Goal: Task Accomplishment & Management: Manage account settings

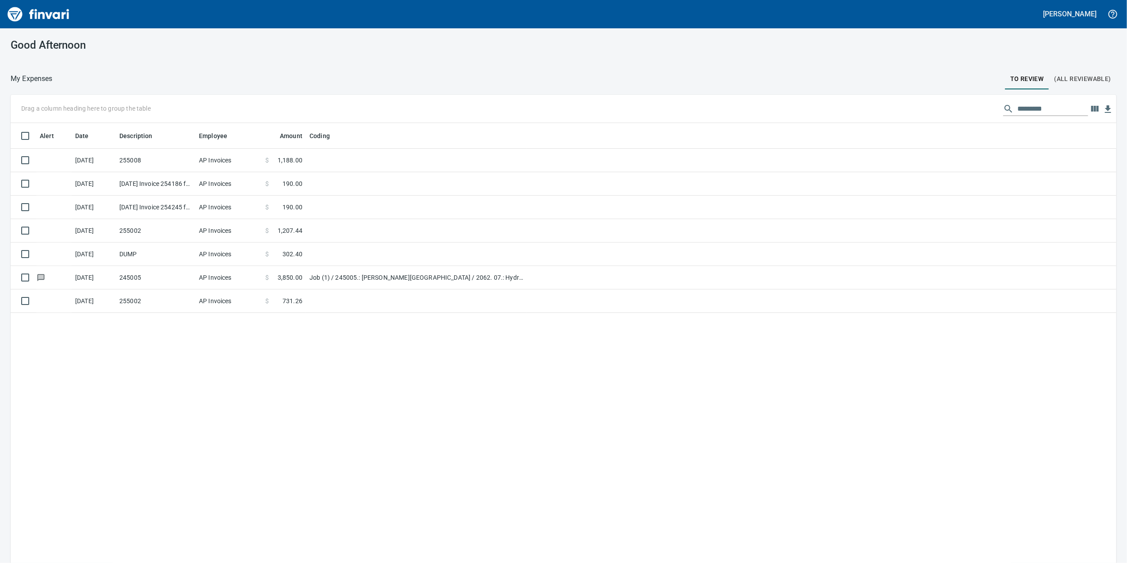
scroll to position [456, 1088]
click at [496, 286] on td "Job (1) / 245005.: [PERSON_NAME][GEOGRAPHIC_DATA] / 2062. 07.: Hydroseeding (TU…" at bounding box center [416, 277] width 221 height 23
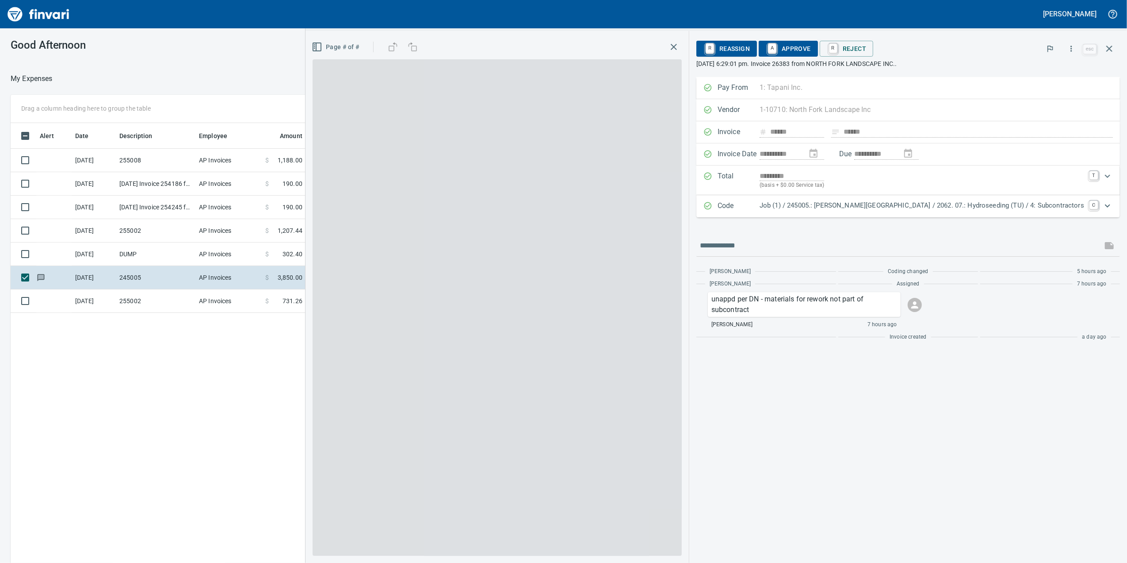
scroll to position [456, 867]
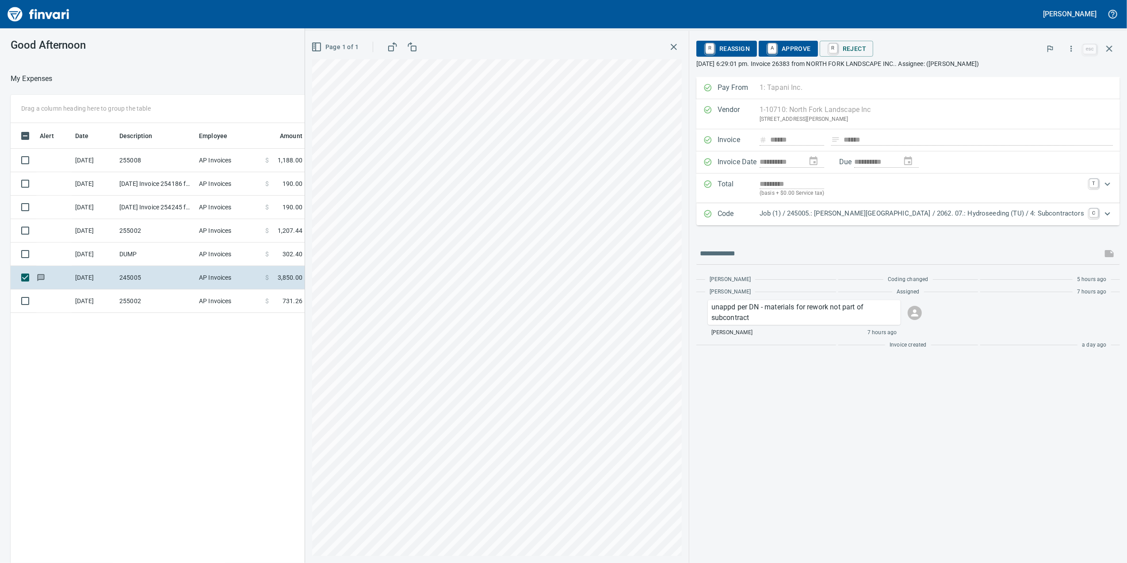
click at [201, 300] on td "AP Invoices" at bounding box center [228, 300] width 66 height 23
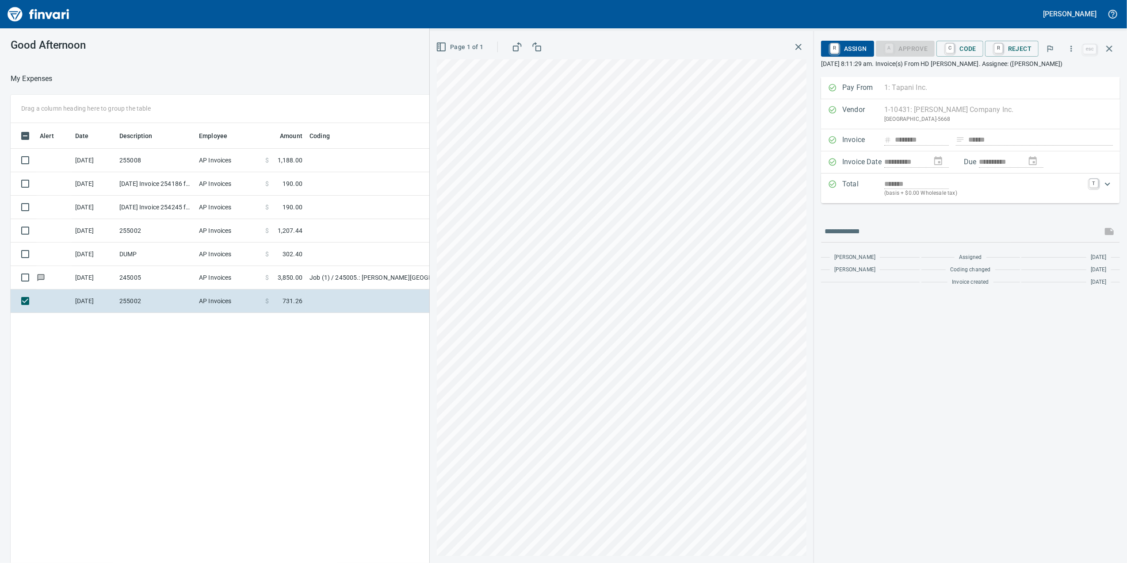
drag, startPoint x: 201, startPoint y: 299, endPoint x: 327, endPoint y: 400, distance: 162.0
click at [327, 400] on div "Alert Date Description Employee Amount Coding [DATE] 255008 AP Invoices $ 1,188…" at bounding box center [453, 355] width 885 height 464
click at [1065, 193] on p "(basis + $0.00 Wholesale tax)" at bounding box center [984, 193] width 200 height 9
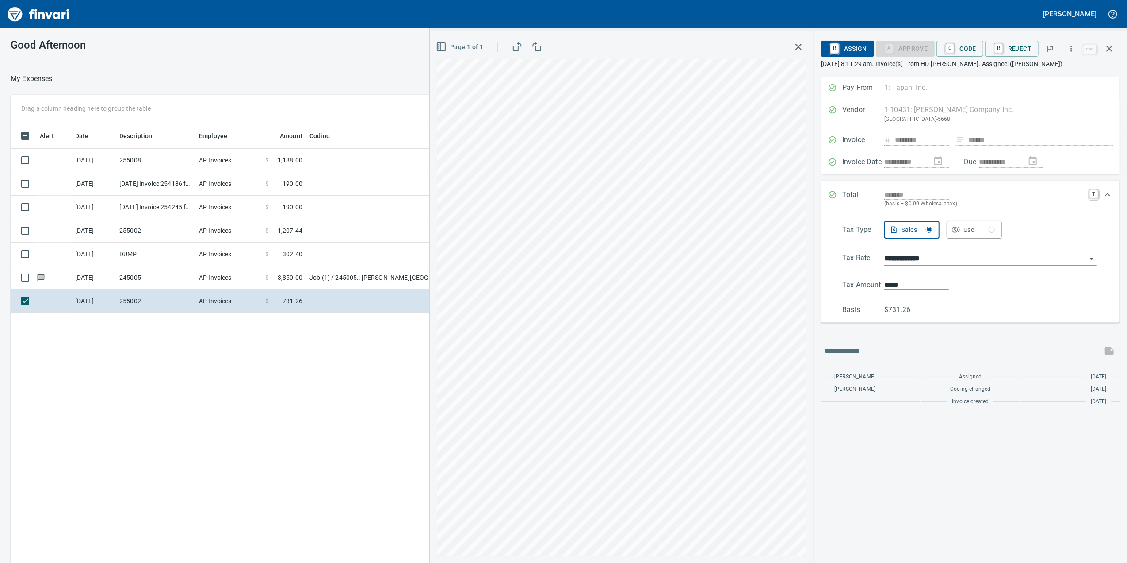
click at [975, 54] on span "C Code" at bounding box center [960, 48] width 33 height 15
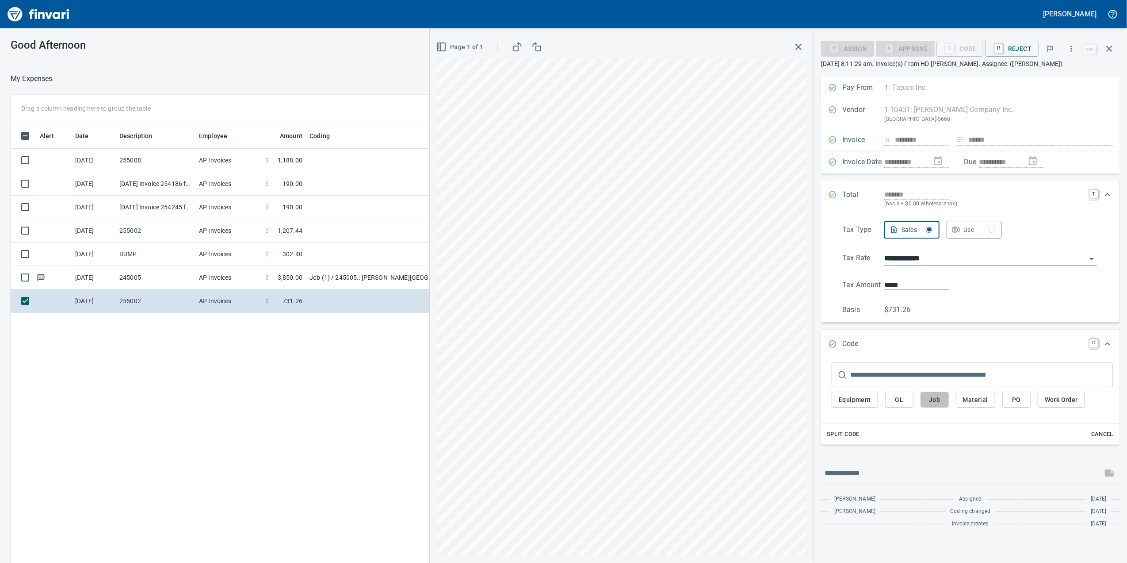
click at [930, 400] on span "Job" at bounding box center [935, 399] width 14 height 11
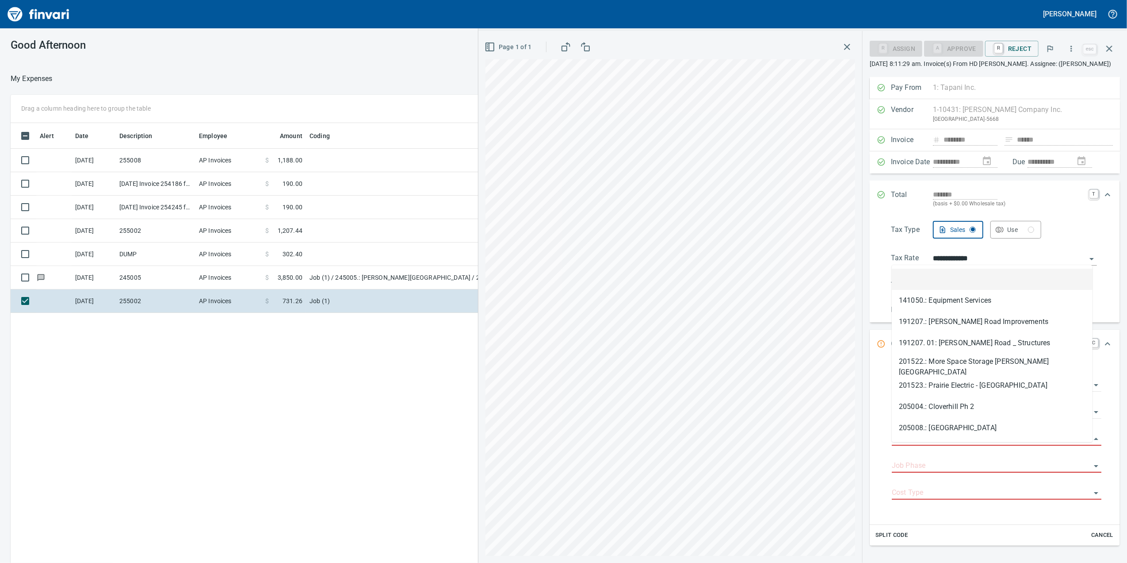
click at [911, 445] on input "Job" at bounding box center [991, 438] width 199 height 12
type input "*"
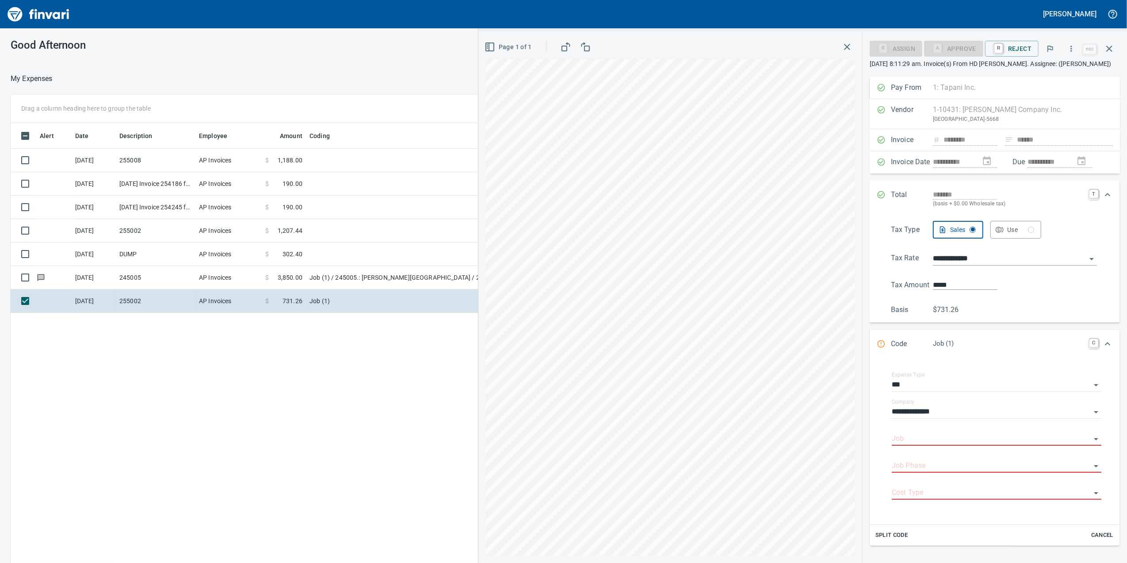
click at [148, 230] on td "255002" at bounding box center [156, 230] width 80 height 23
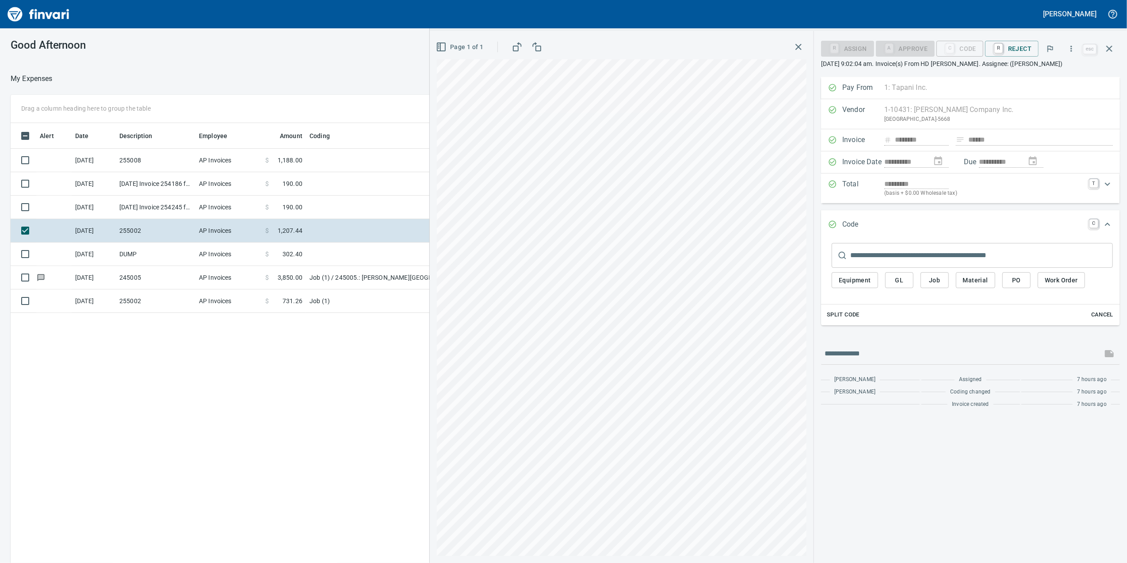
click at [174, 301] on td "255002" at bounding box center [156, 300] width 80 height 23
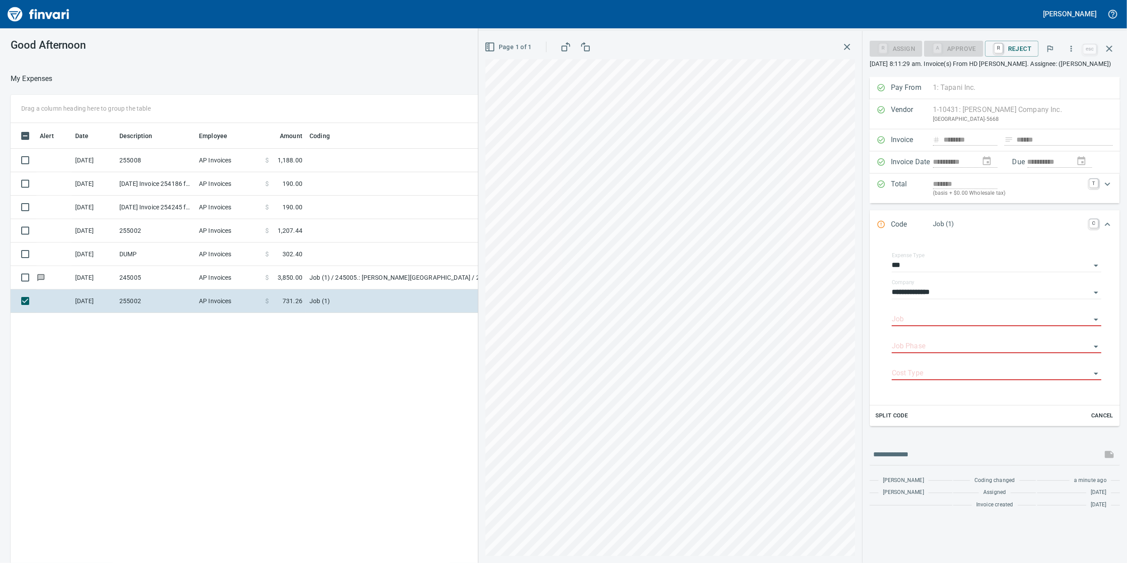
click at [169, 233] on td "255002" at bounding box center [156, 230] width 80 height 23
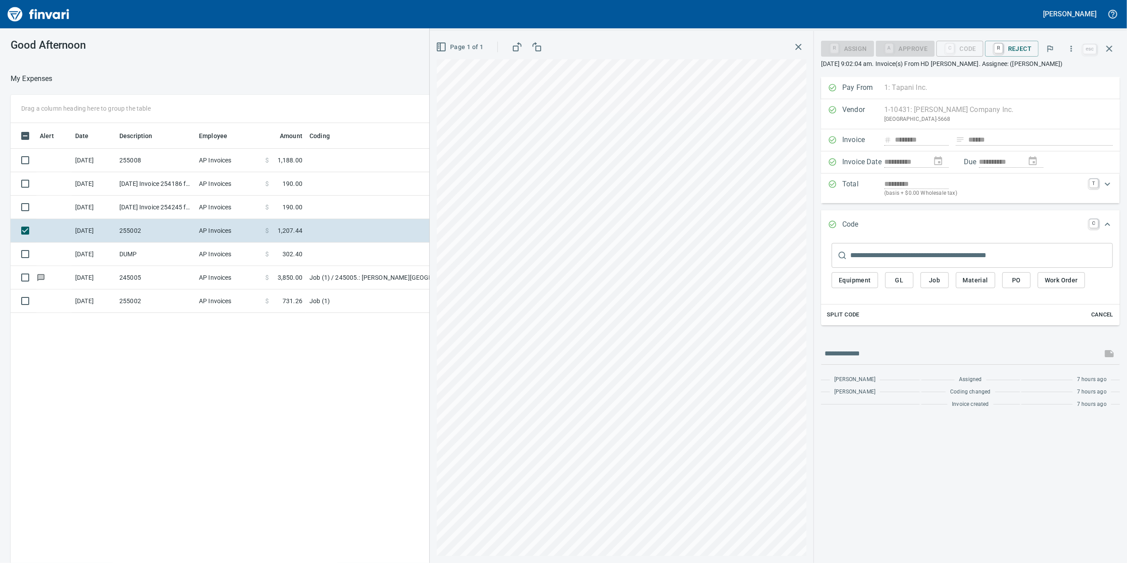
click at [163, 273] on td "245005" at bounding box center [156, 277] width 80 height 23
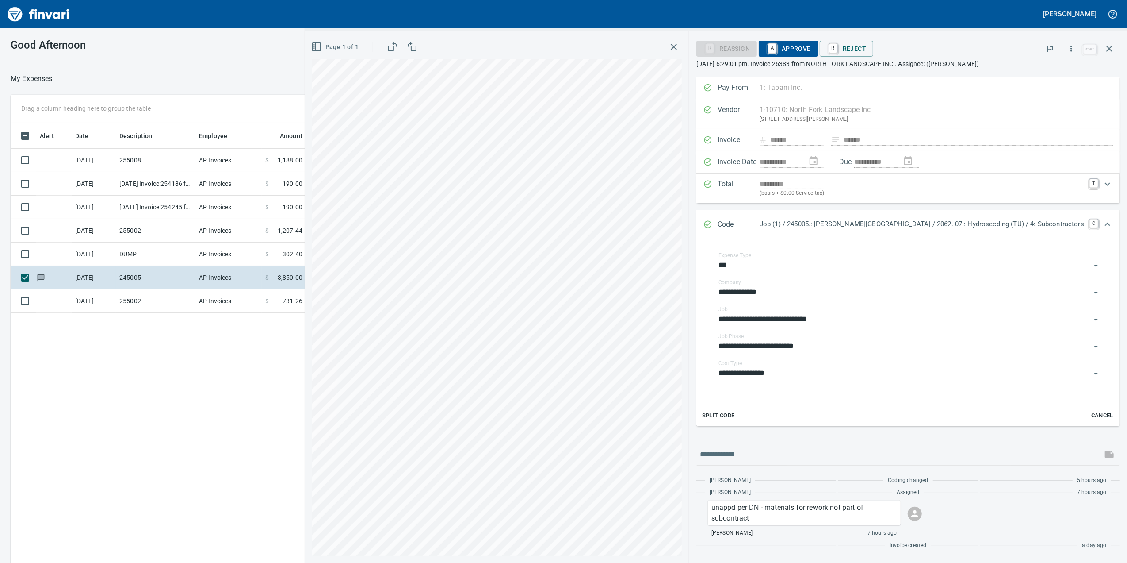
click at [138, 301] on td "255002" at bounding box center [156, 300] width 80 height 23
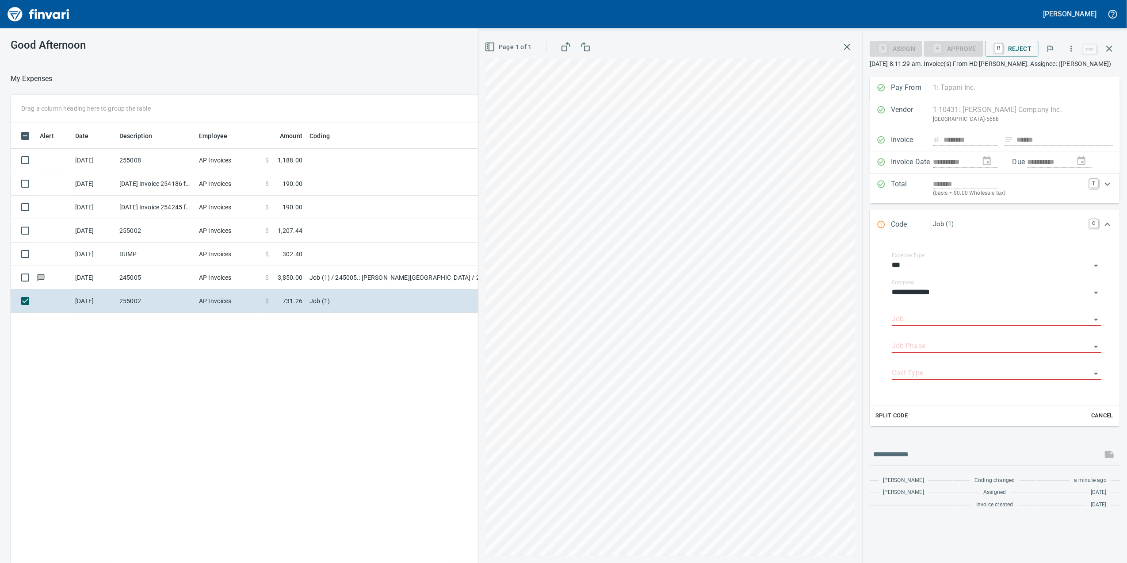
click at [137, 278] on td "245005" at bounding box center [156, 277] width 80 height 23
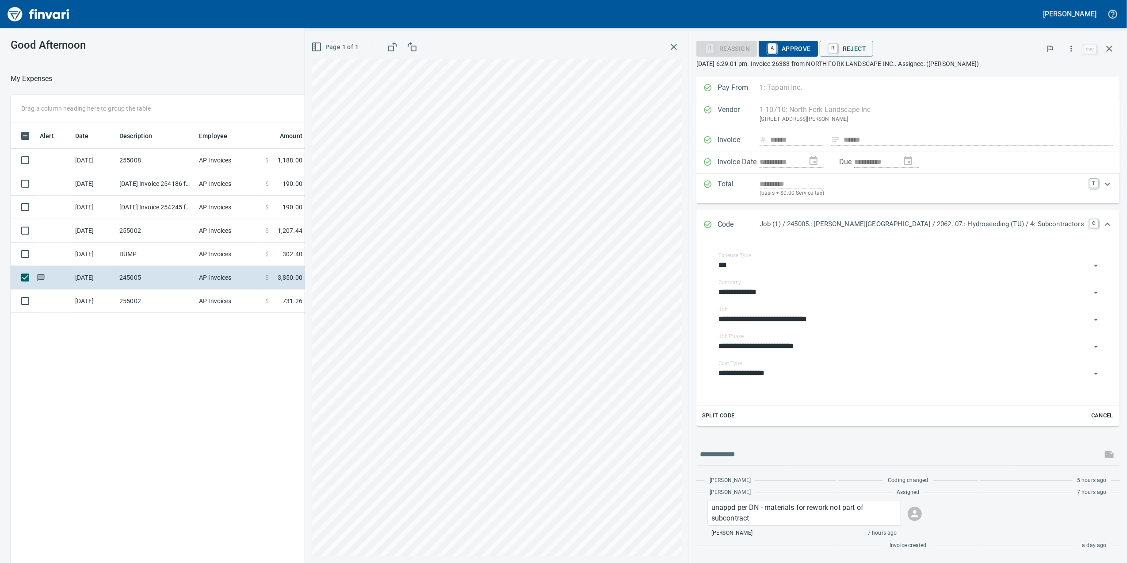
click at [142, 259] on td "DUMP" at bounding box center [156, 253] width 80 height 23
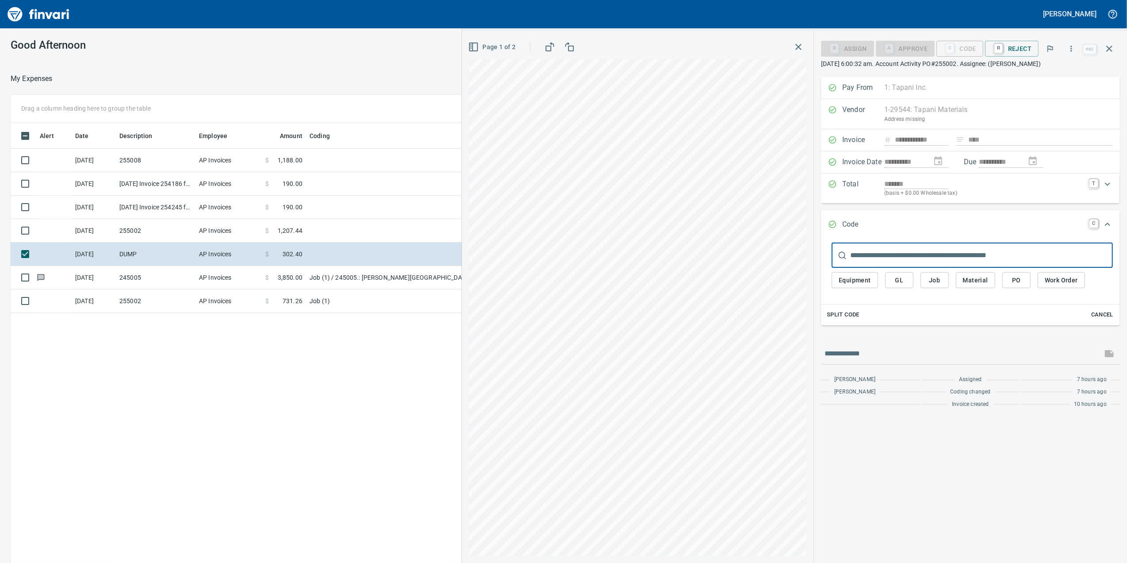
click at [158, 229] on td "255002" at bounding box center [156, 230] width 80 height 23
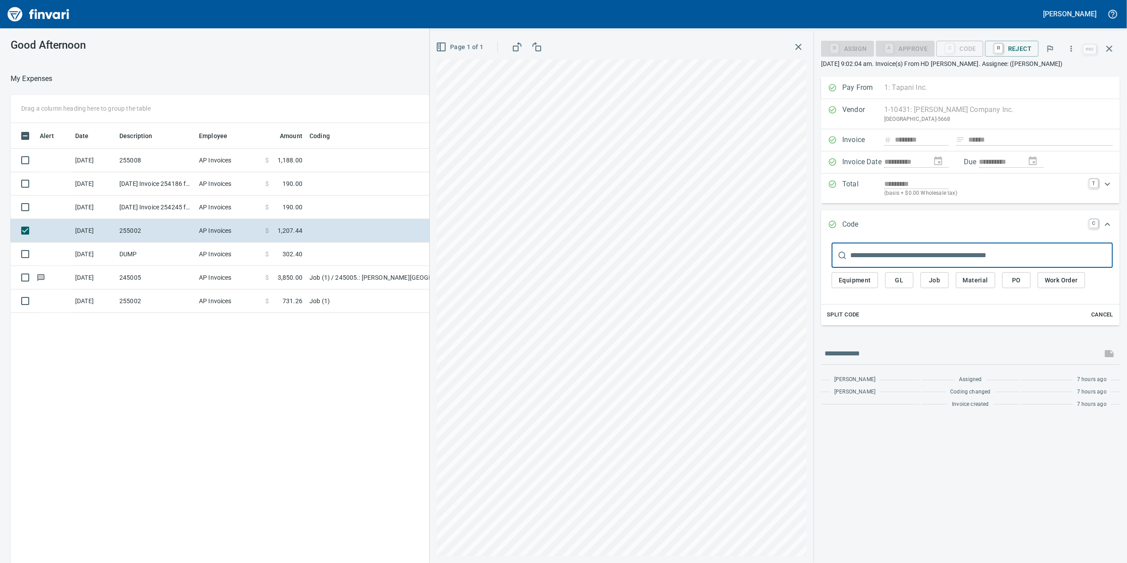
click at [157, 207] on td "[DATE] Invoice 254245 from [PERSON_NAME] Aggressive Enterprises Inc. (1-22812)" at bounding box center [156, 206] width 80 height 23
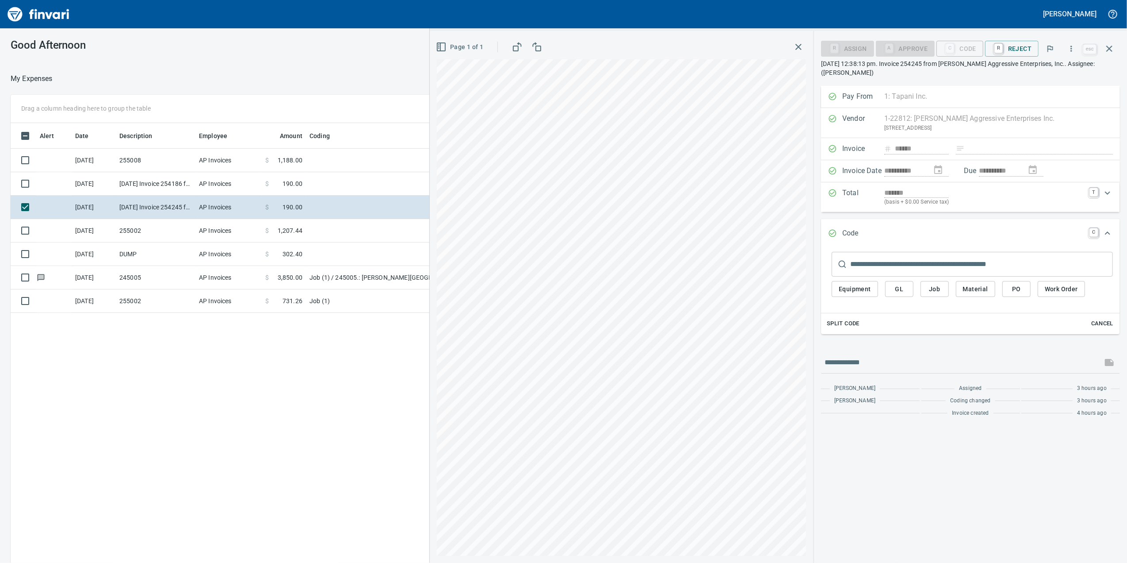
click at [162, 184] on td "[DATE] Invoice 254186 from [PERSON_NAME] Aggressive Enterprises Inc. (1-22812)" at bounding box center [156, 183] width 80 height 23
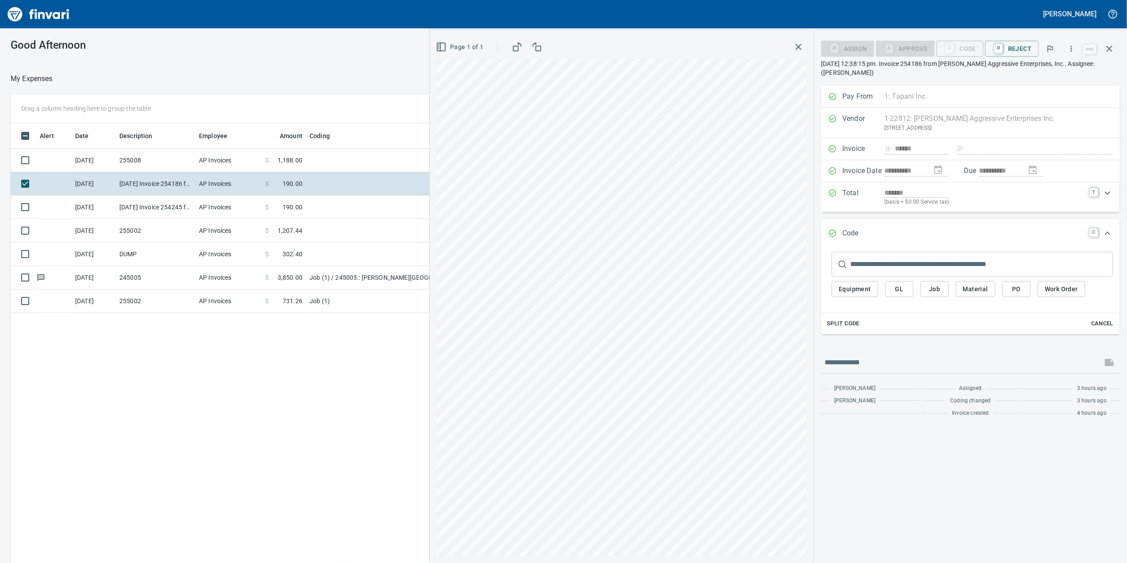
click at [223, 214] on td "AP Invoices" at bounding box center [228, 206] width 66 height 23
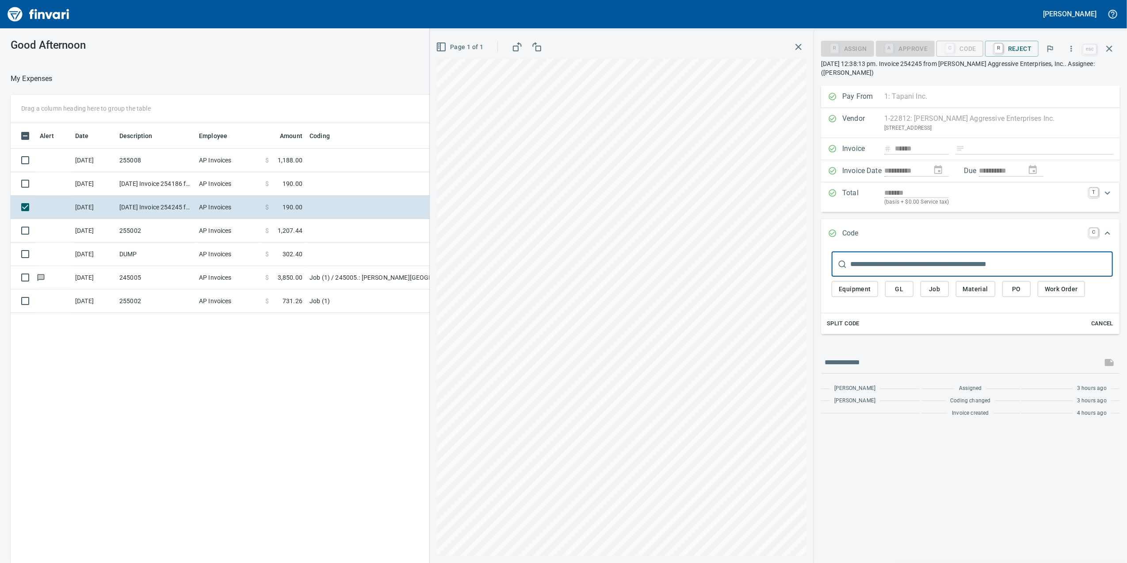
click at [221, 174] on td "AP Invoices" at bounding box center [228, 183] width 66 height 23
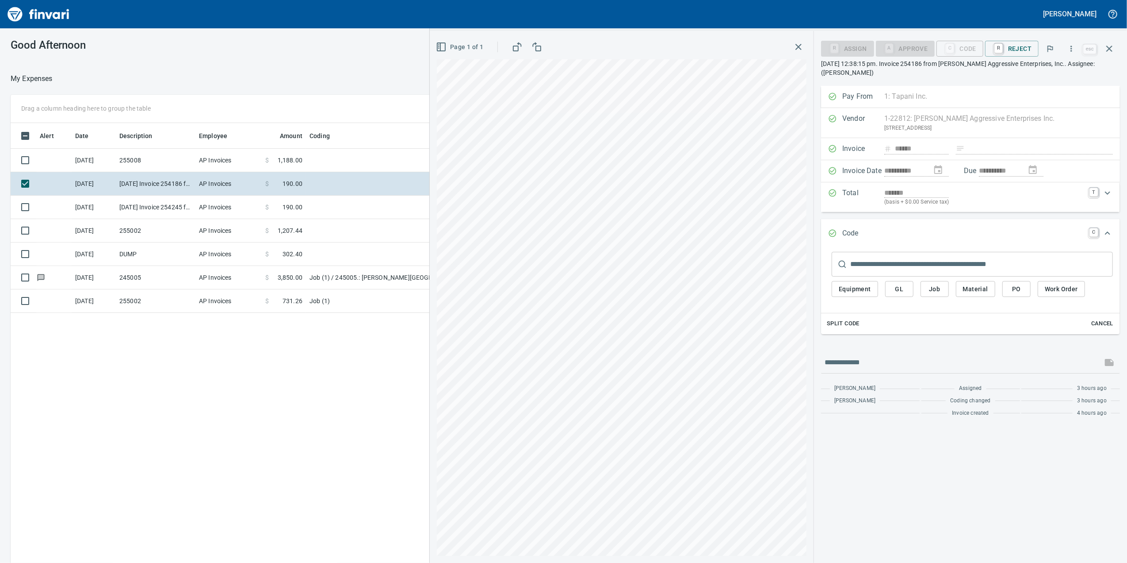
click at [229, 195] on td "AP Invoices" at bounding box center [228, 206] width 66 height 23
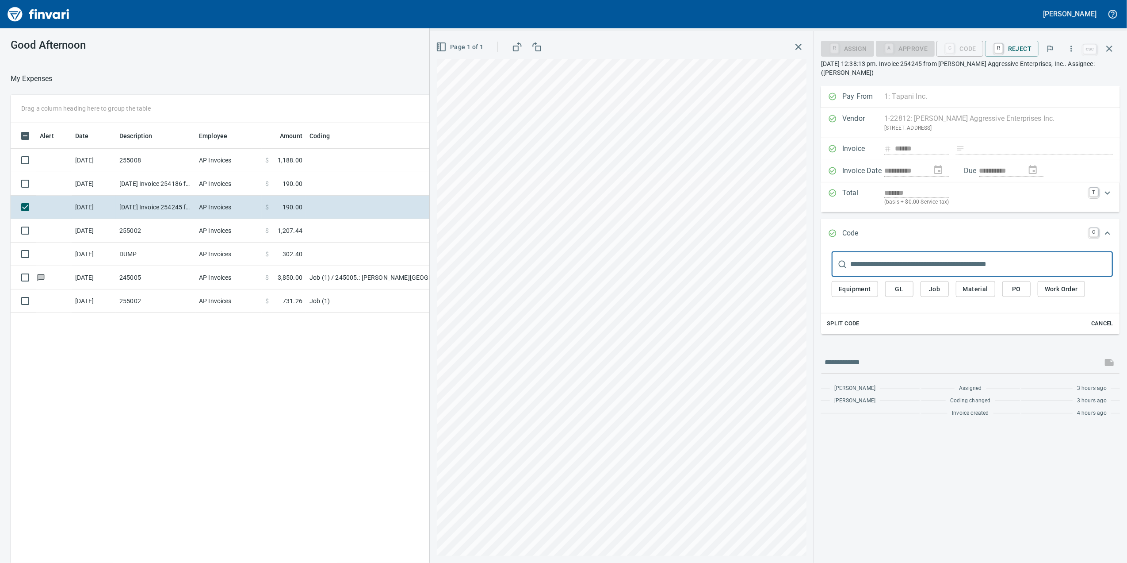
click at [220, 167] on td "AP Invoices" at bounding box center [228, 160] width 66 height 23
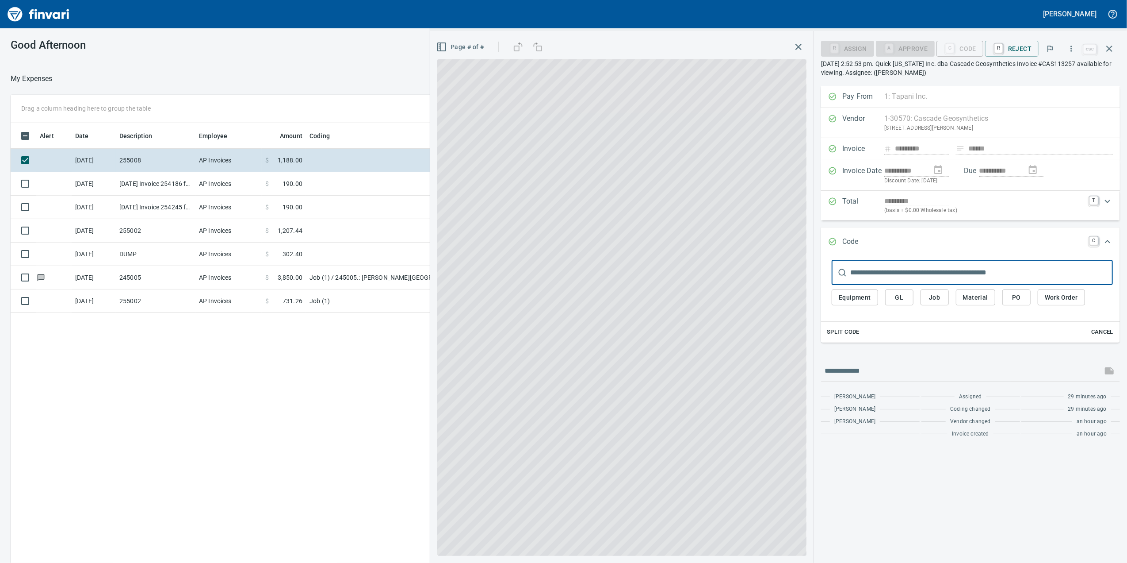
click at [225, 188] on td "AP Invoices" at bounding box center [228, 183] width 66 height 23
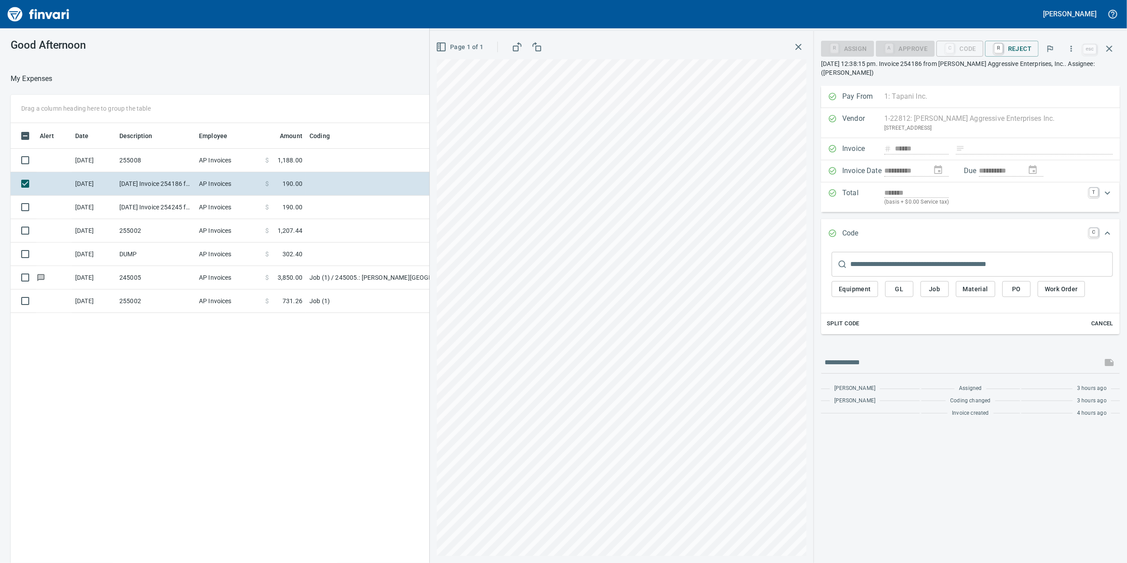
click at [225, 196] on td "AP Invoices" at bounding box center [228, 206] width 66 height 23
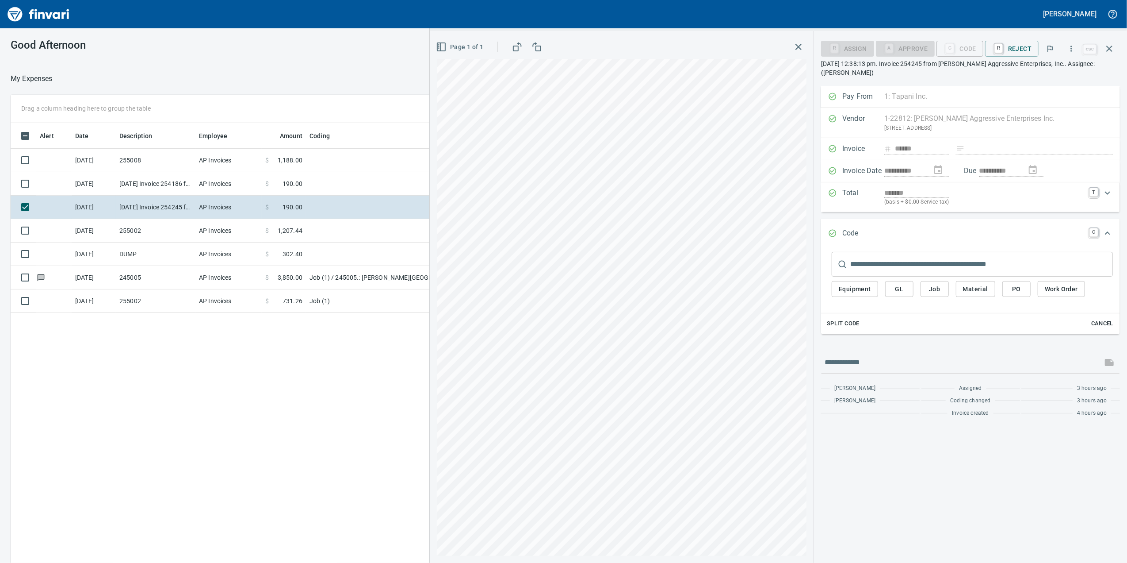
click at [222, 173] on td "AP Invoices" at bounding box center [228, 183] width 66 height 23
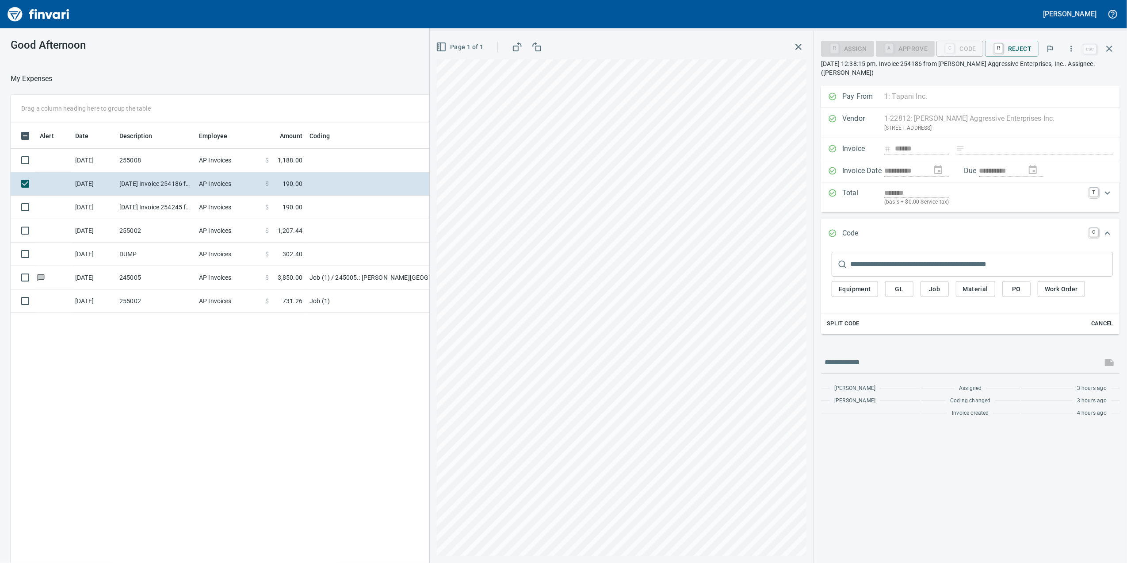
click at [224, 186] on td "AP Invoices" at bounding box center [228, 183] width 66 height 23
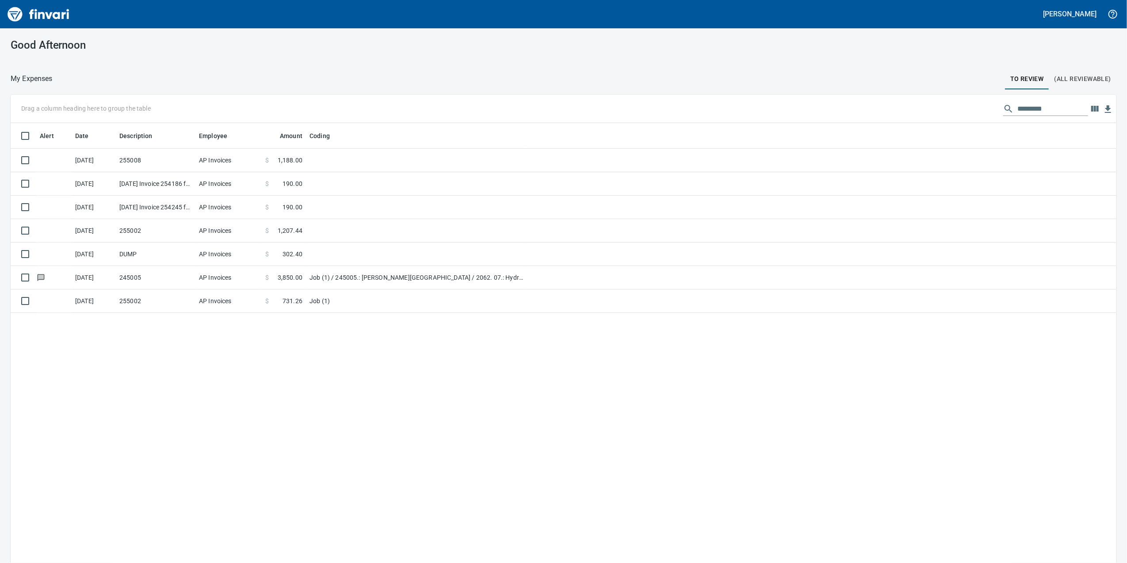
scroll to position [1, 1]
click at [229, 199] on td "AP Invoices" at bounding box center [228, 206] width 66 height 23
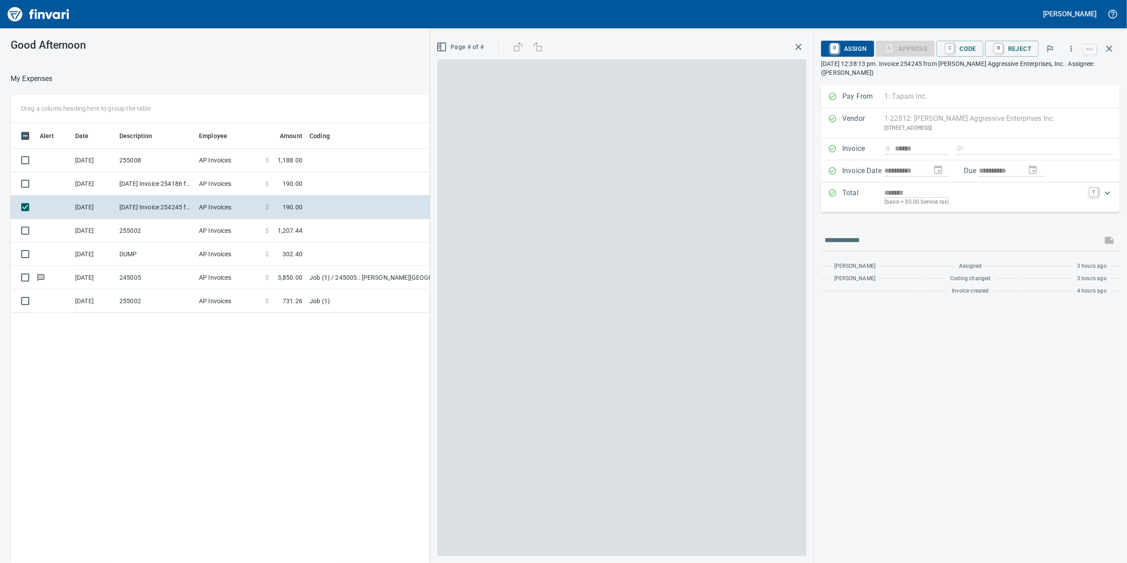
scroll to position [456, 867]
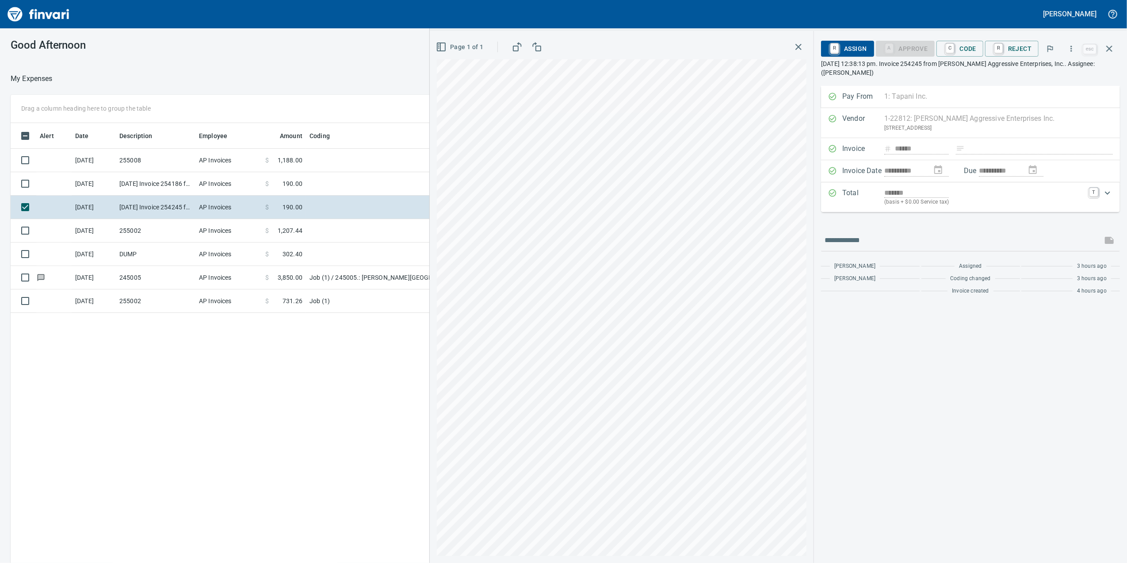
click at [303, 178] on td "$ 190.00" at bounding box center [284, 183] width 44 height 23
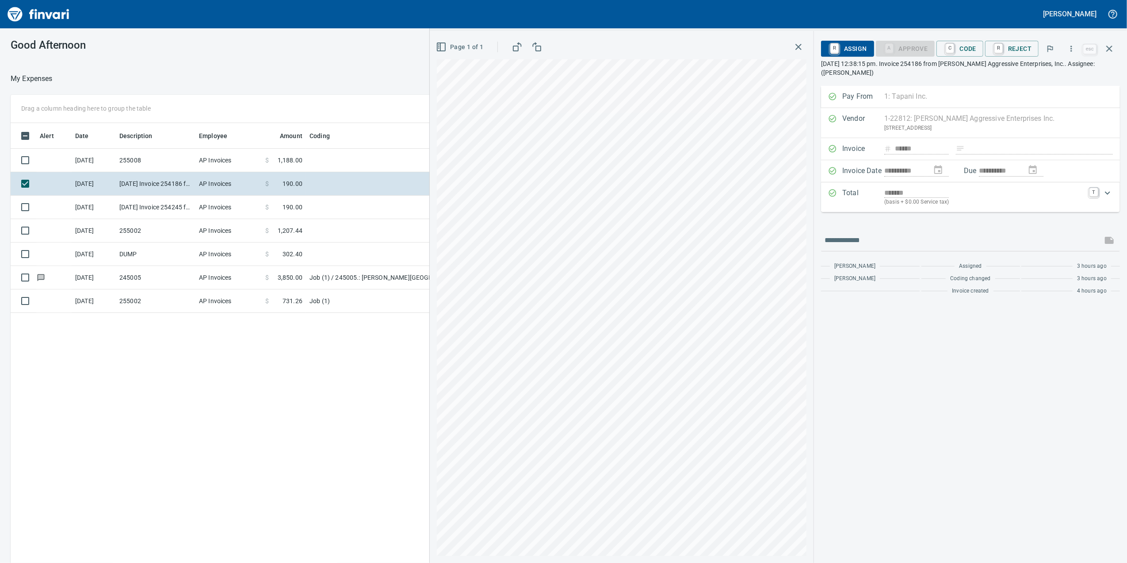
click at [1033, 193] on div "*******" at bounding box center [984, 193] width 200 height 10
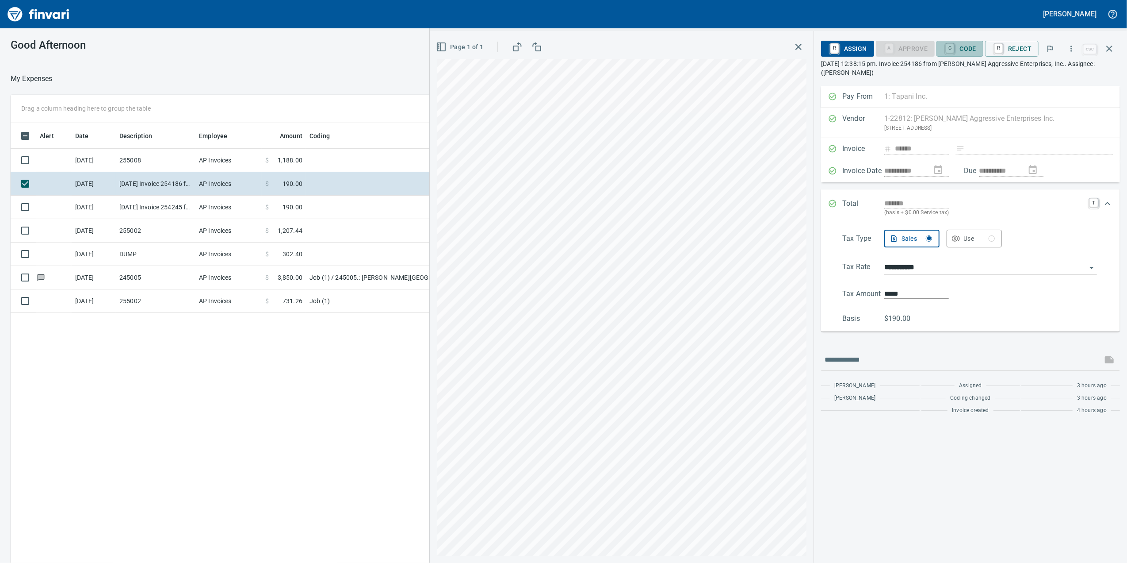
click at [969, 50] on span "C Code" at bounding box center [960, 48] width 33 height 15
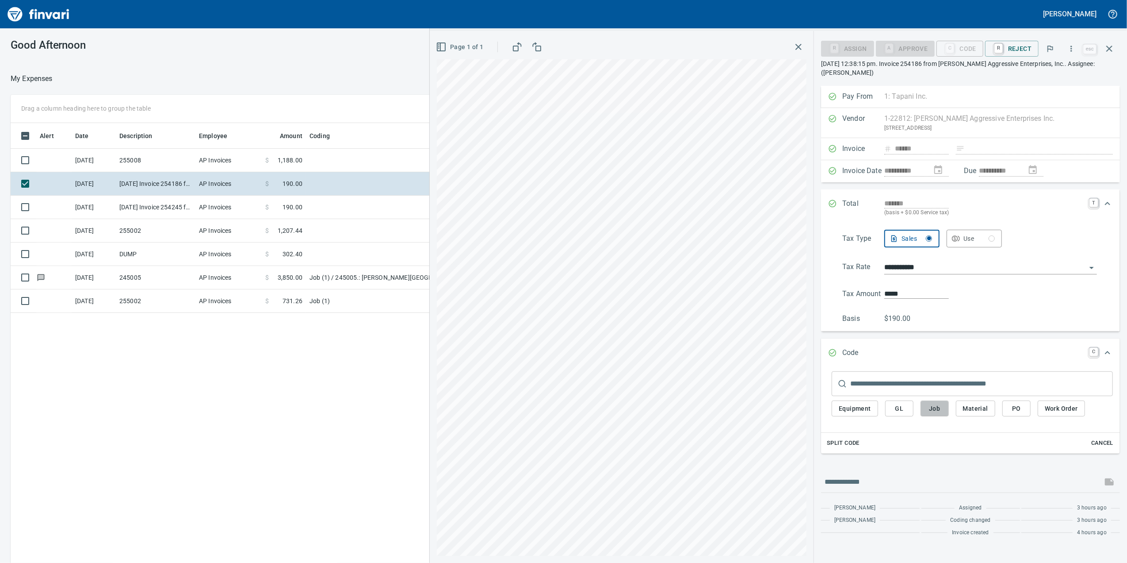
click at [940, 405] on span "Job" at bounding box center [935, 408] width 14 height 11
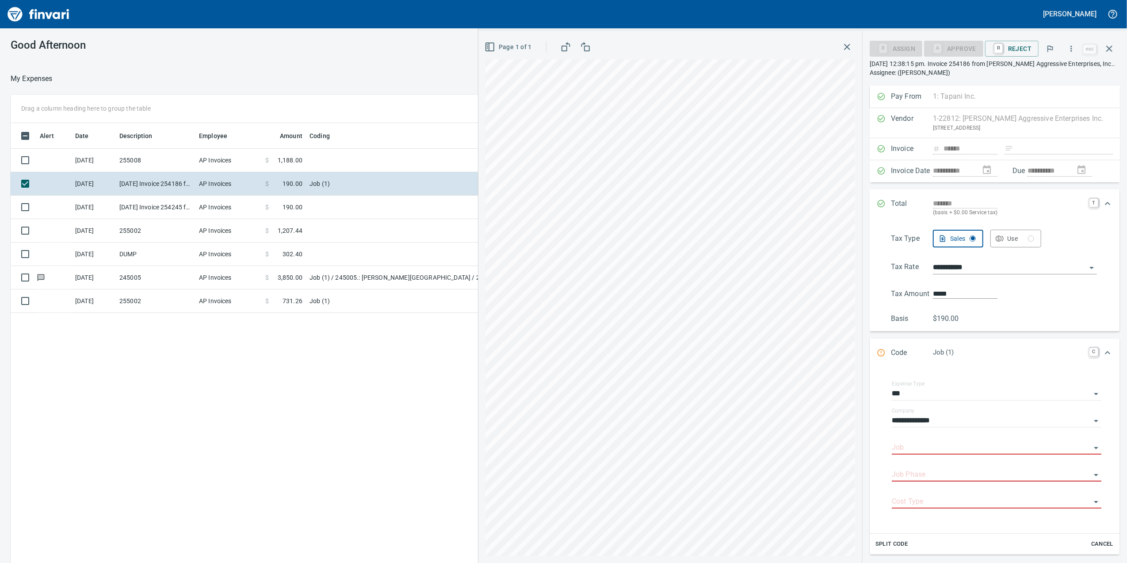
click at [913, 444] on input "Job" at bounding box center [991, 447] width 199 height 12
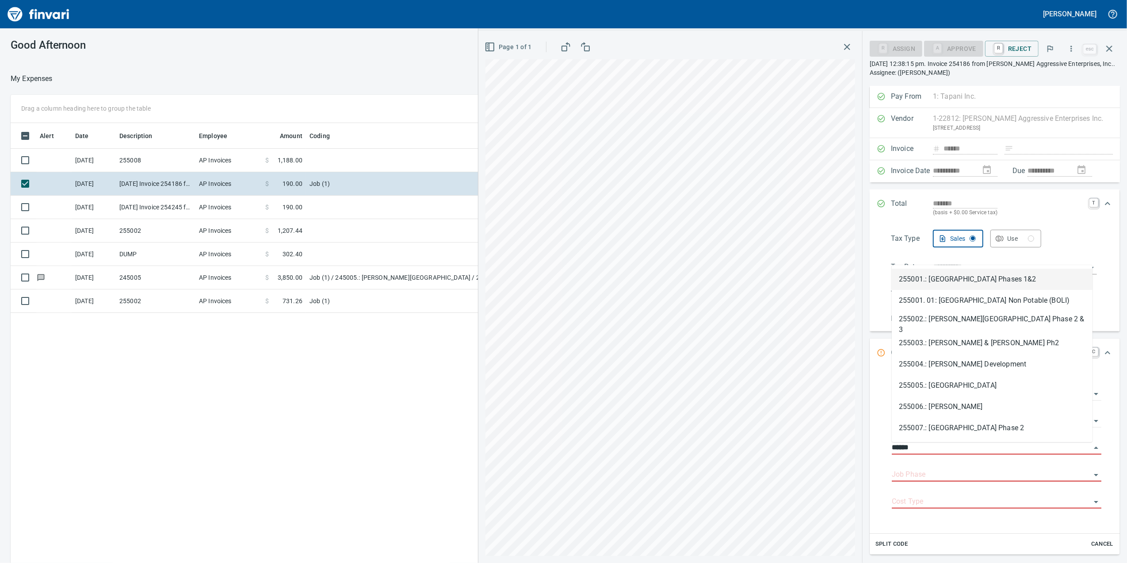
scroll to position [456, 867]
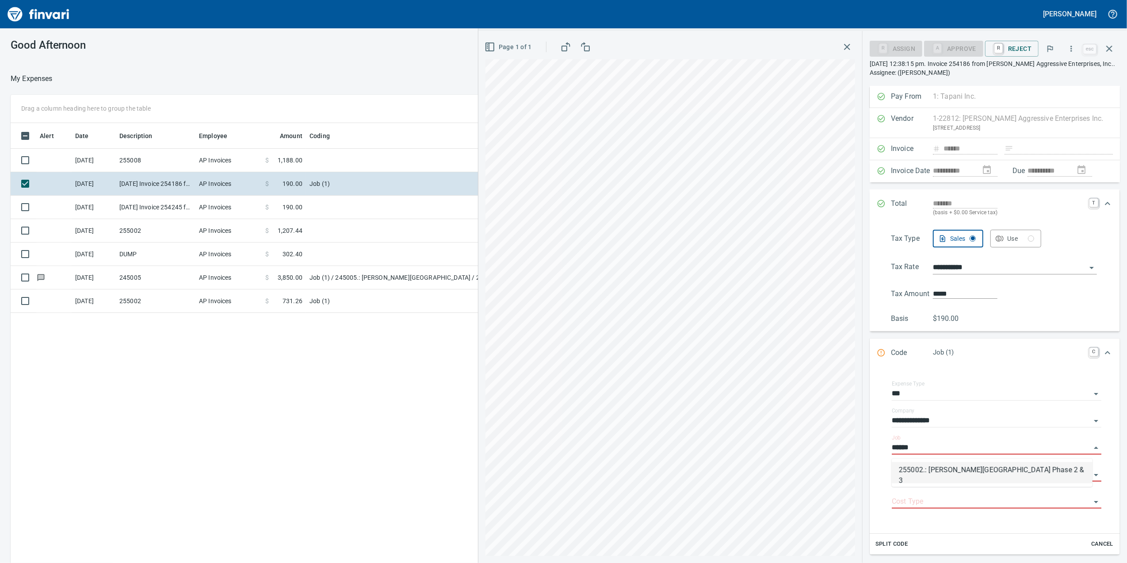
click at [989, 472] on li "255002.: [PERSON_NAME][GEOGRAPHIC_DATA] Phase 2 & 3" at bounding box center [992, 472] width 201 height 21
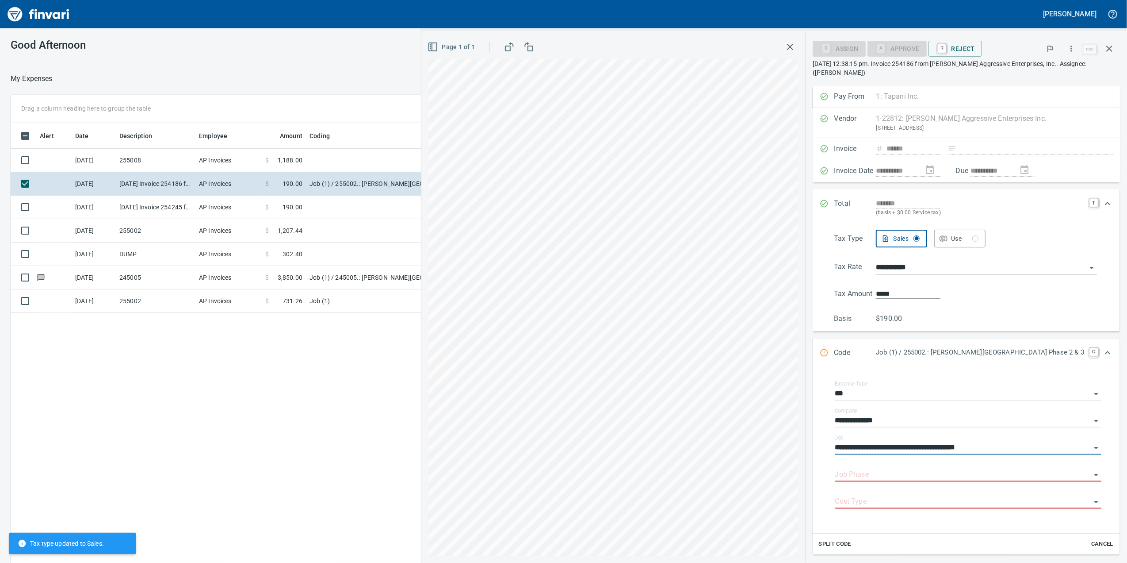
type input "**********"
click at [963, 484] on div "Job Phase" at bounding box center [968, 474] width 267 height 27
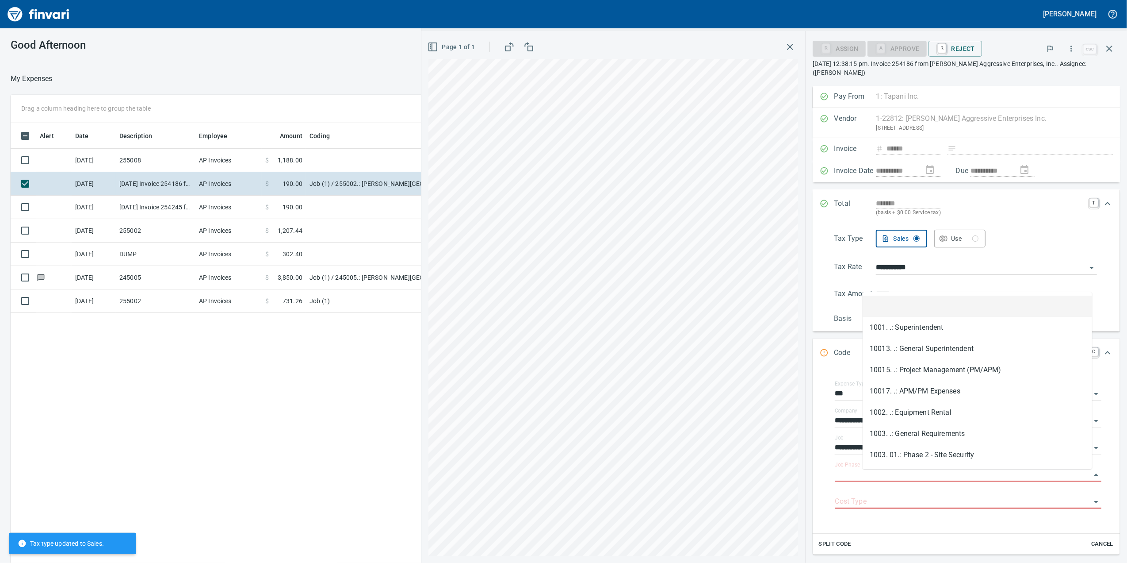
click at [959, 480] on input "Job Phase" at bounding box center [963, 474] width 256 height 12
click at [972, 436] on li "1003. .: General Requirements" at bounding box center [978, 433] width 230 height 21
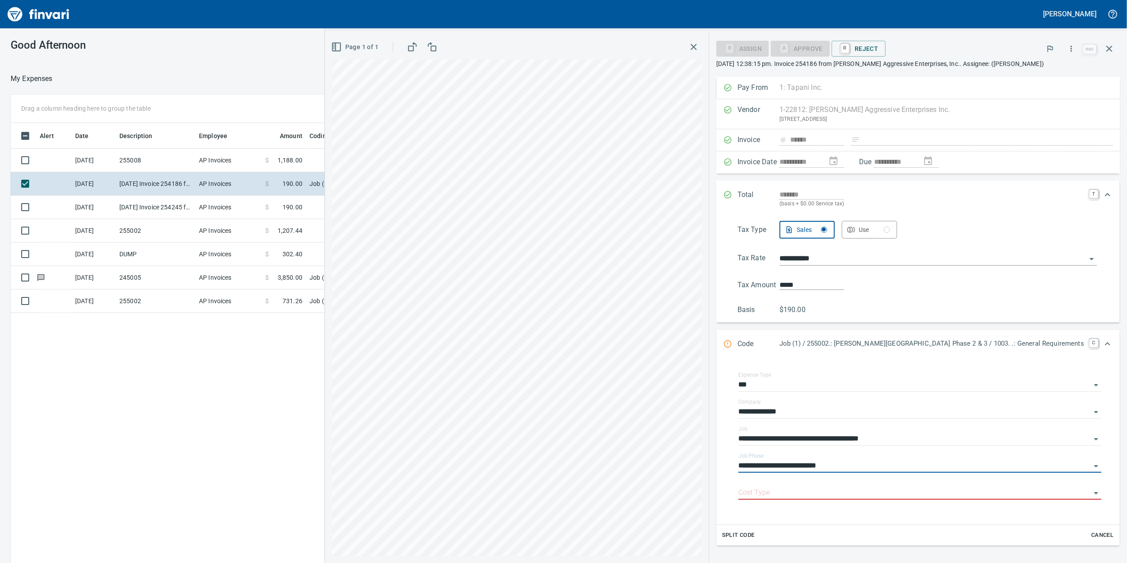
type input "**********"
click at [888, 496] on input "Cost Type" at bounding box center [915, 492] width 352 height 12
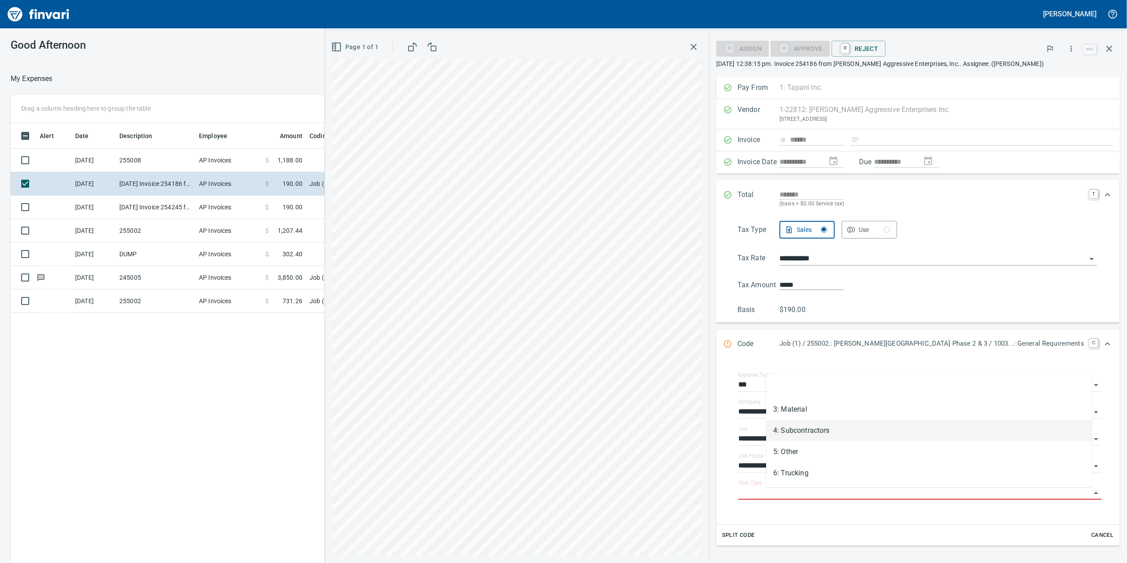
click at [809, 428] on li "4: Subcontractors" at bounding box center [929, 430] width 326 height 21
type input "**********"
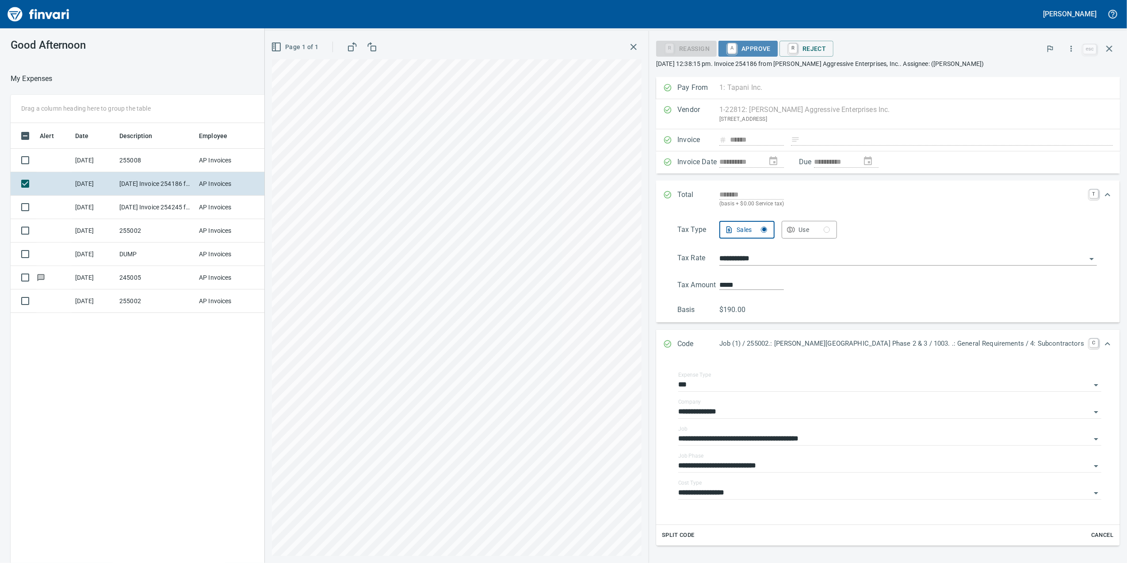
click at [771, 48] on span "A Approve" at bounding box center [748, 48] width 45 height 15
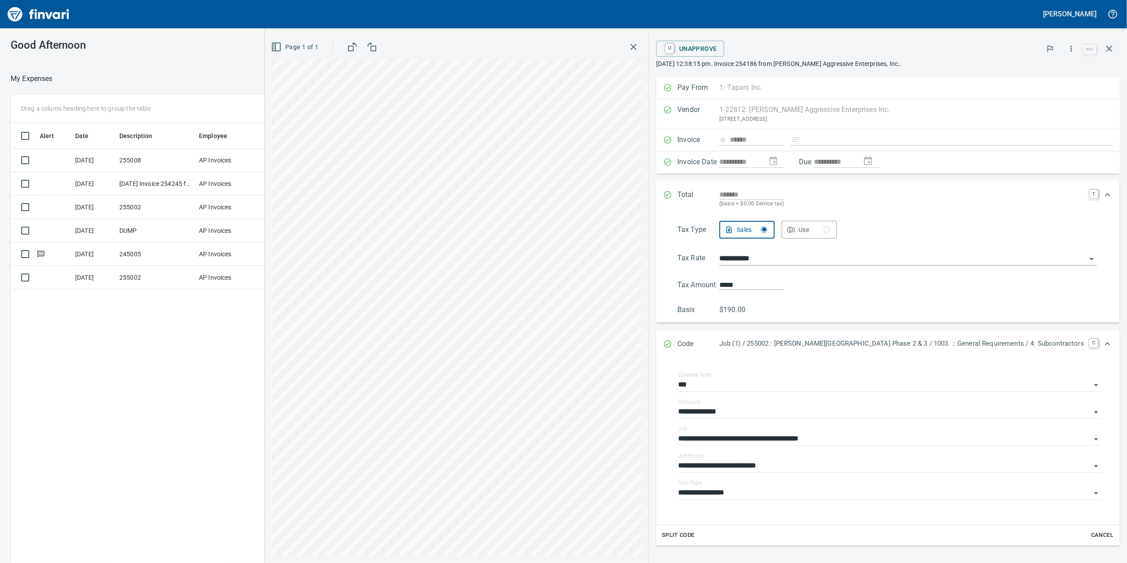
click at [193, 191] on td "[DATE] Invoice 254245 from [PERSON_NAME] Aggressive Enterprises Inc. (1-22812)" at bounding box center [156, 183] width 80 height 23
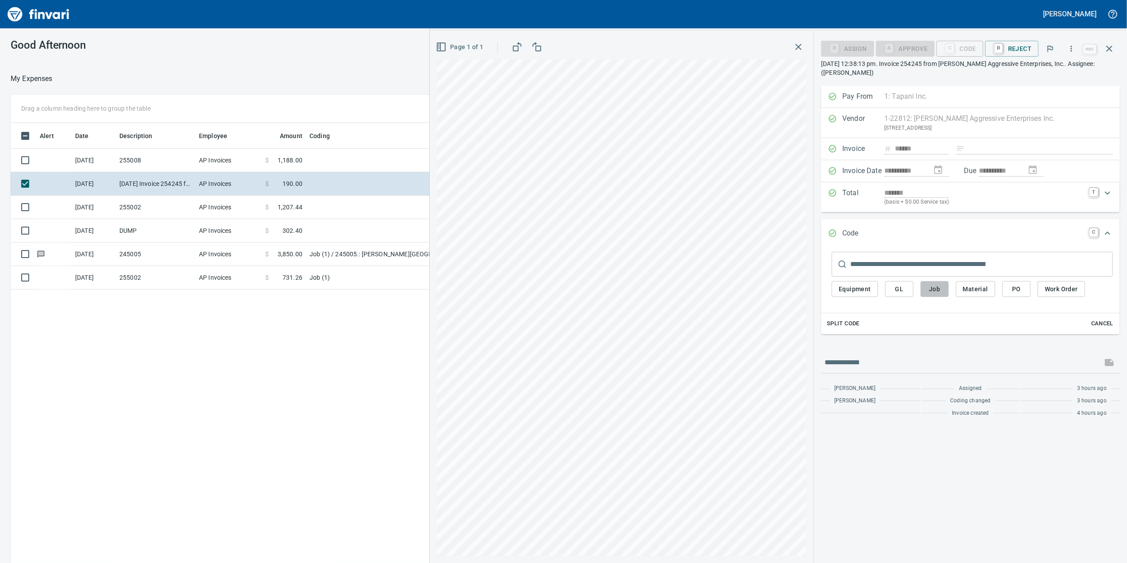
click at [926, 291] on button "Job" at bounding box center [935, 289] width 28 height 16
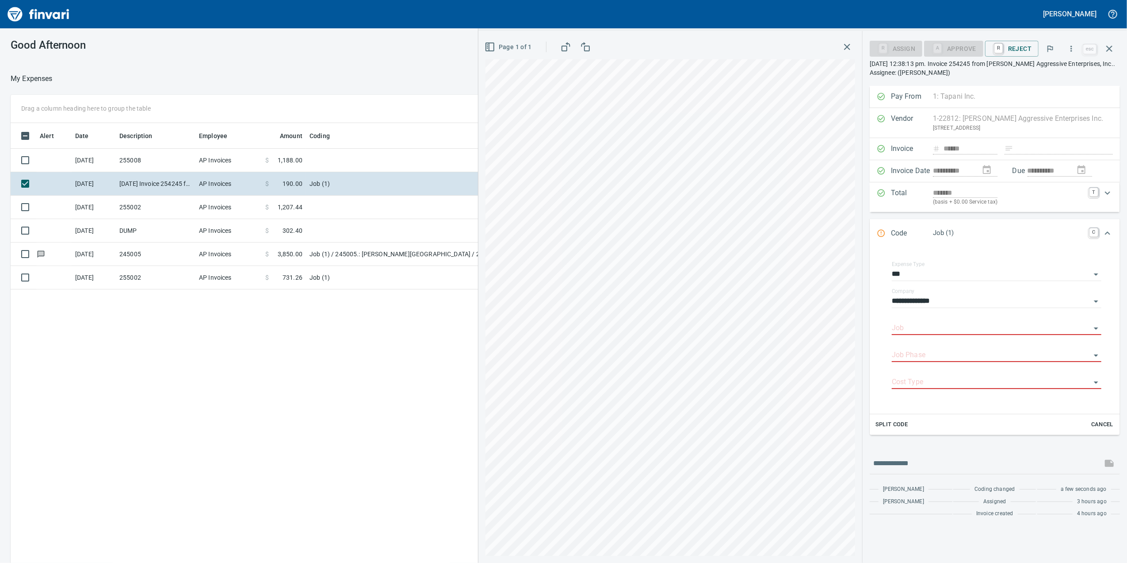
drag, startPoint x: 894, startPoint y: 338, endPoint x: 900, endPoint y: 332, distance: 8.8
click at [897, 336] on div "Job" at bounding box center [997, 328] width 210 height 27
click at [900, 331] on input "Job" at bounding box center [991, 328] width 199 height 12
drag, startPoint x: 932, startPoint y: 355, endPoint x: 927, endPoint y: 365, distance: 11.9
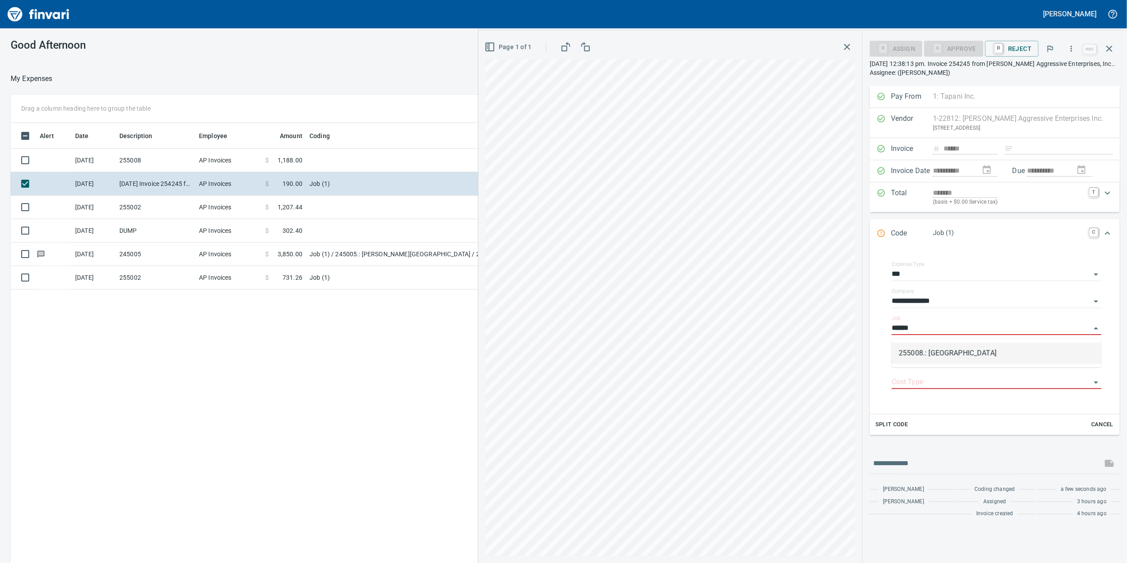
click at [933, 356] on li "255008.: Four Creeks South Subdivision" at bounding box center [997, 352] width 210 height 21
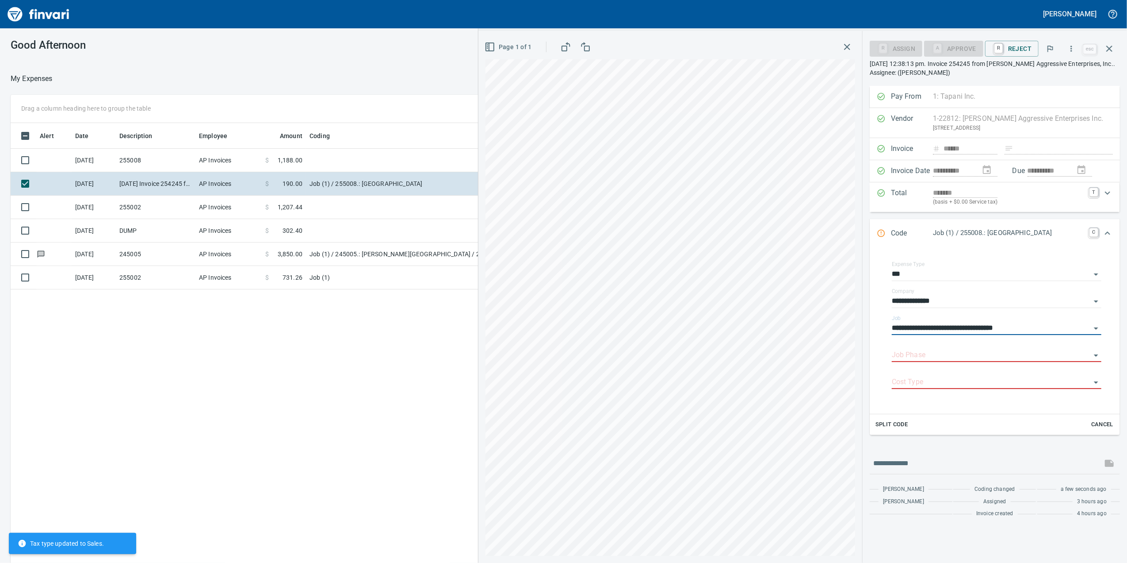
type input "**********"
click at [920, 358] on input "Job Phase" at bounding box center [991, 355] width 199 height 12
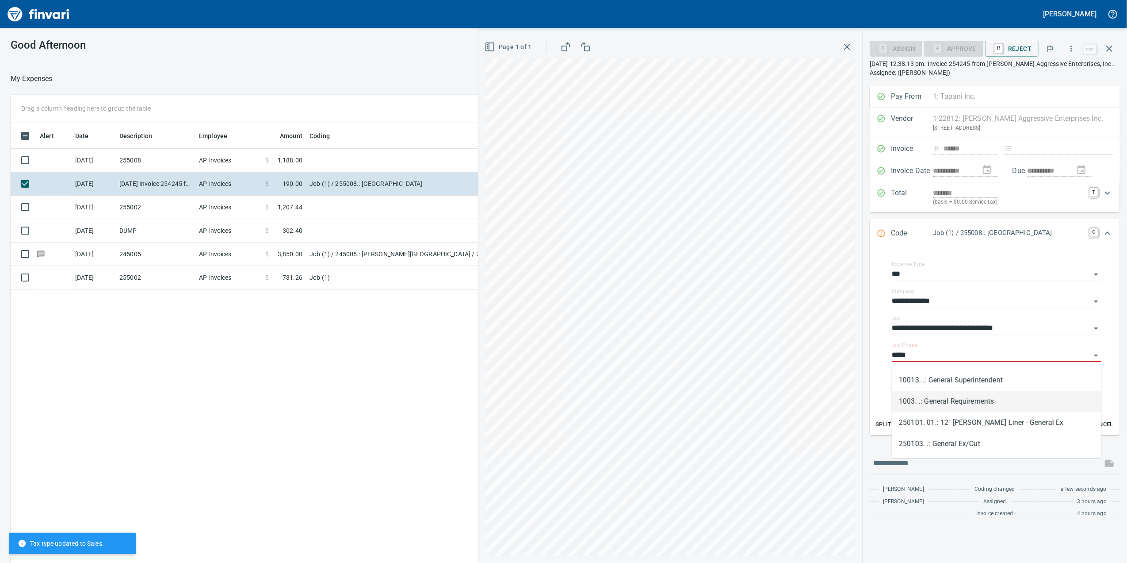
click at [965, 400] on li "1003. .: General Requirements" at bounding box center [997, 400] width 210 height 21
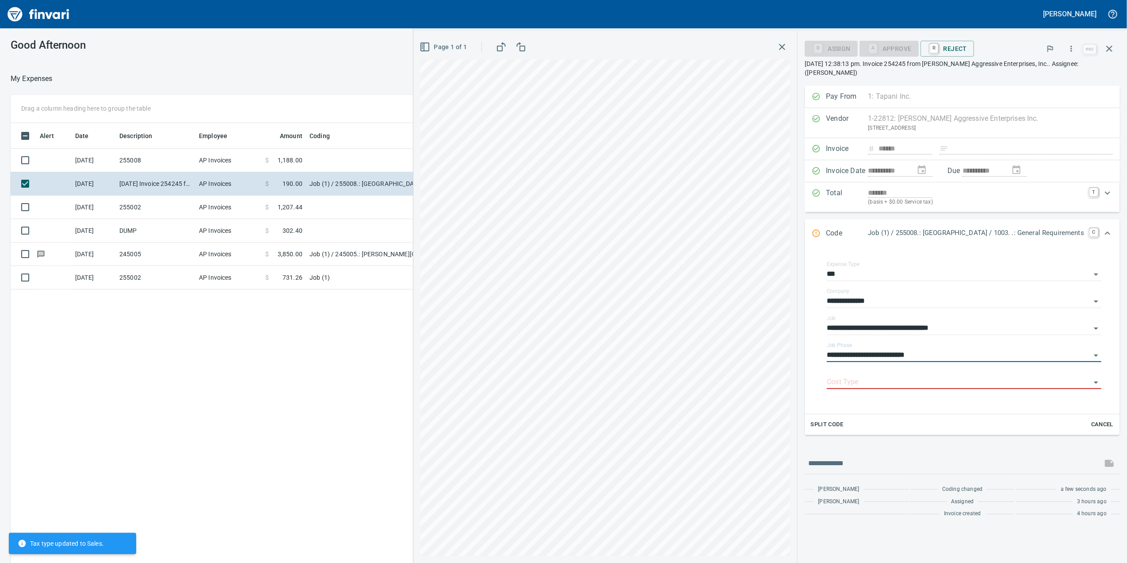
type input "**********"
click at [903, 384] on input "Cost Type" at bounding box center [959, 382] width 264 height 12
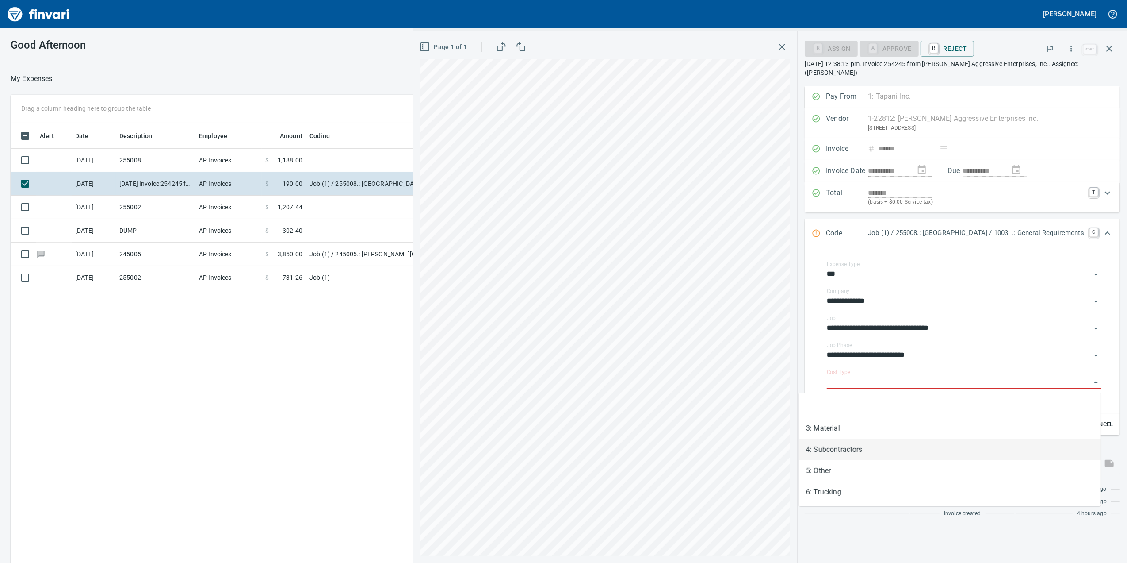
click at [852, 455] on li "4: Subcontractors" at bounding box center [950, 449] width 302 height 21
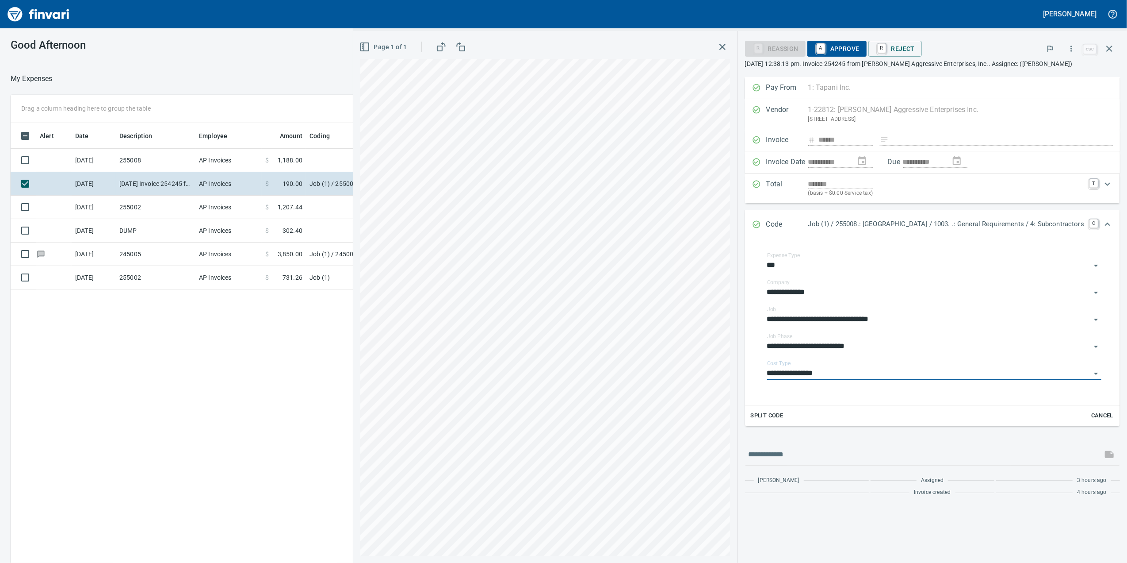
type input "**********"
click at [815, 50] on span "A Approve" at bounding box center [837, 48] width 45 height 15
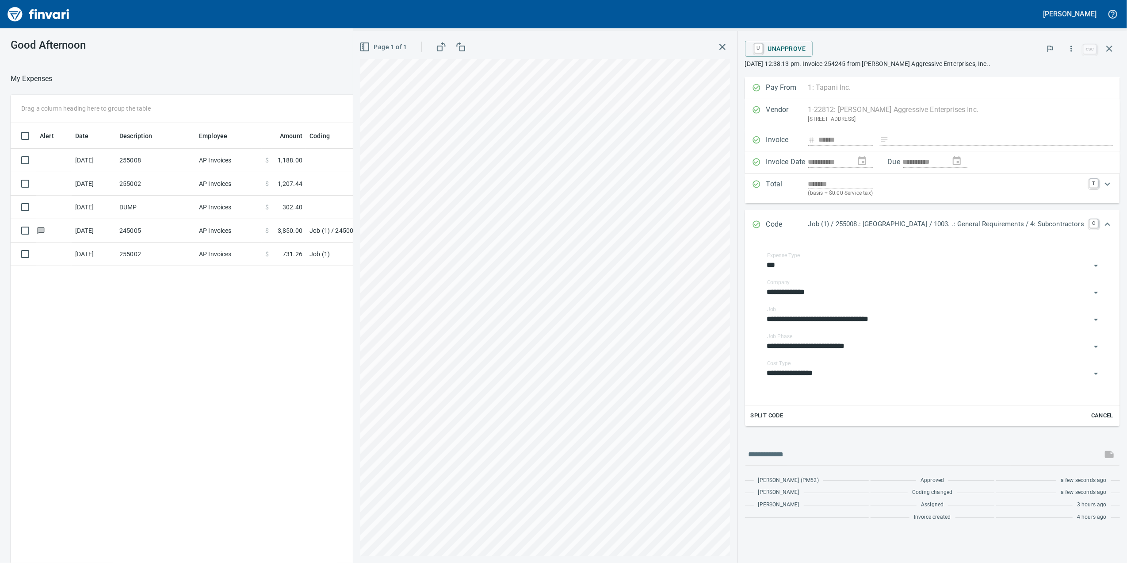
click at [717, 46] on icon "button" at bounding box center [722, 47] width 11 height 11
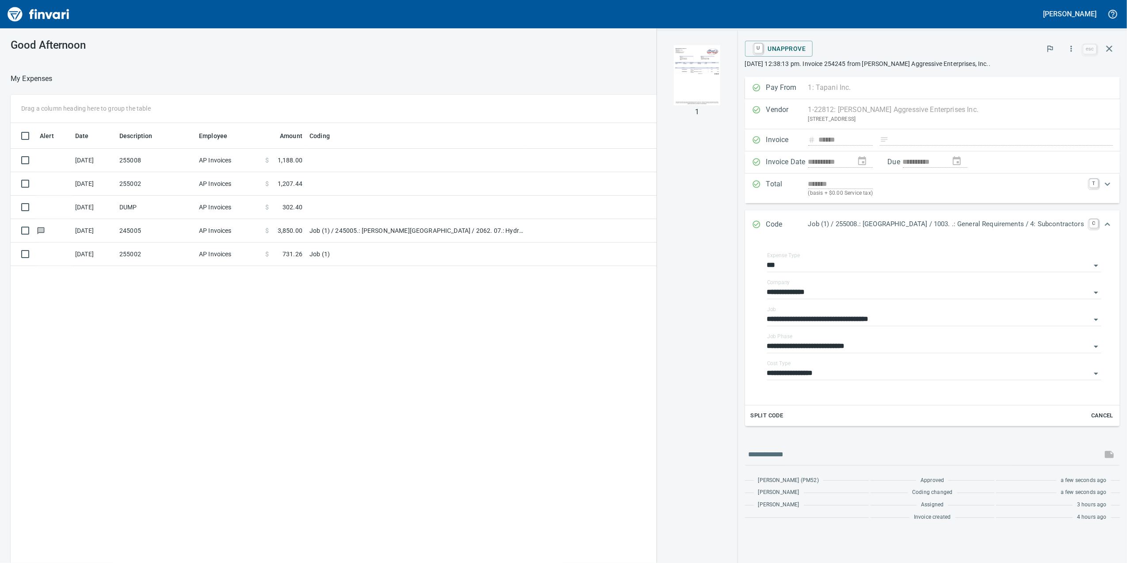
click at [276, 154] on body "**********" at bounding box center [563, 281] width 1127 height 563
click at [275, 156] on span at bounding box center [273, 160] width 9 height 9
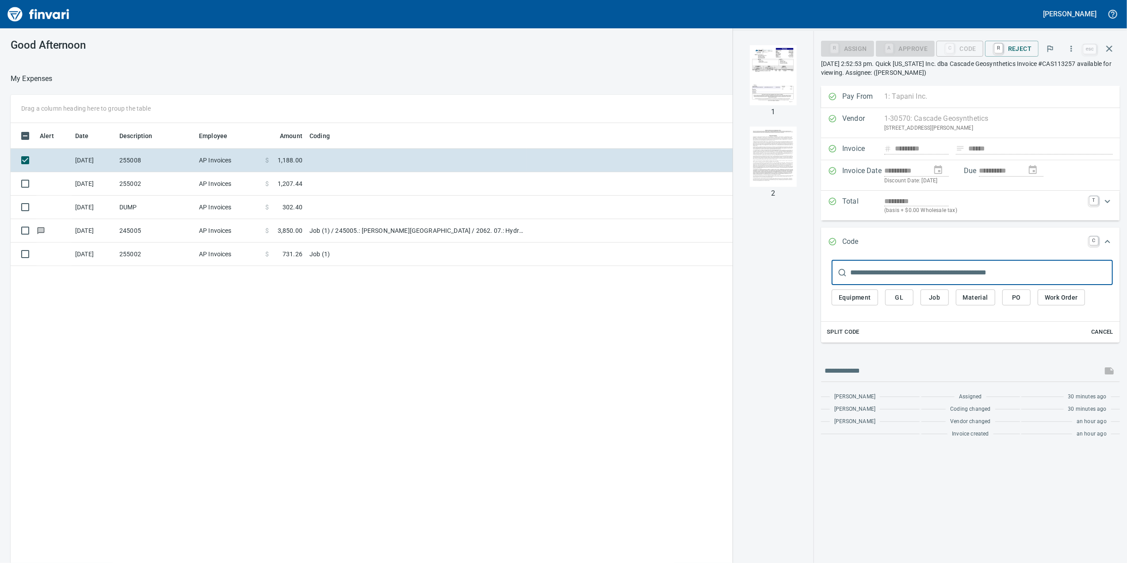
click at [790, 81] on img "button" at bounding box center [773, 75] width 60 height 60
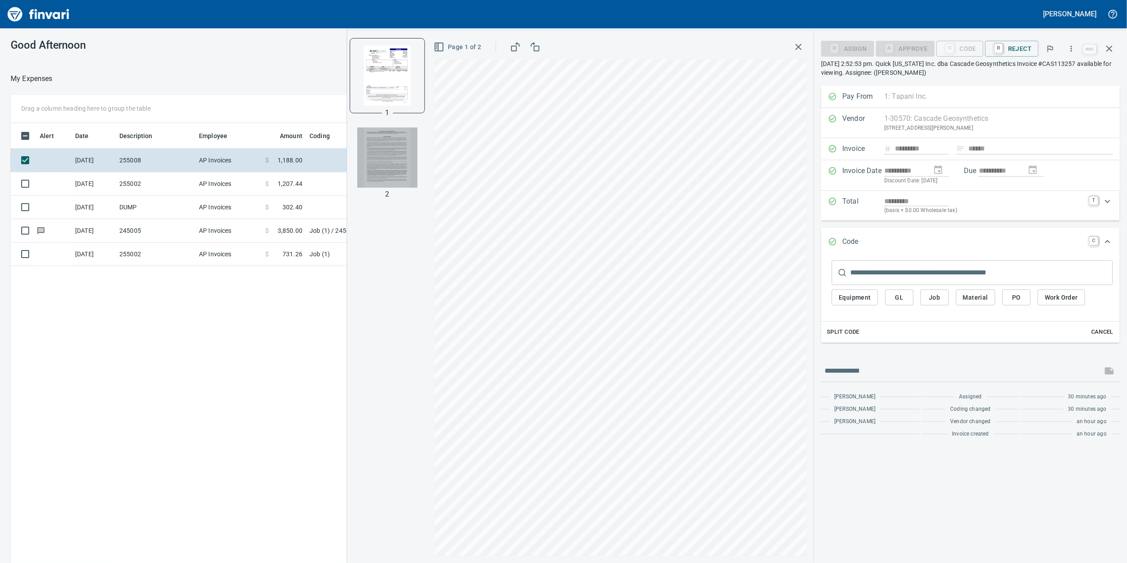
click at [393, 158] on img "button" at bounding box center [387, 157] width 60 height 60
click at [254, 188] on td "AP Invoices" at bounding box center [228, 183] width 66 height 23
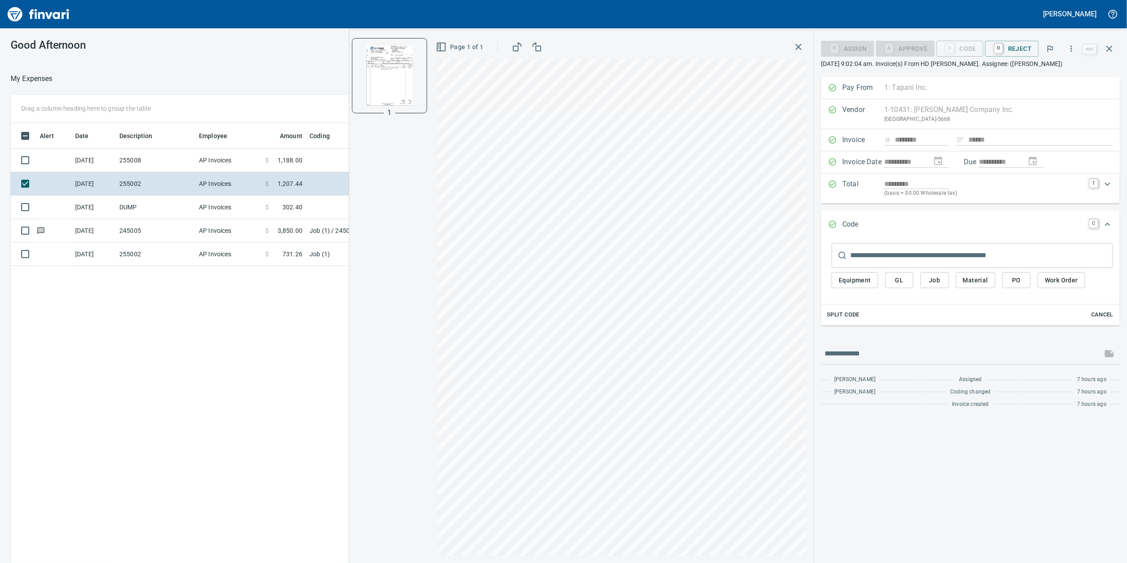
click at [240, 163] on td "AP Invoices" at bounding box center [228, 160] width 66 height 23
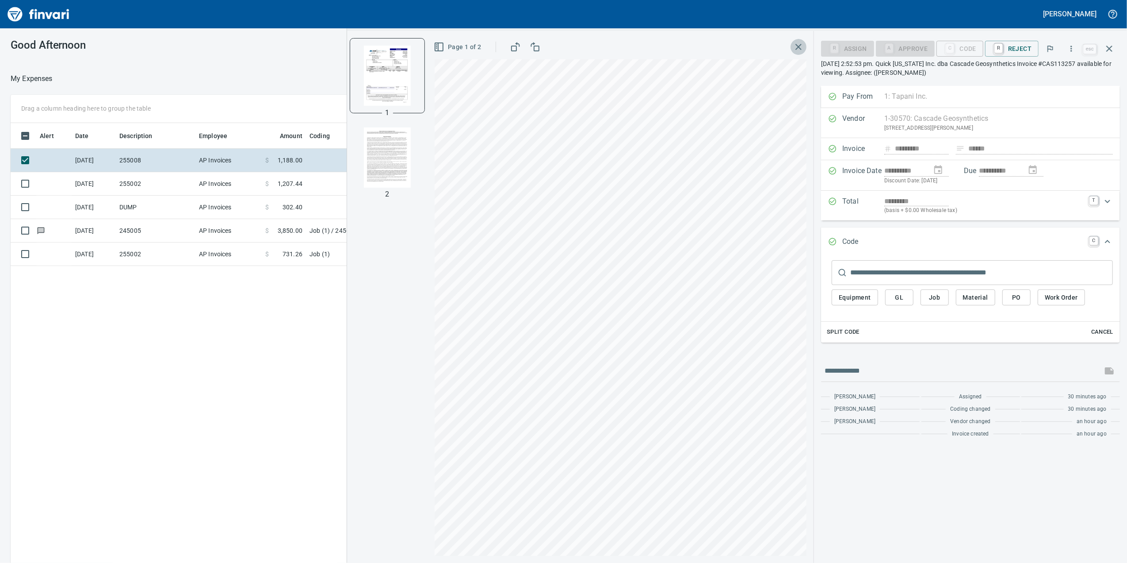
click at [805, 49] on button "button" at bounding box center [799, 47] width 16 height 16
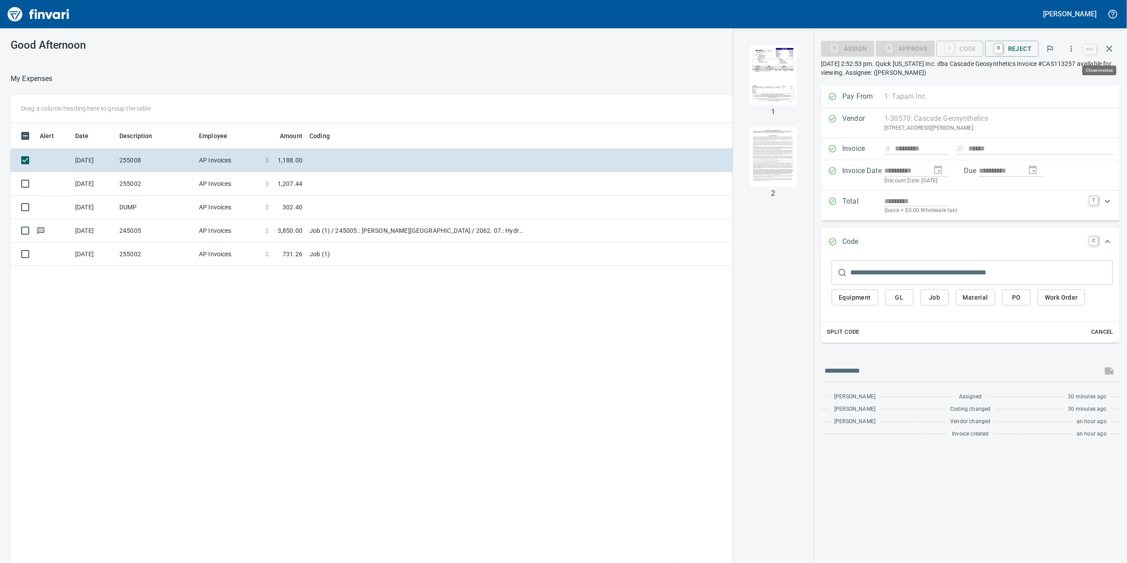
scroll to position [456, 867]
click at [1117, 49] on button "button" at bounding box center [1109, 48] width 21 height 21
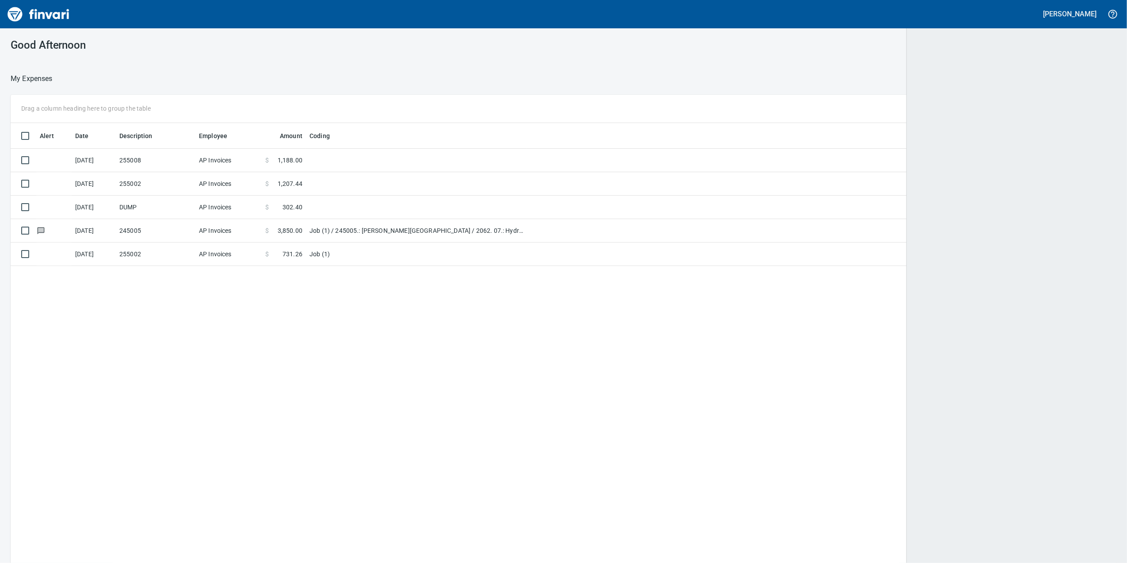
scroll to position [456, 1088]
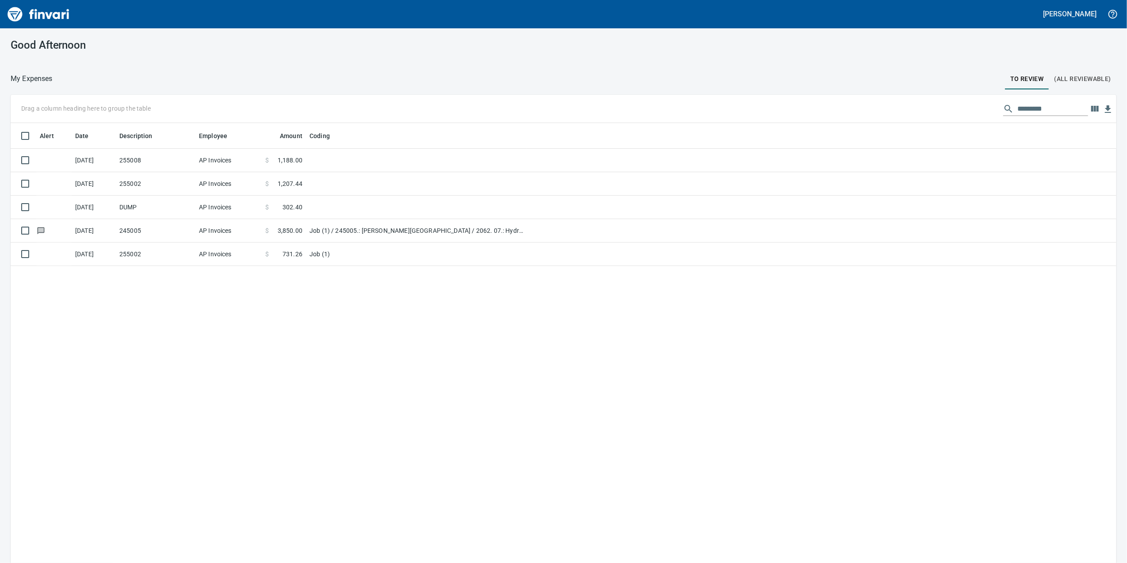
click at [1064, 75] on span "(All Reviewable)" at bounding box center [1083, 78] width 57 height 11
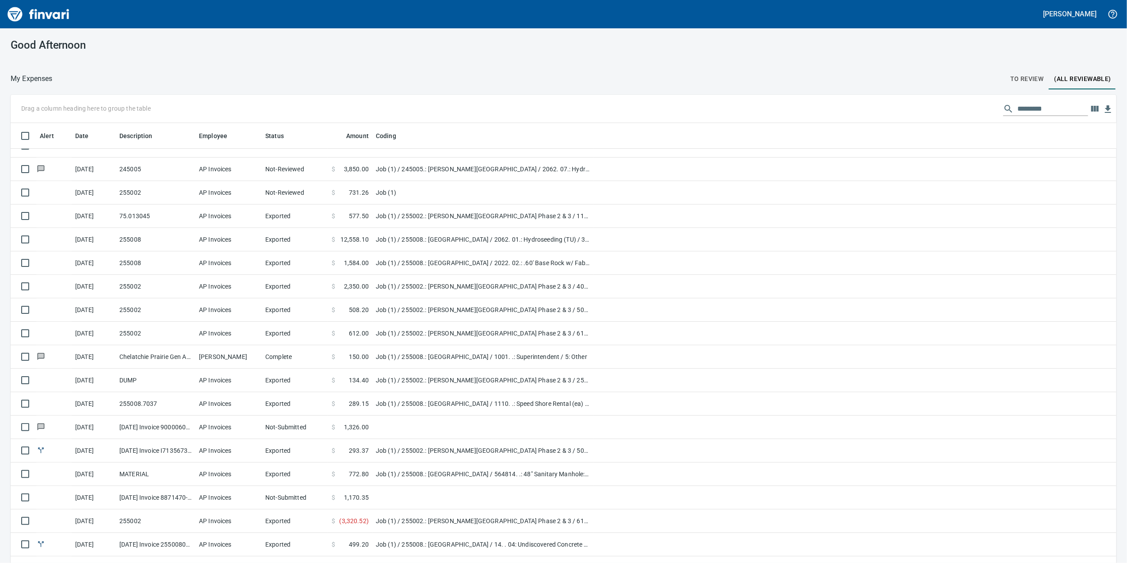
scroll to position [118, 0]
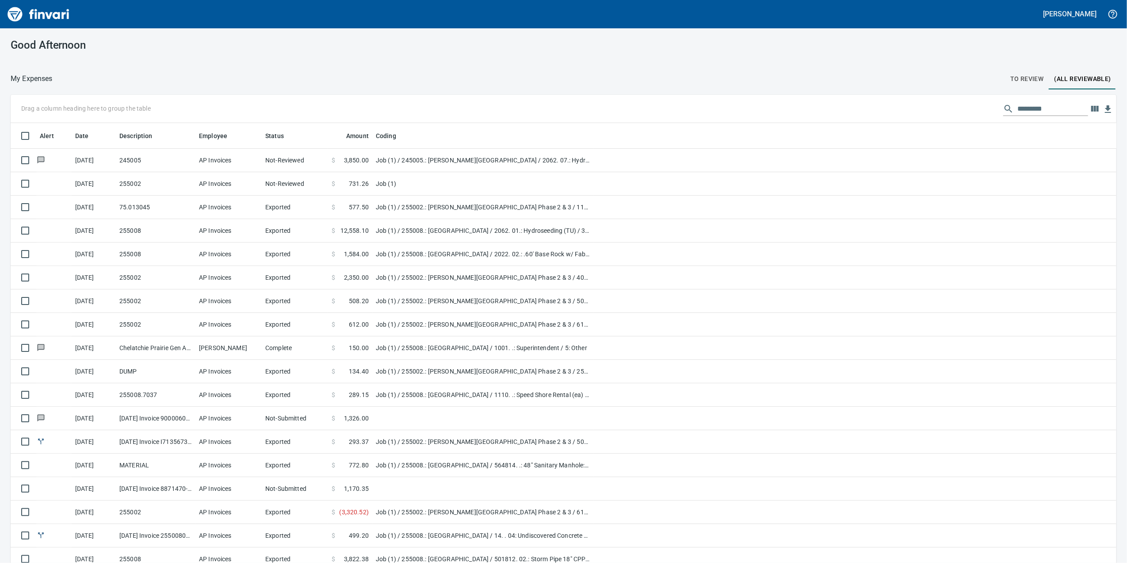
click at [287, 207] on td "Exported" at bounding box center [295, 206] width 66 height 23
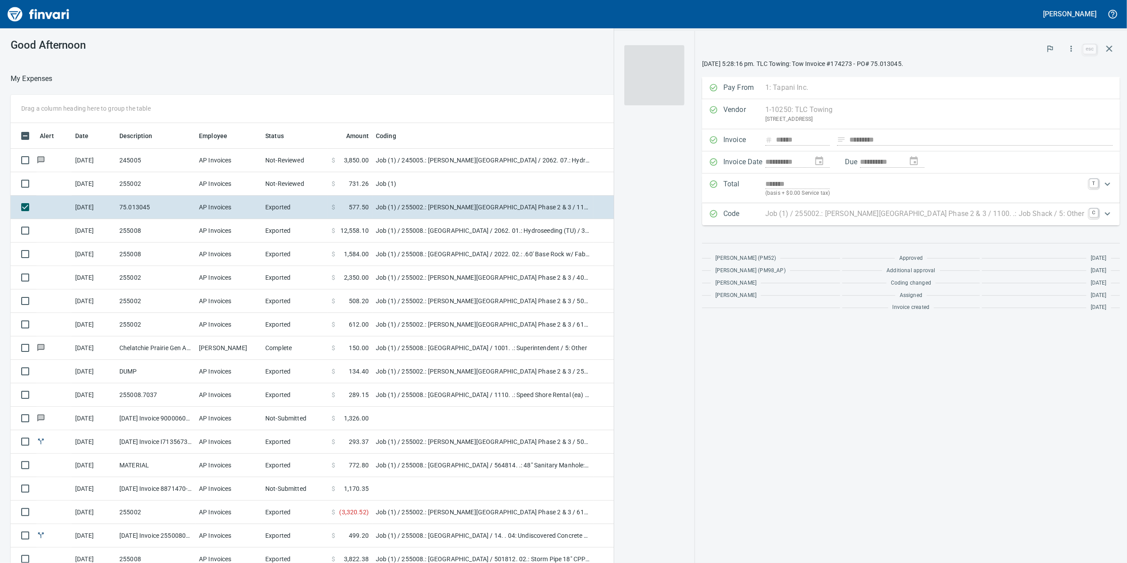
scroll to position [456, 858]
click at [288, 234] on td "Exported" at bounding box center [295, 230] width 66 height 23
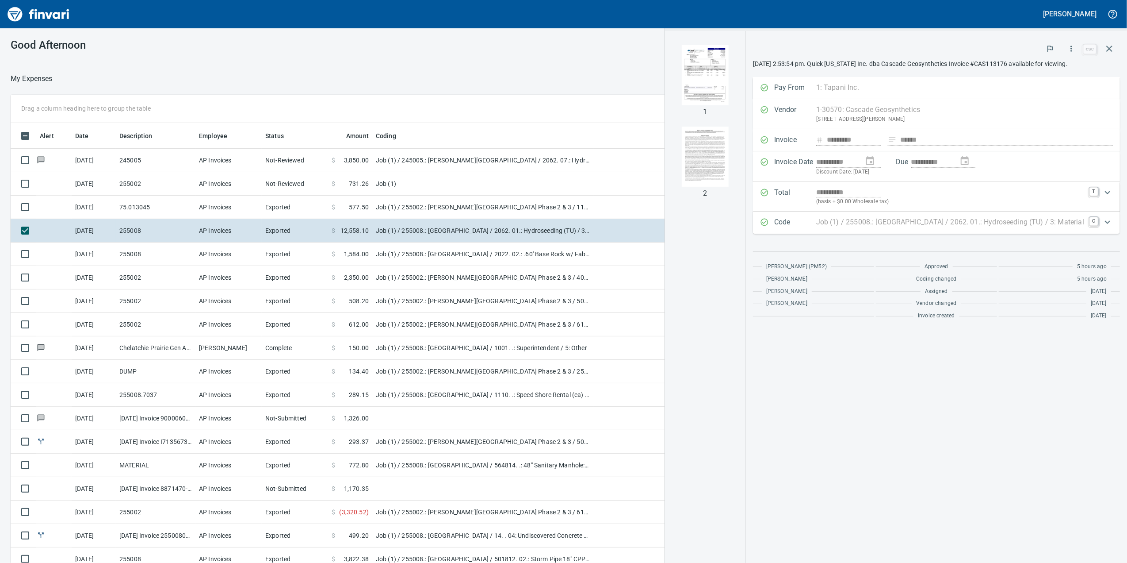
click at [292, 269] on td "Exported" at bounding box center [295, 277] width 66 height 23
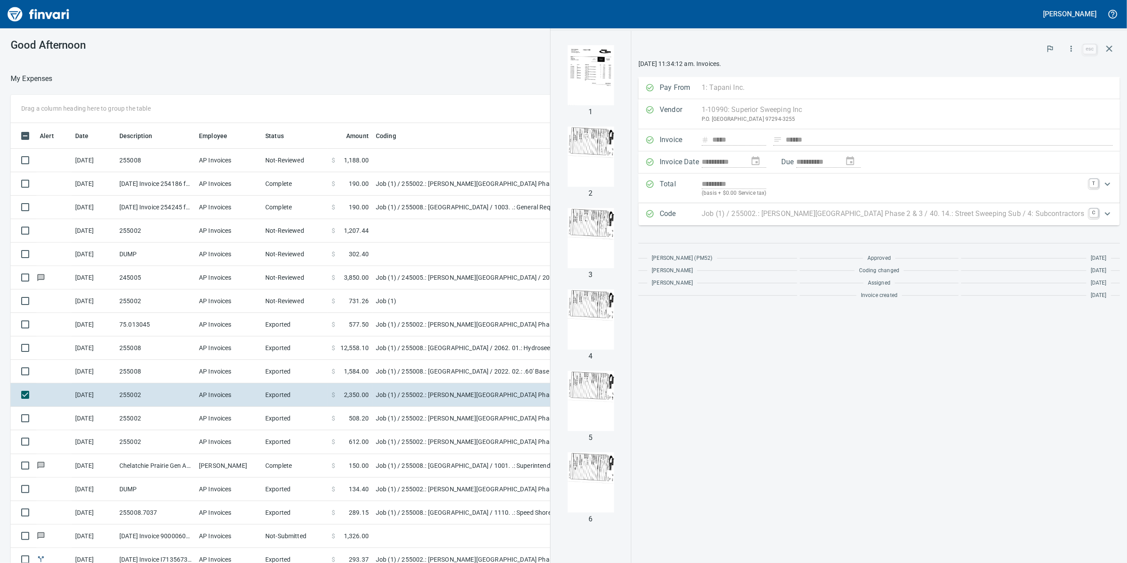
click at [93, 278] on td "[DATE]" at bounding box center [94, 277] width 44 height 23
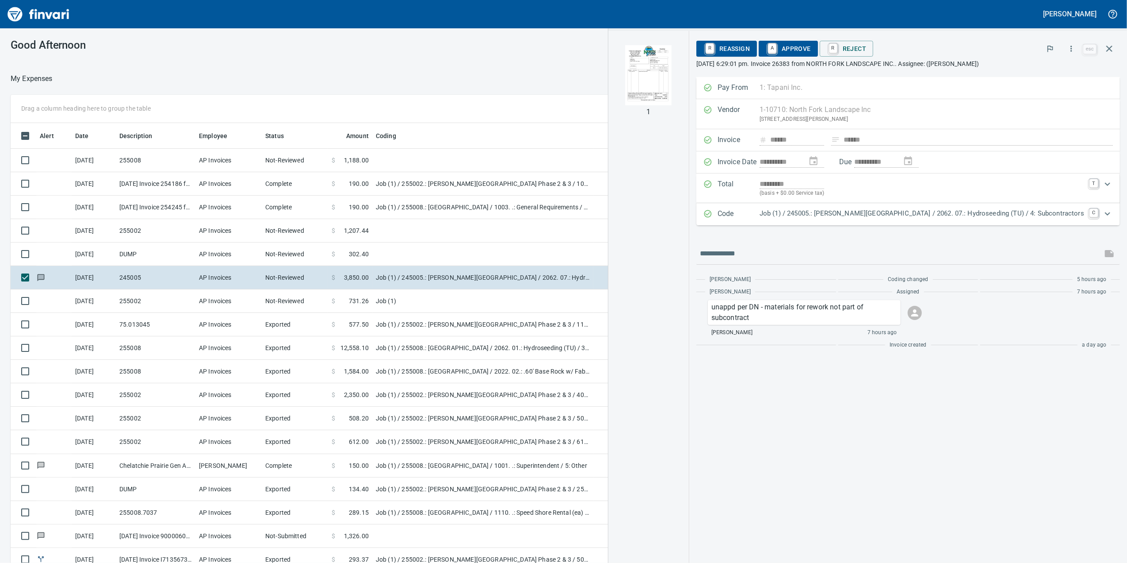
click at [98, 306] on td "[DATE]" at bounding box center [94, 300] width 44 height 23
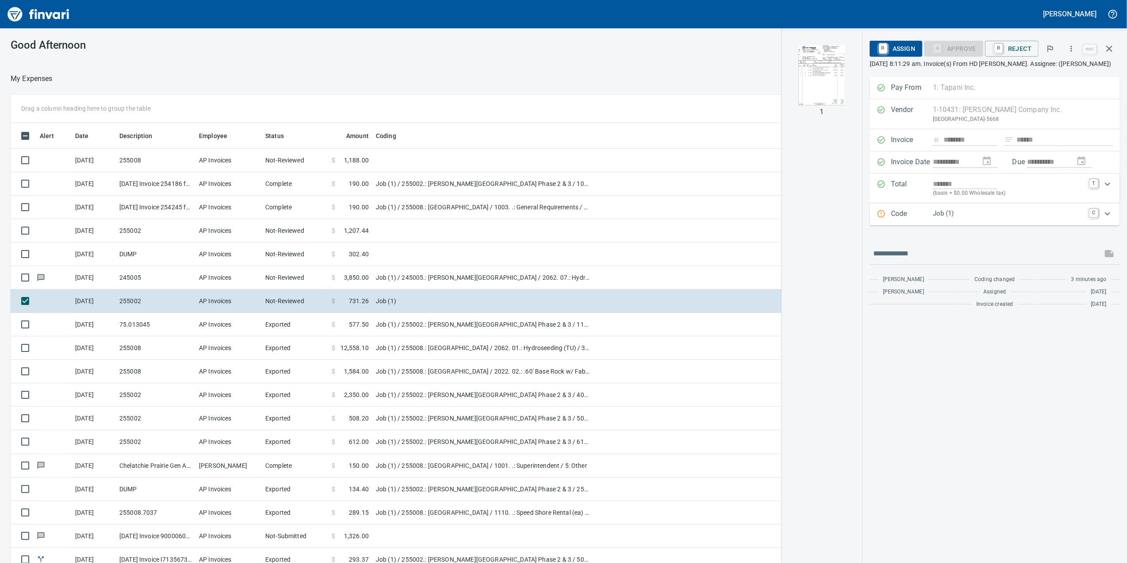
click at [103, 329] on td "[DATE]" at bounding box center [94, 324] width 44 height 23
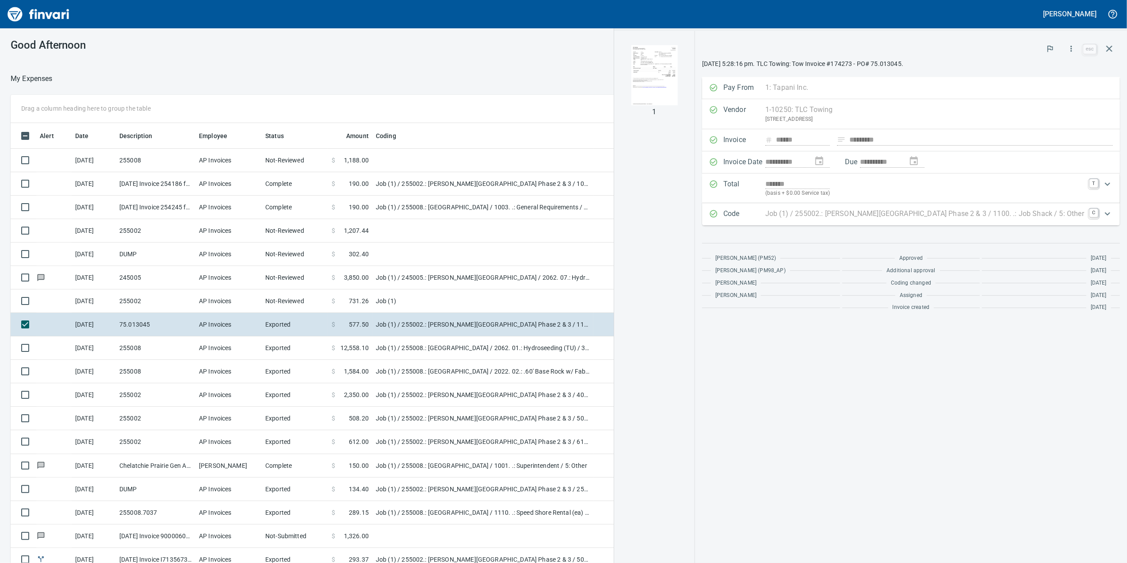
click at [82, 271] on td "[DATE]" at bounding box center [94, 277] width 44 height 23
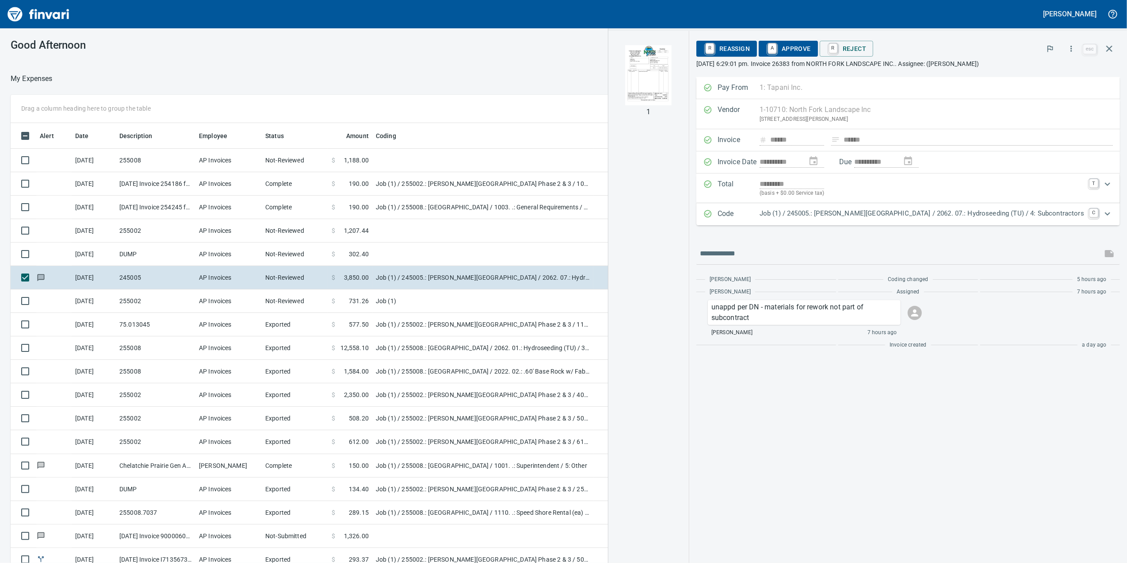
click at [85, 250] on td "[DATE]" at bounding box center [94, 253] width 44 height 23
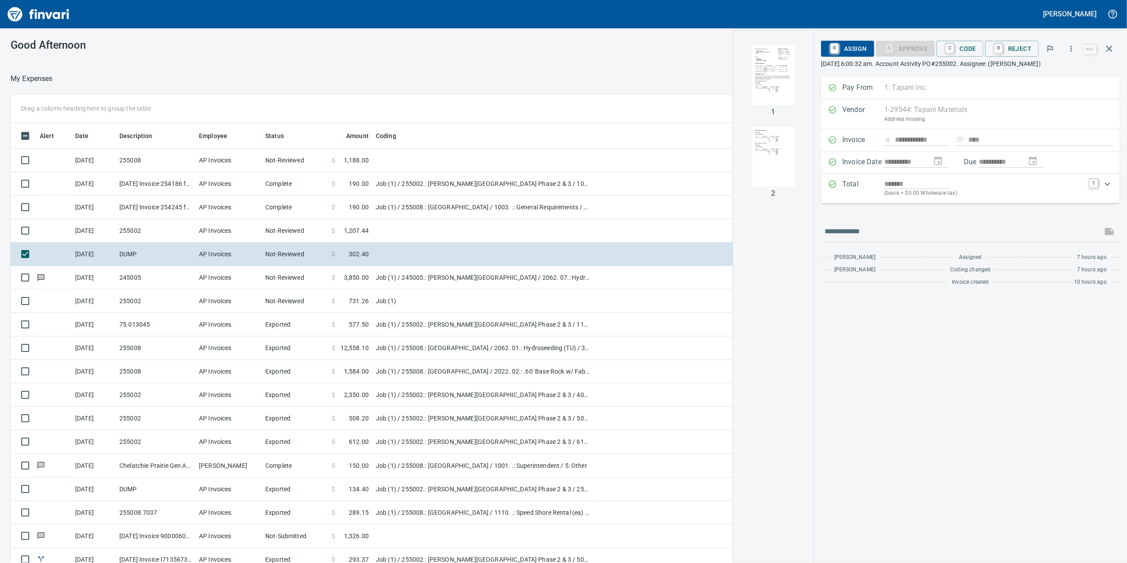
click at [88, 227] on td "[DATE]" at bounding box center [94, 230] width 44 height 23
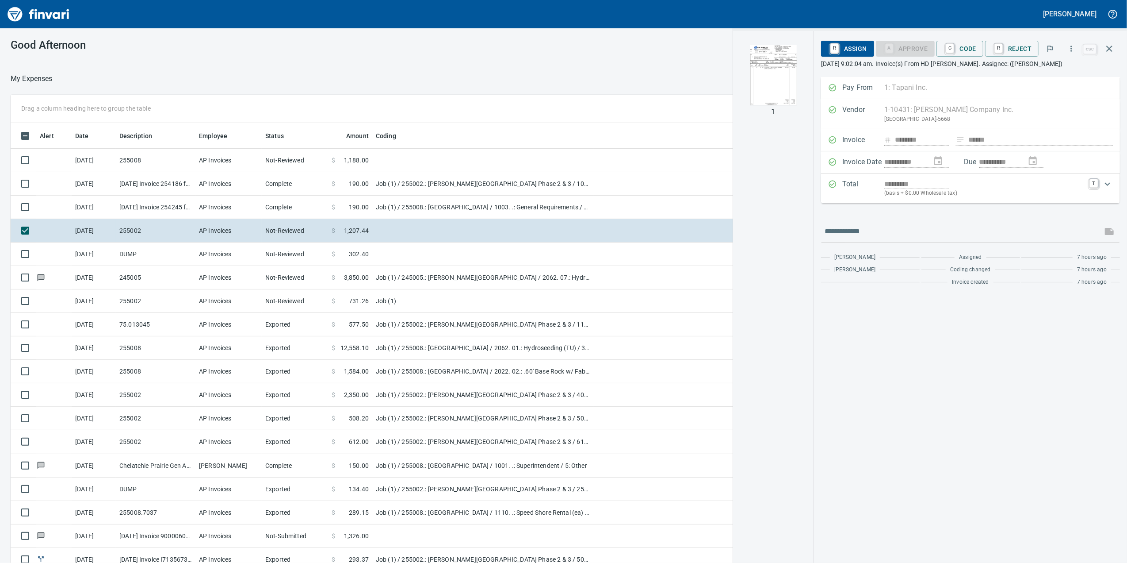
click at [88, 205] on td "[DATE]" at bounding box center [94, 206] width 44 height 23
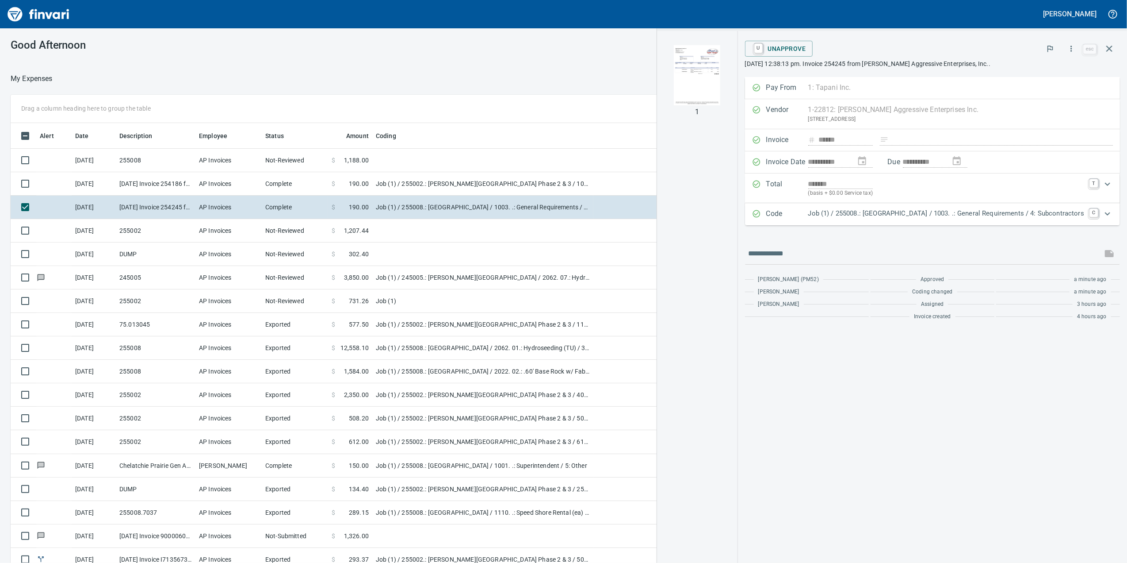
click at [88, 181] on td "[DATE]" at bounding box center [94, 183] width 44 height 23
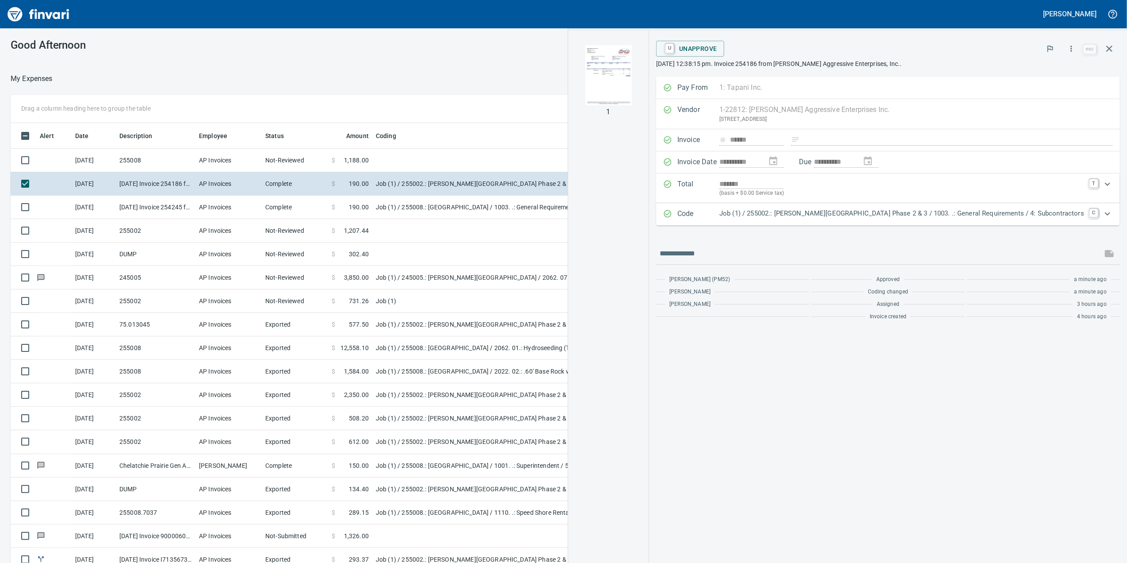
click at [86, 161] on td "[DATE]" at bounding box center [94, 160] width 44 height 23
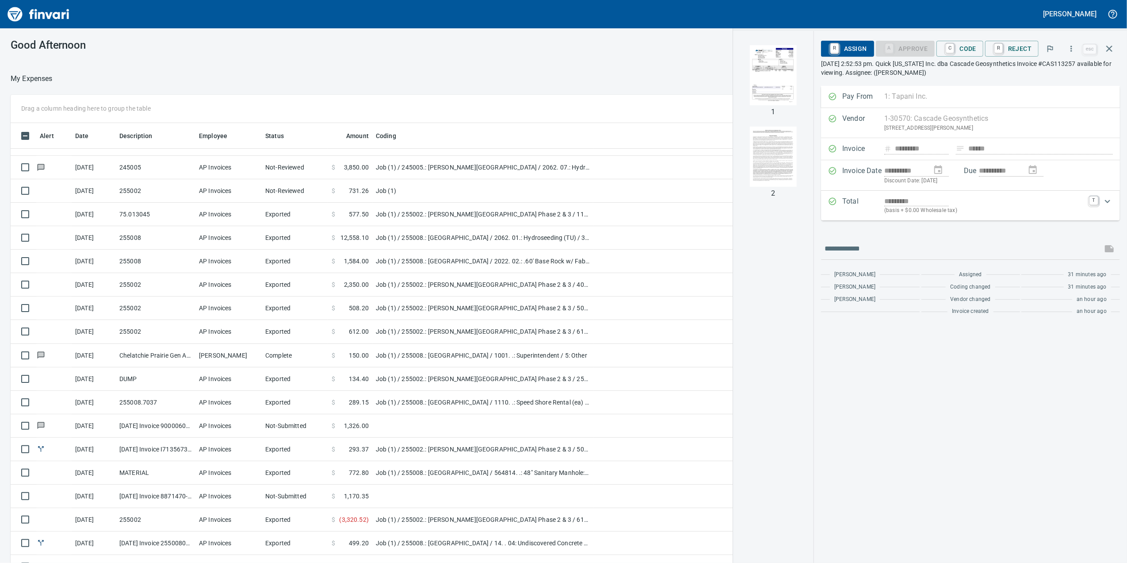
scroll to position [118, 0]
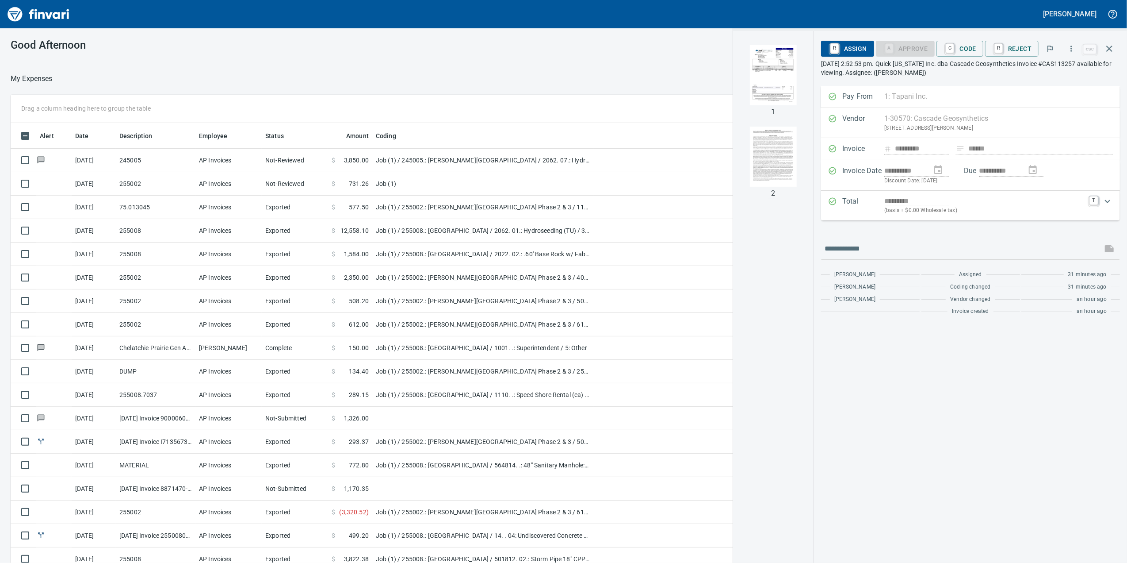
click at [294, 349] on td "Complete" at bounding box center [295, 347] width 66 height 23
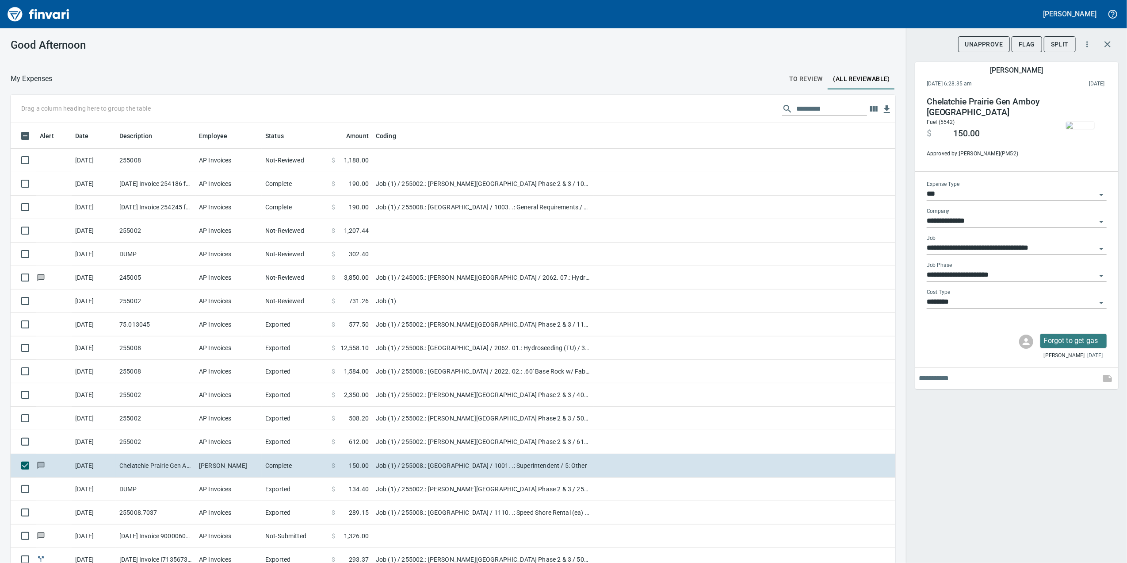
click at [307, 450] on td "Exported" at bounding box center [295, 441] width 66 height 23
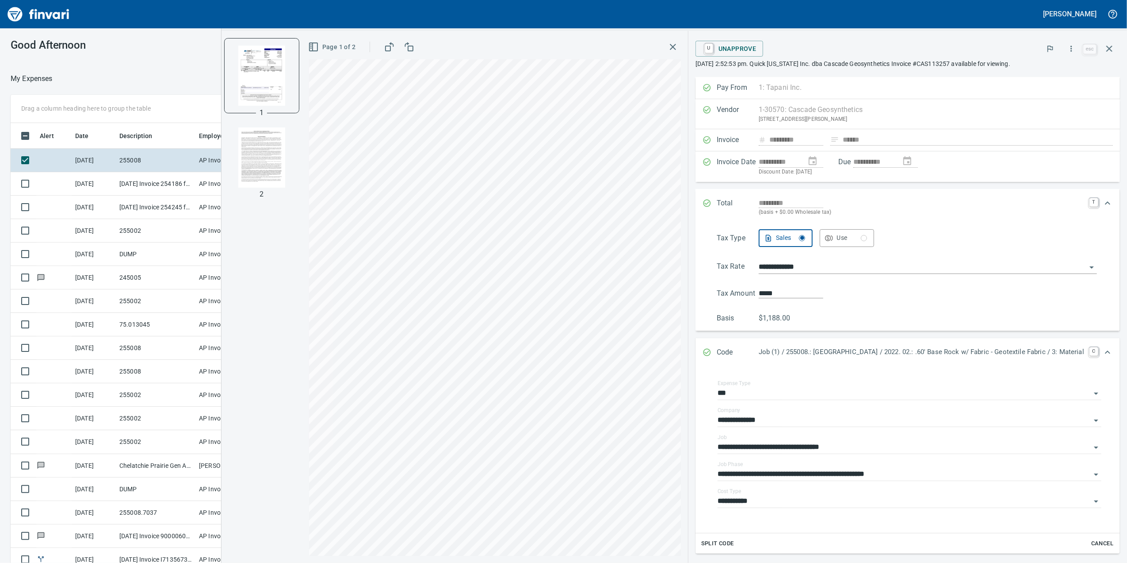
scroll to position [96, 0]
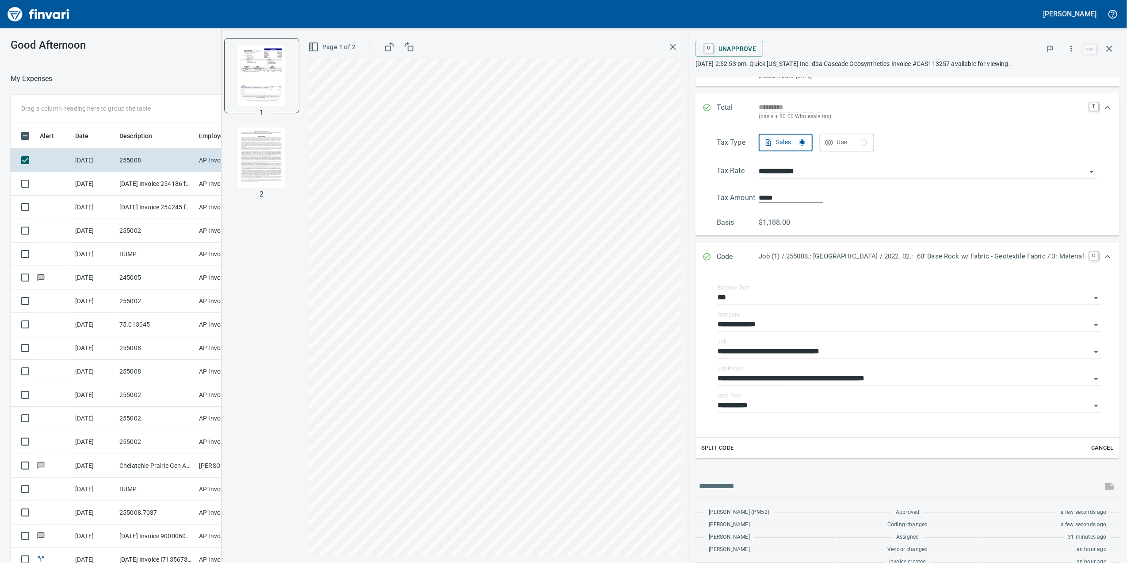
click at [627, 47] on div "Page 1 of 2" at bounding box center [495, 47] width 372 height 18
click at [668, 47] on icon "button" at bounding box center [673, 47] width 11 height 11
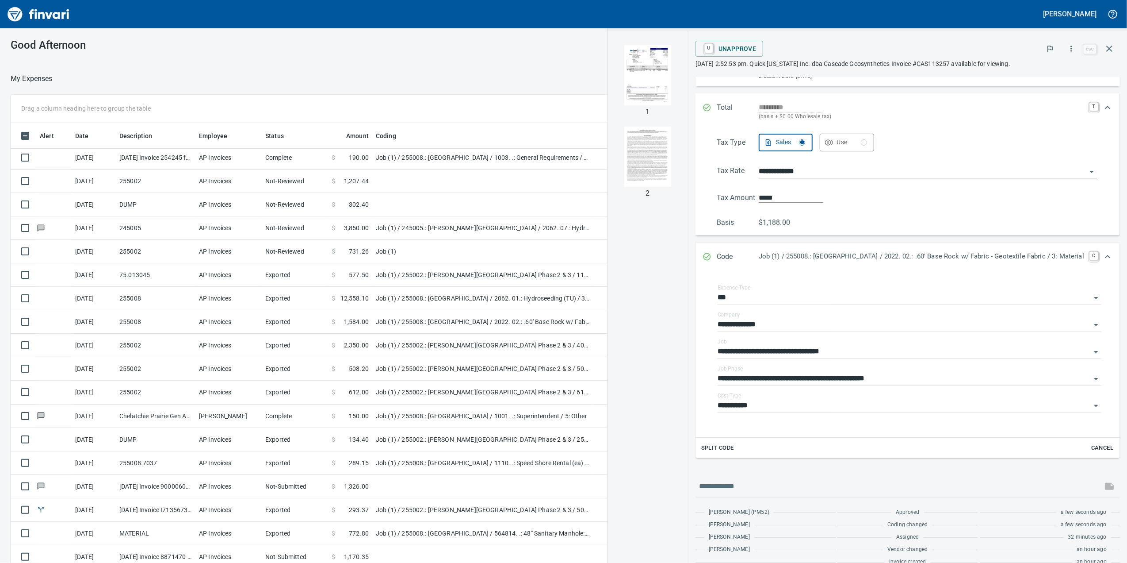
scroll to position [0, 0]
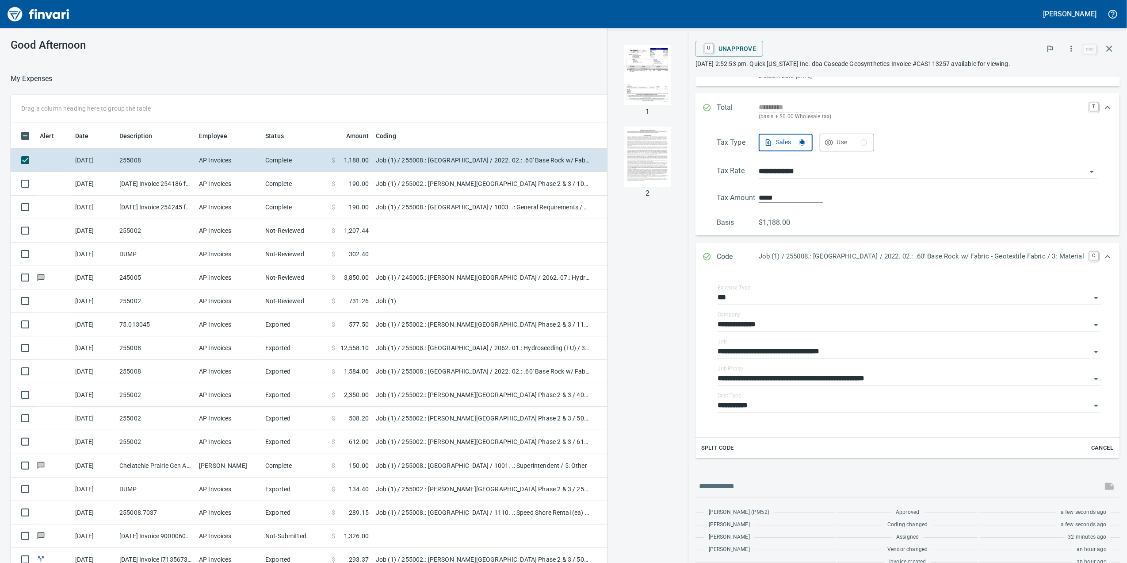
click at [570, 68] on div at bounding box center [418, 78] width 731 height 21
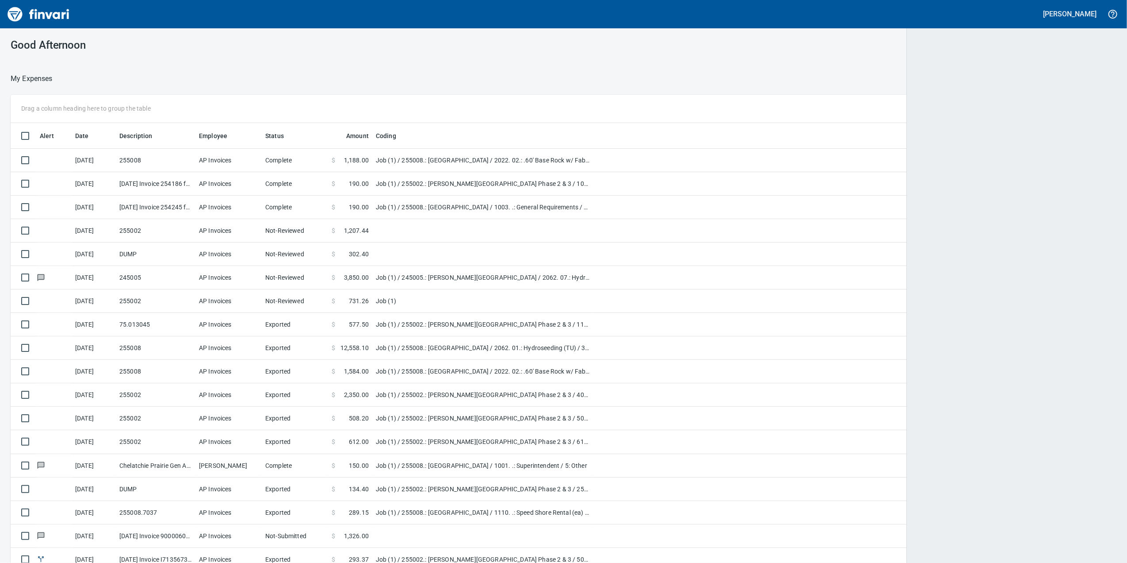
scroll to position [456, 1079]
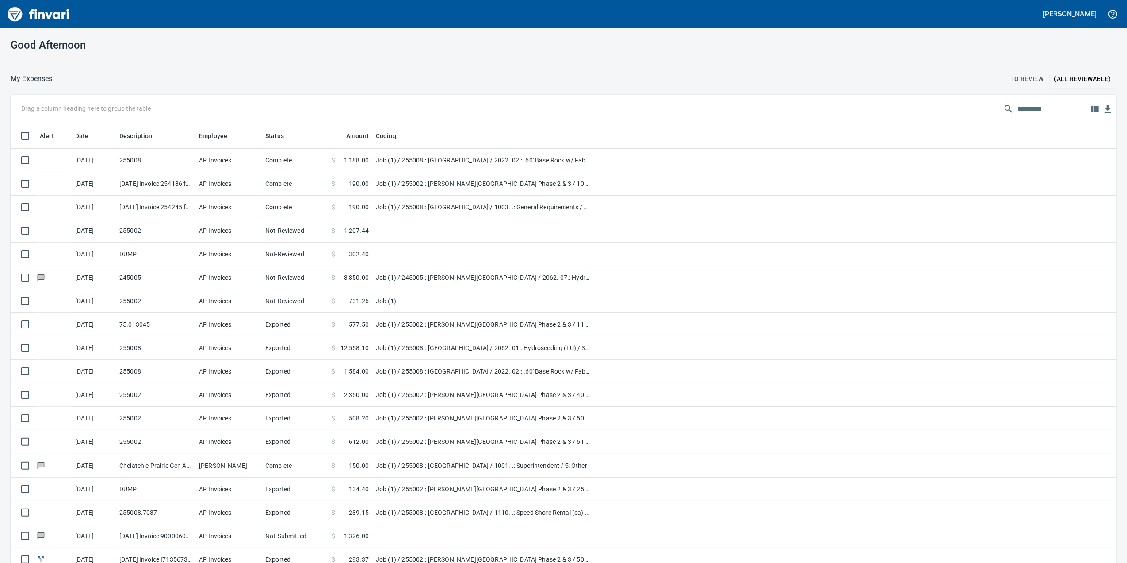
click at [1024, 80] on span "To Review" at bounding box center [1027, 78] width 34 height 11
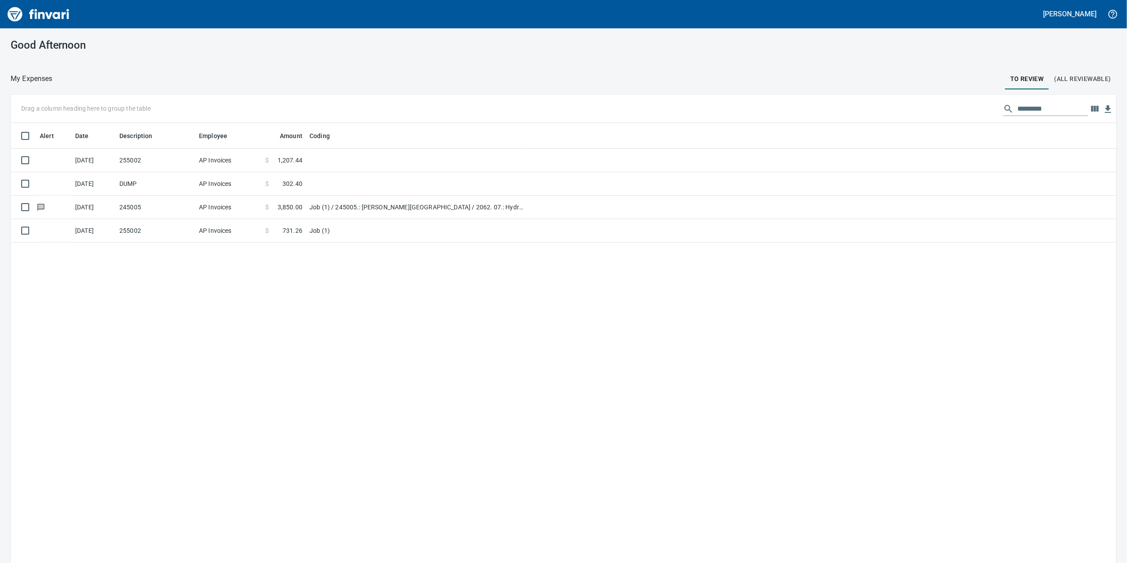
scroll to position [456, 1088]
click at [472, 167] on td at bounding box center [416, 160] width 221 height 23
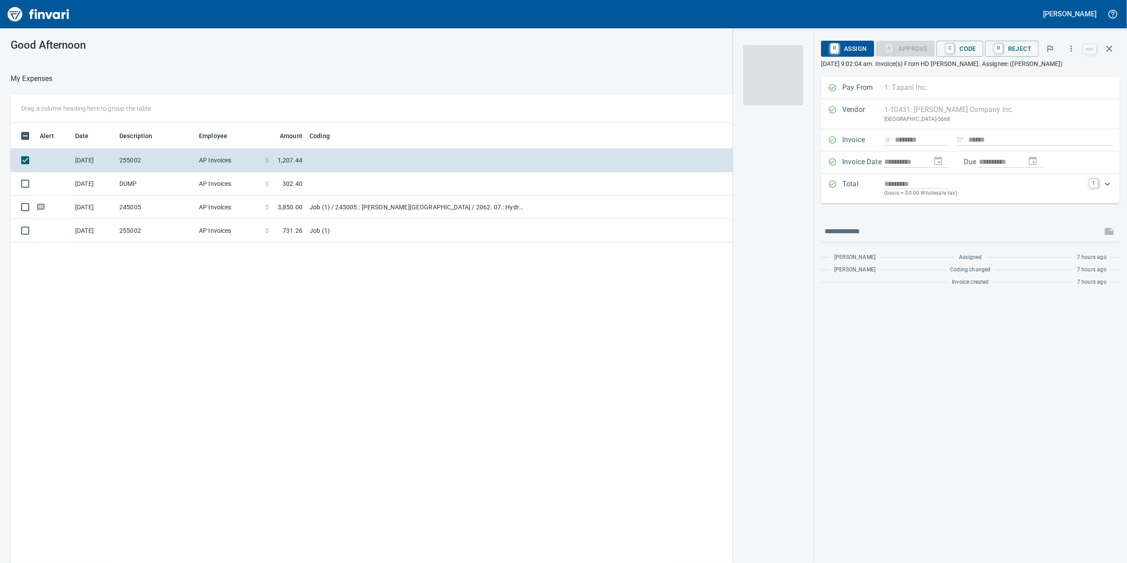
scroll to position [456, 867]
click at [764, 72] on img "button" at bounding box center [773, 75] width 60 height 60
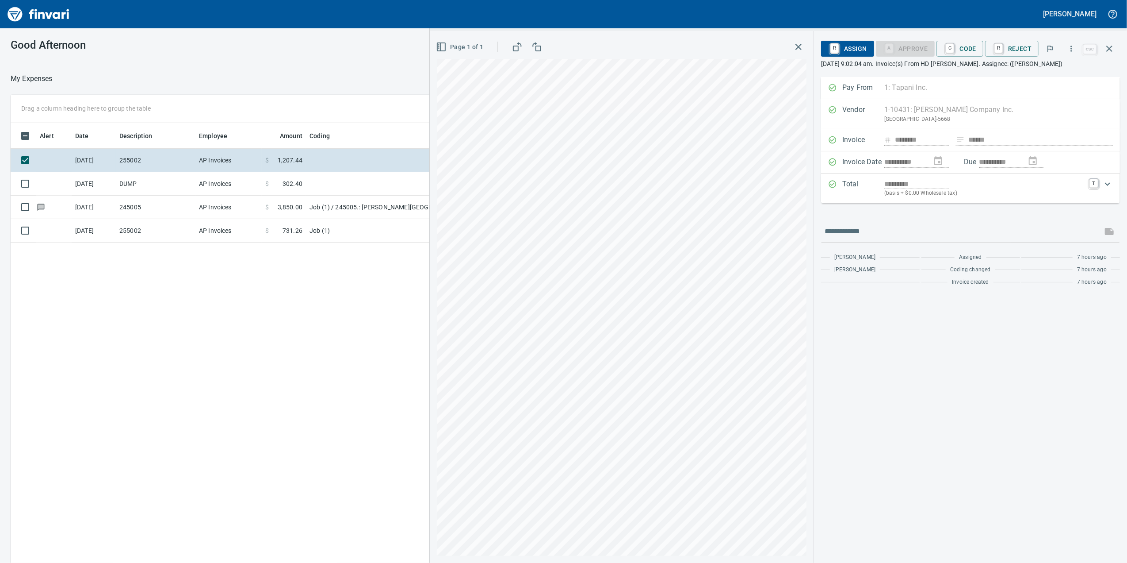
click at [318, 197] on td "Job (1) / 245005.: [PERSON_NAME][GEOGRAPHIC_DATA] / 2062. 07.: Hydroseeding (TU…" at bounding box center [416, 206] width 221 height 23
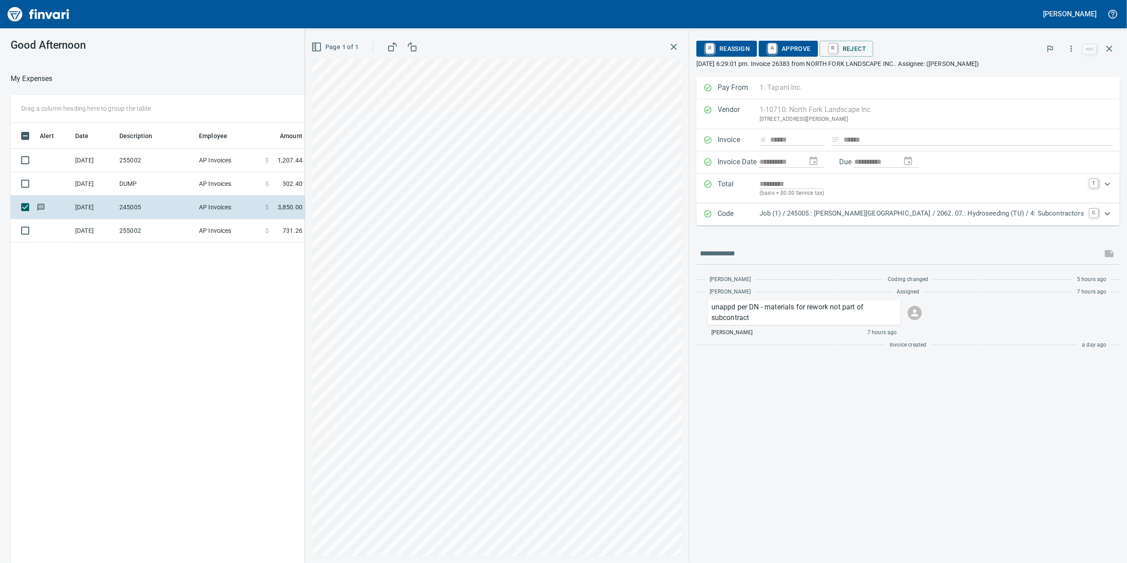
click at [319, 188] on td at bounding box center [416, 183] width 221 height 23
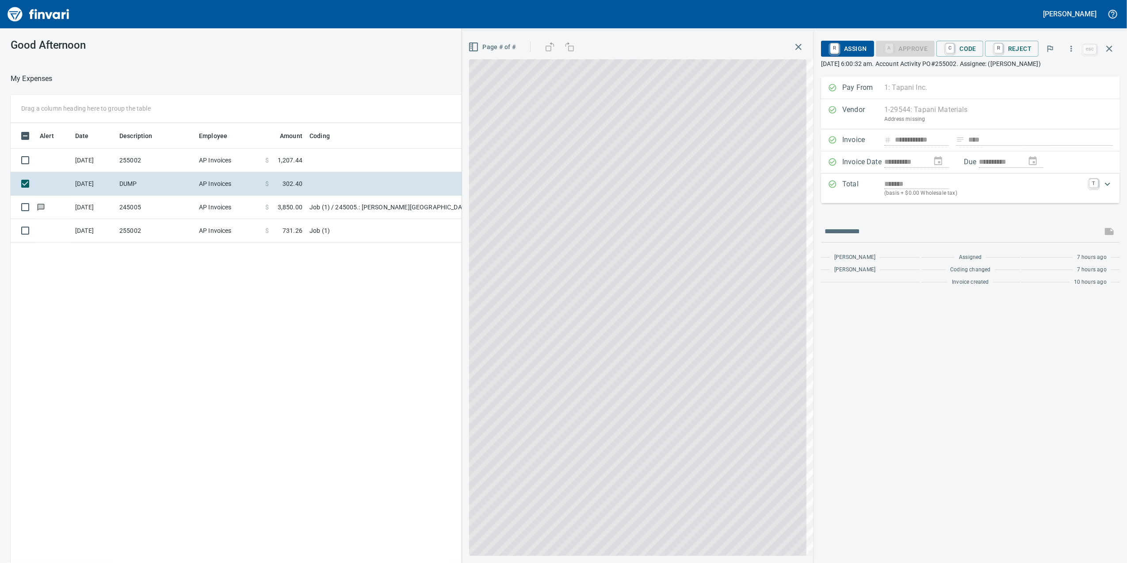
click at [312, 237] on td "Job (1)" at bounding box center [416, 230] width 221 height 23
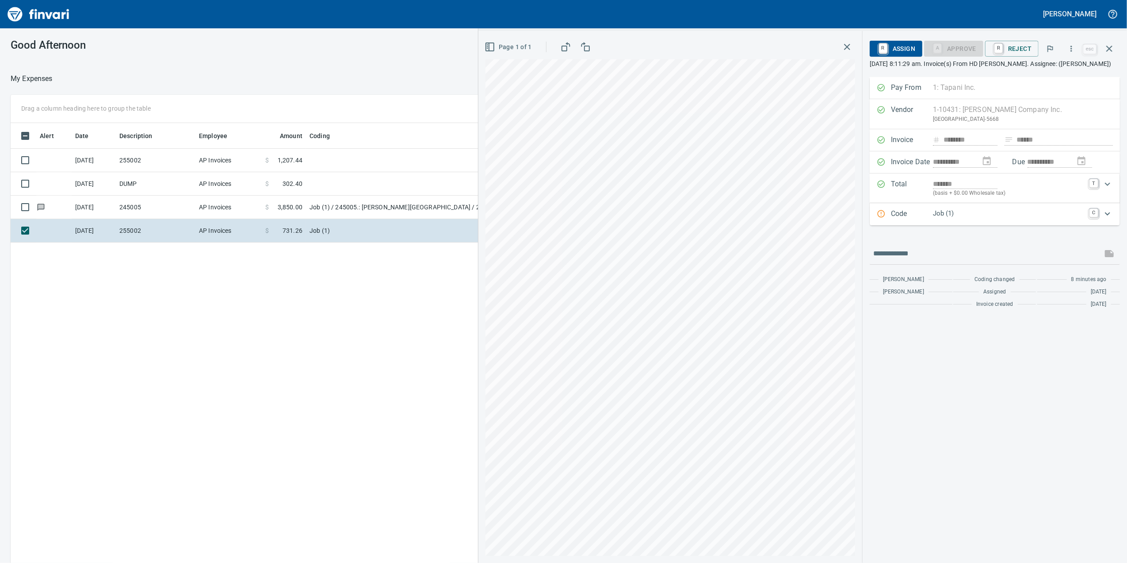
click at [361, 165] on td at bounding box center [416, 160] width 221 height 23
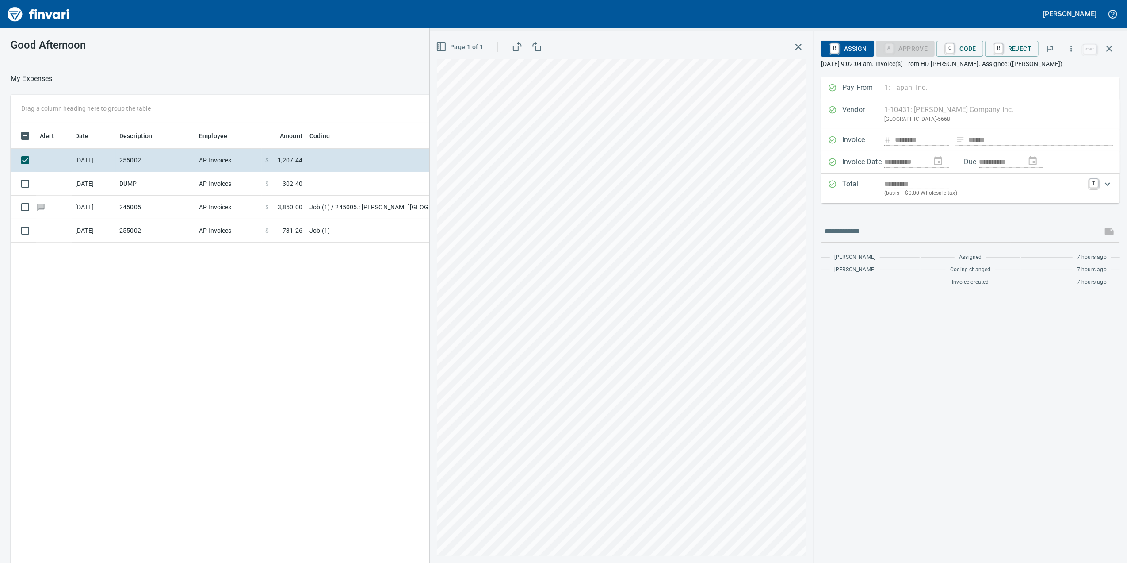
click at [232, 203] on td "AP Invoices" at bounding box center [228, 206] width 66 height 23
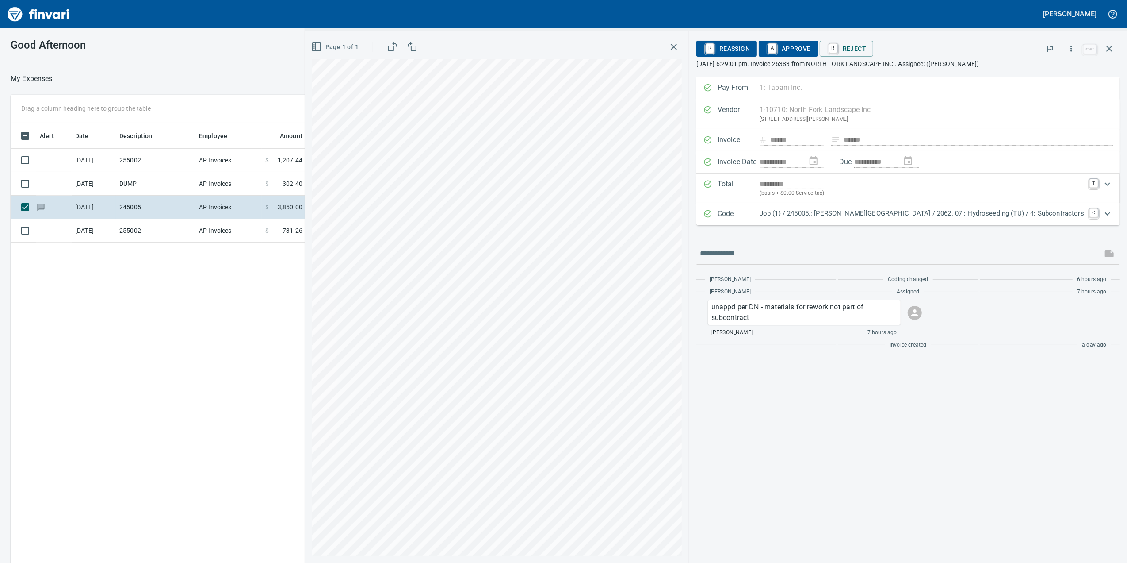
click at [232, 221] on td "AP Invoices" at bounding box center [228, 230] width 66 height 23
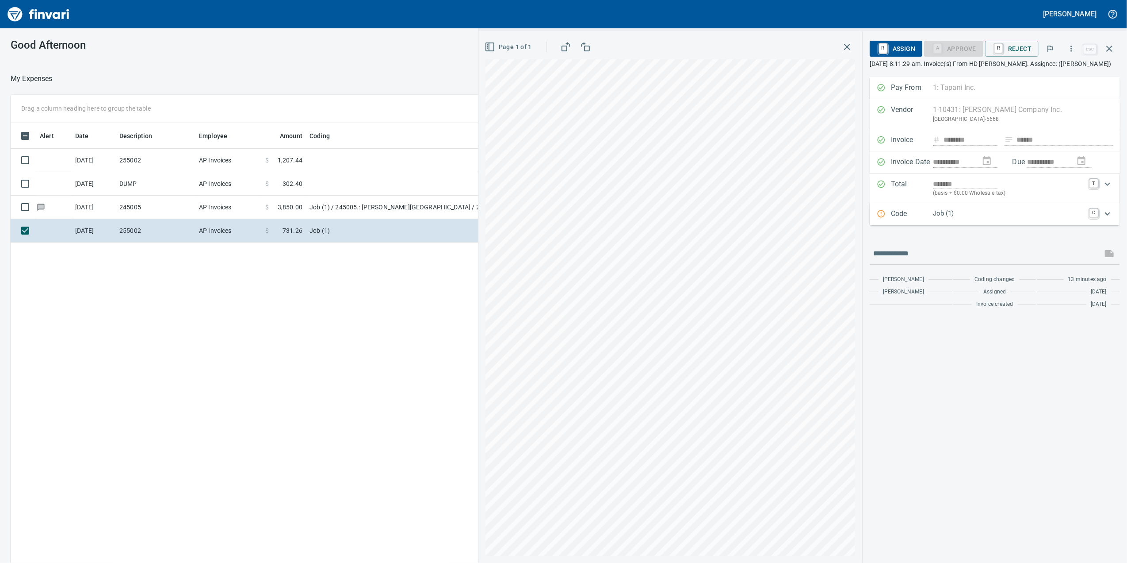
click at [329, 161] on td at bounding box center [416, 160] width 221 height 23
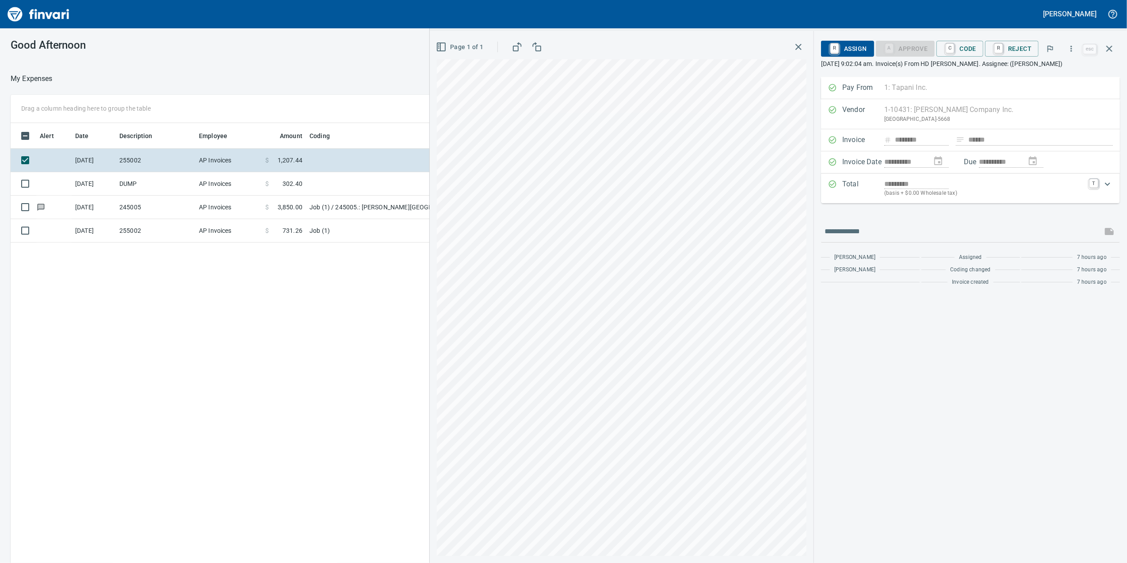
click at [977, 188] on div "*********" at bounding box center [984, 184] width 200 height 10
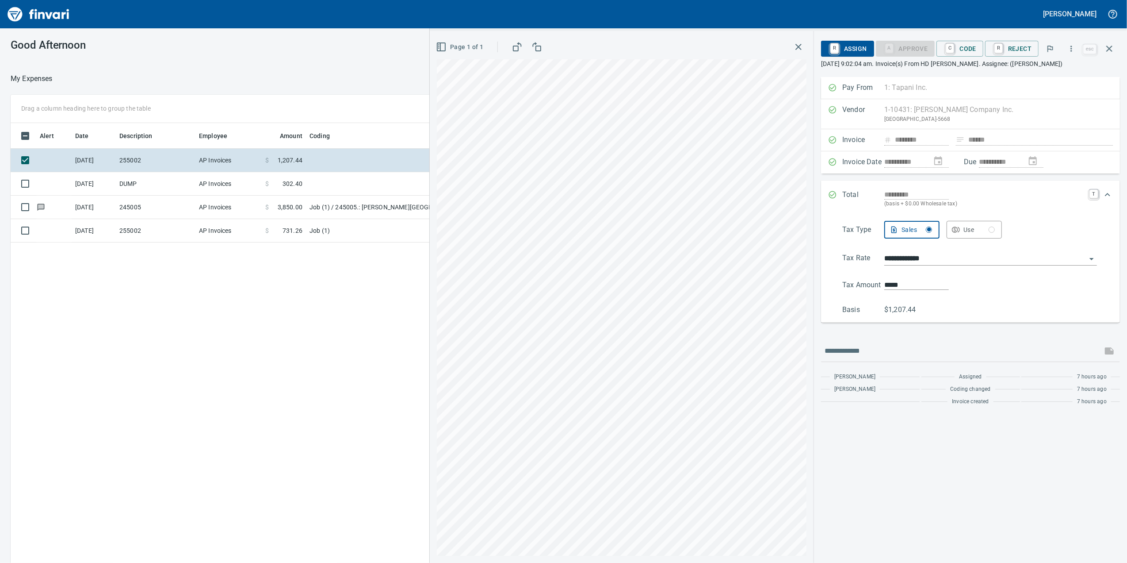
click at [965, 46] on span "C Code" at bounding box center [960, 48] width 33 height 15
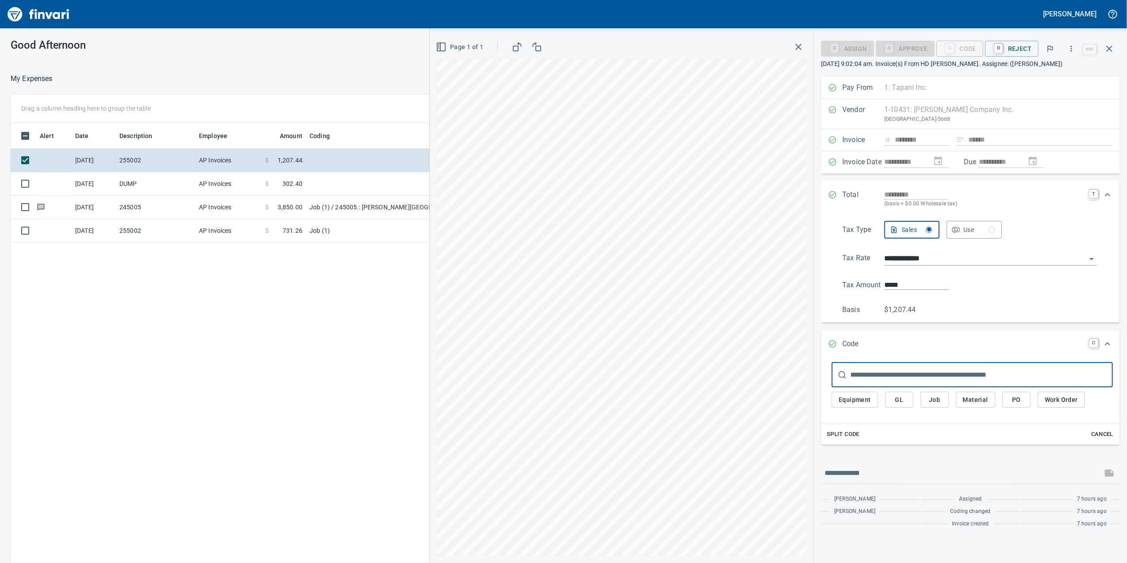
click at [936, 403] on span "Job" at bounding box center [935, 399] width 14 height 11
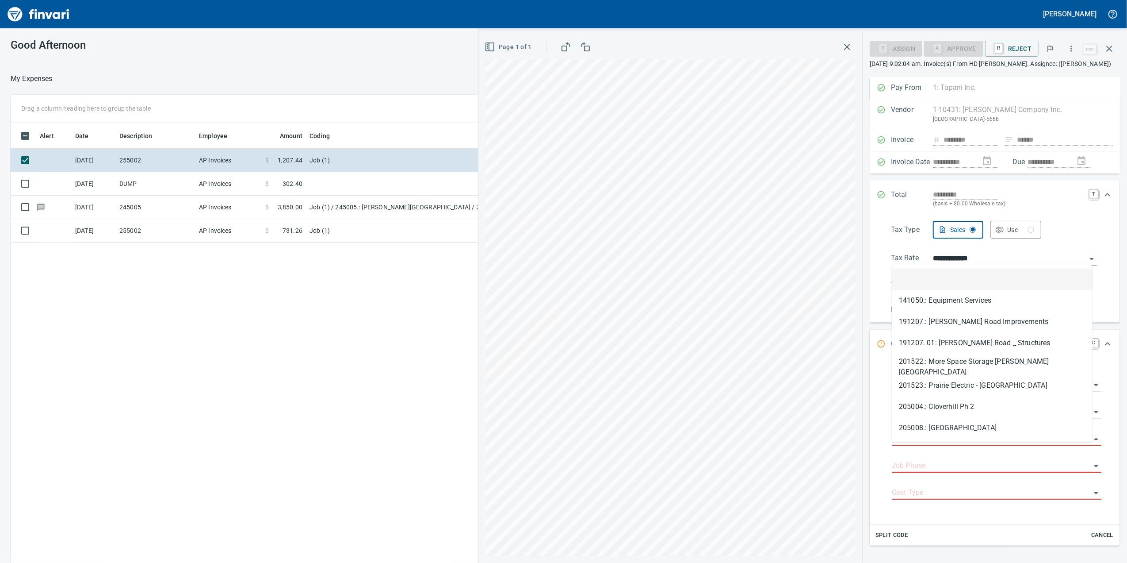
scroll to position [456, 867]
click at [922, 445] on input "Job" at bounding box center [991, 438] width 199 height 12
click at [939, 425] on li "255002.: [PERSON_NAME][GEOGRAPHIC_DATA] Phase 2 & 3" at bounding box center [992, 427] width 201 height 21
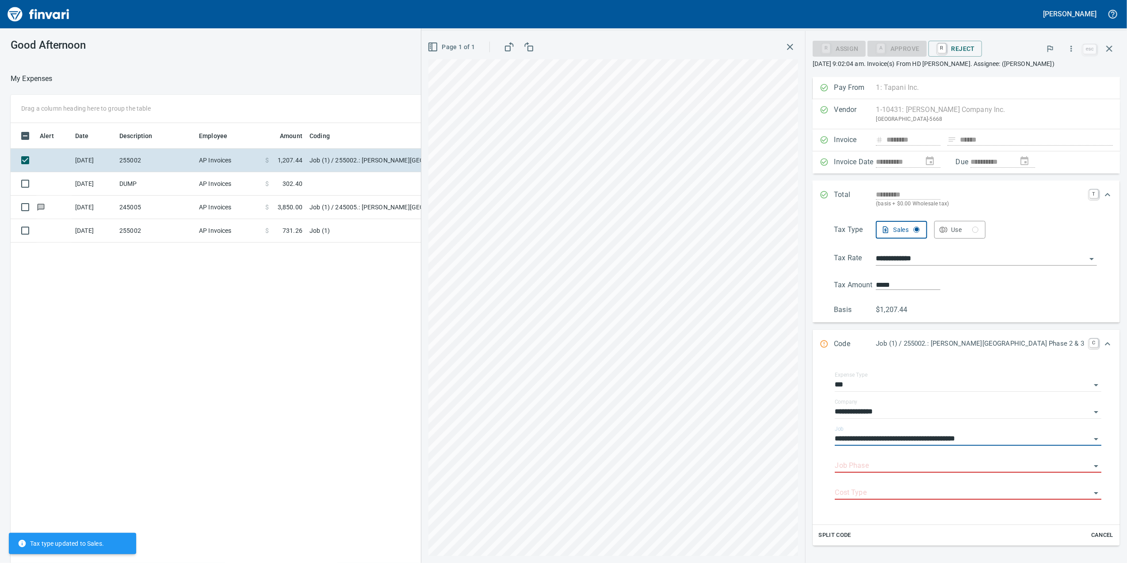
type input "**********"
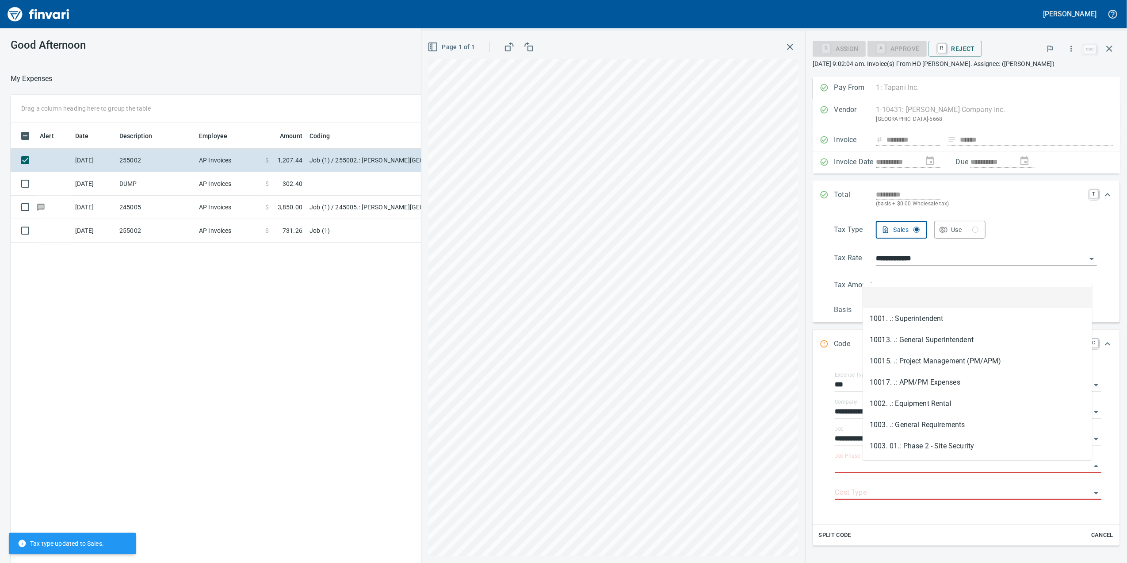
click at [901, 466] on input "Job Phase" at bounding box center [963, 465] width 256 height 12
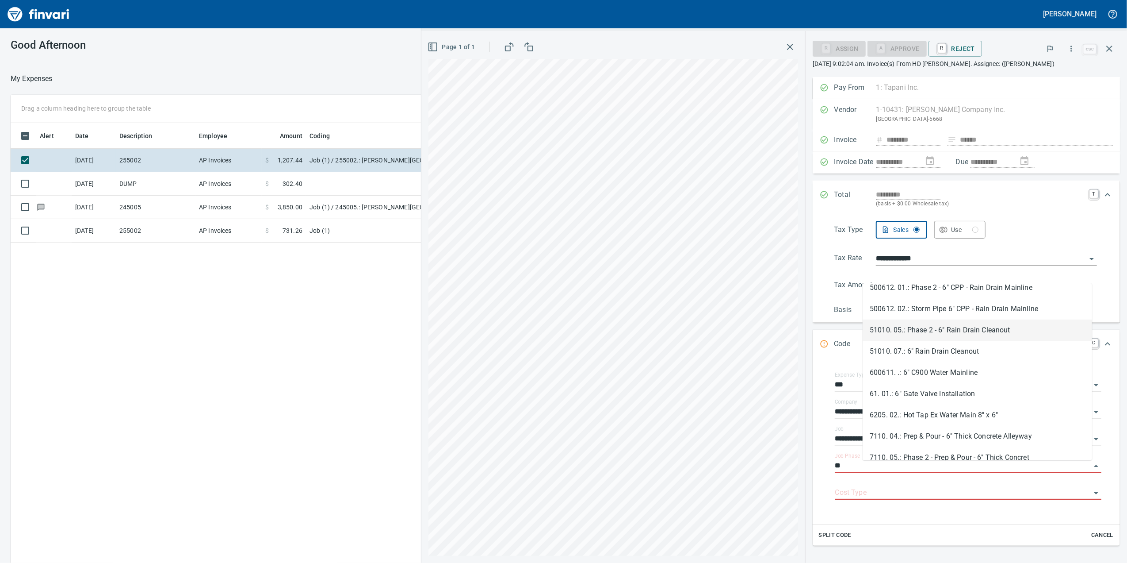
scroll to position [106, 0]
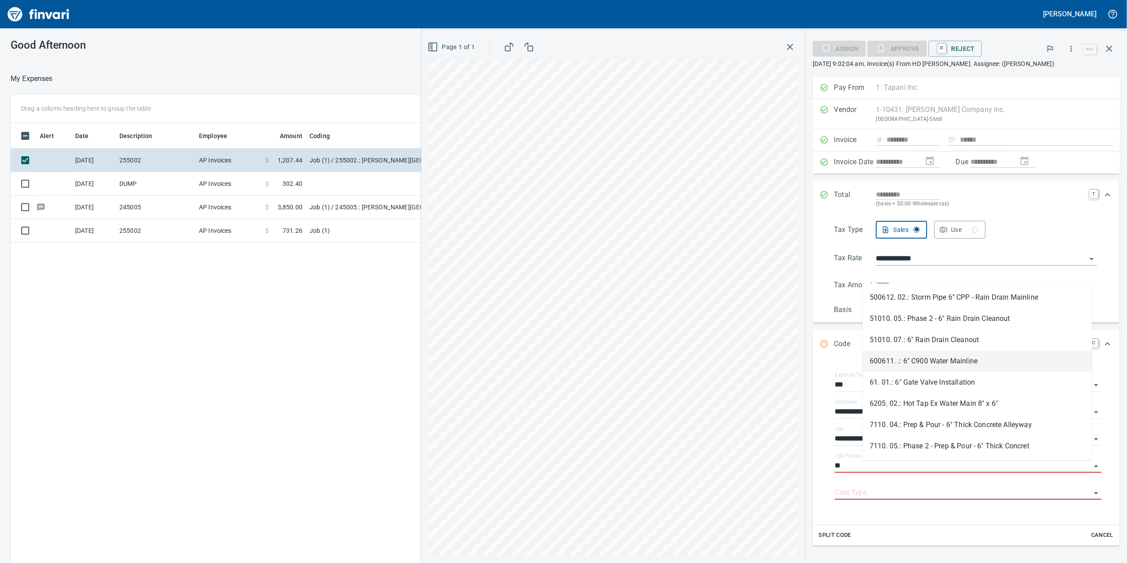
click at [984, 361] on li "600611. .: 6" C900 Water Mainline" at bounding box center [978, 360] width 230 height 21
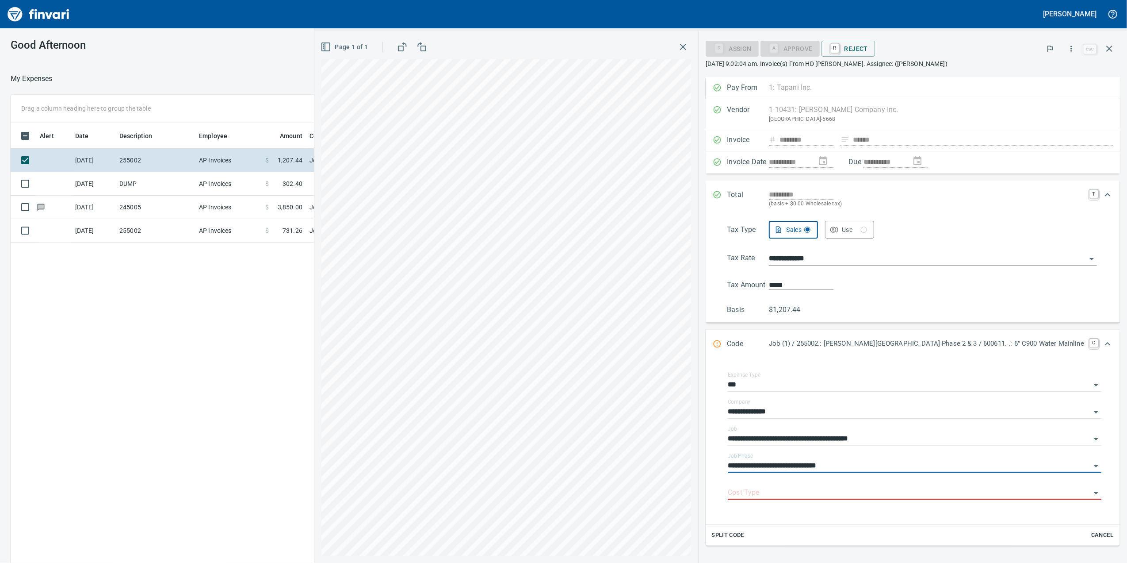
type input "**********"
click at [852, 530] on div "Split Code Cancel" at bounding box center [913, 534] width 414 height 21
click at [833, 499] on div at bounding box center [915, 492] width 374 height 13
click at [802, 498] on input "Cost Type" at bounding box center [909, 492] width 363 height 12
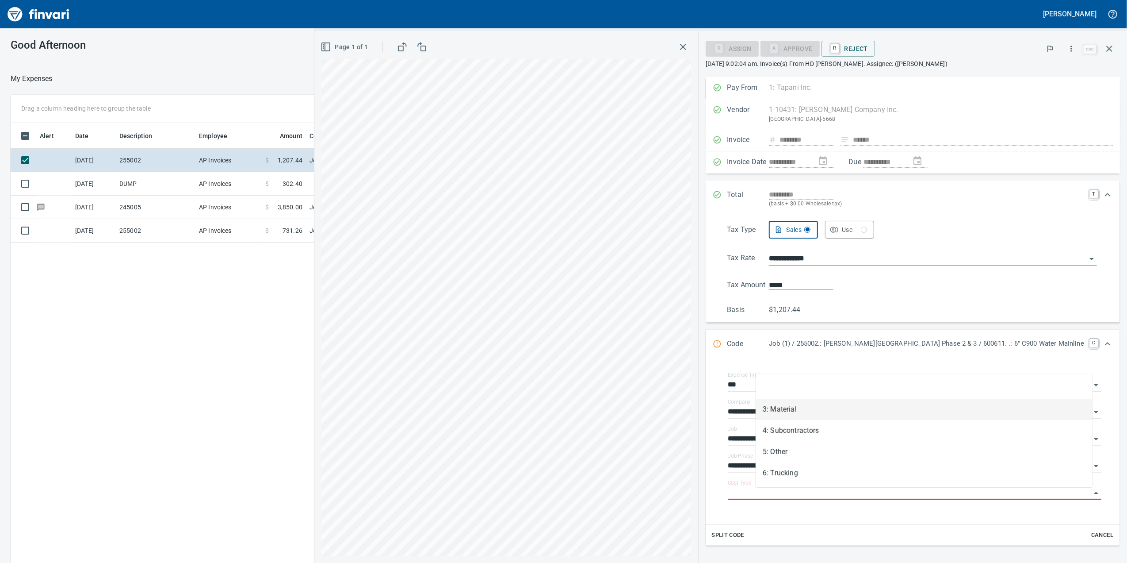
click at [809, 412] on li "3: Material" at bounding box center [924, 408] width 337 height 21
type input "**********"
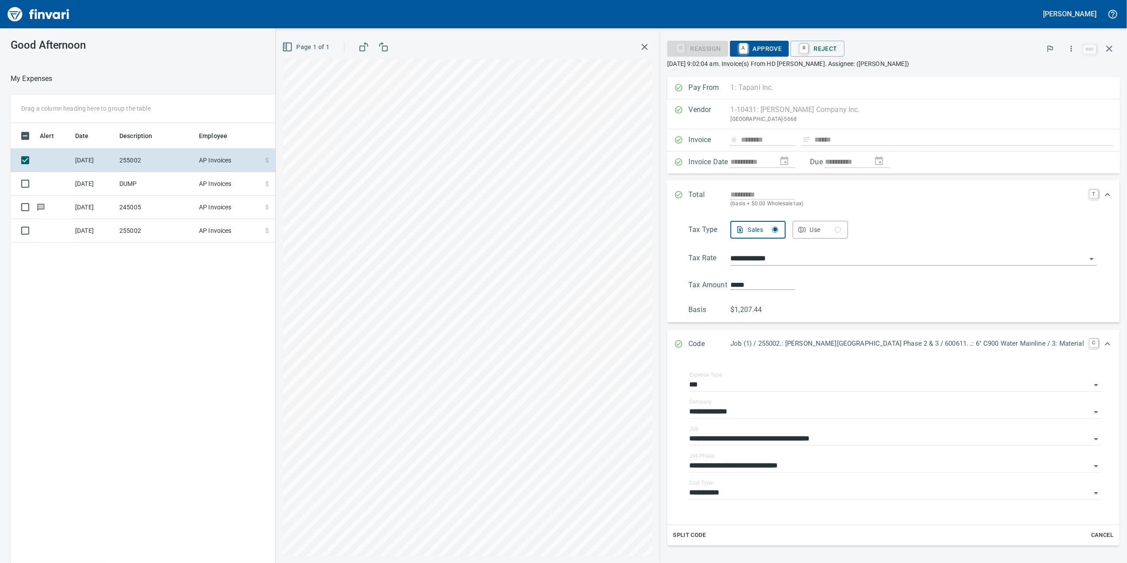
click at [241, 188] on td "AP Invoices" at bounding box center [228, 183] width 66 height 23
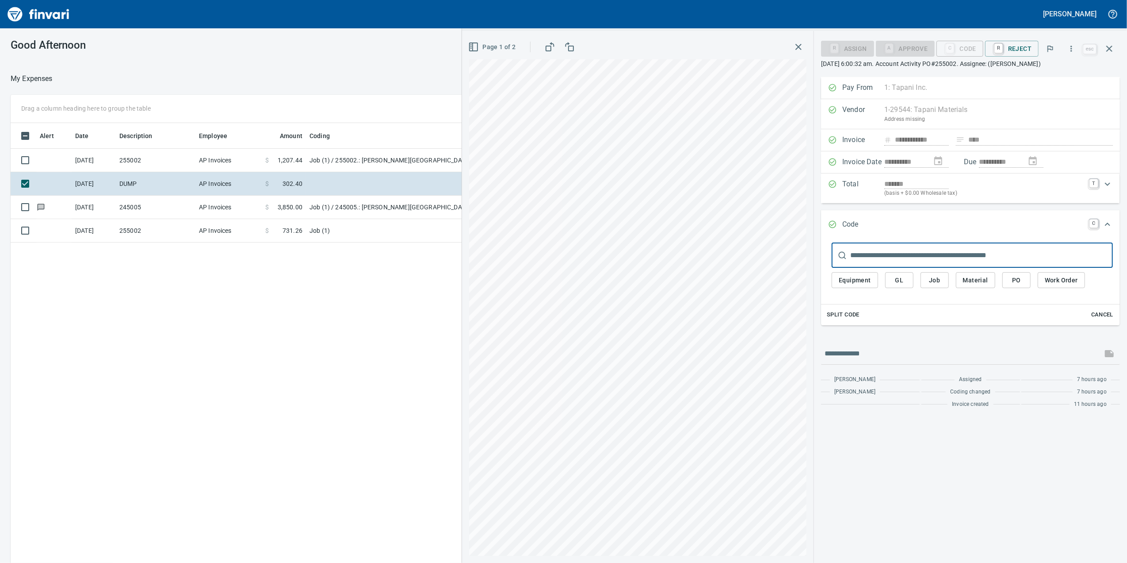
drag, startPoint x: 254, startPoint y: 224, endPoint x: 259, endPoint y: 158, distance: 65.6
click at [255, 220] on td "AP Invoices" at bounding box center [228, 230] width 66 height 23
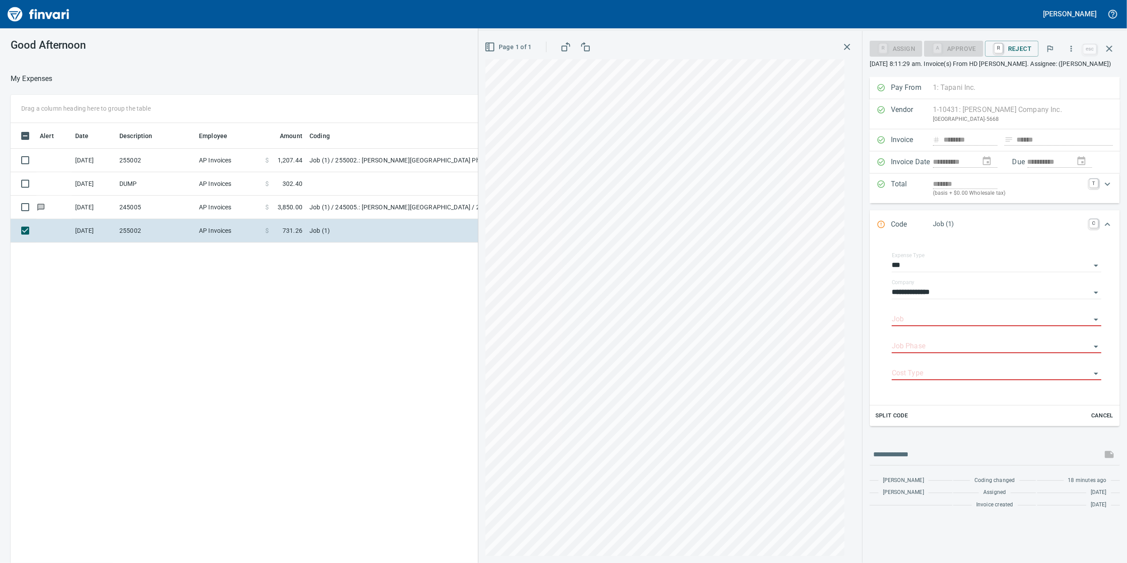
click at [259, 156] on td "AP Invoices" at bounding box center [228, 160] width 66 height 23
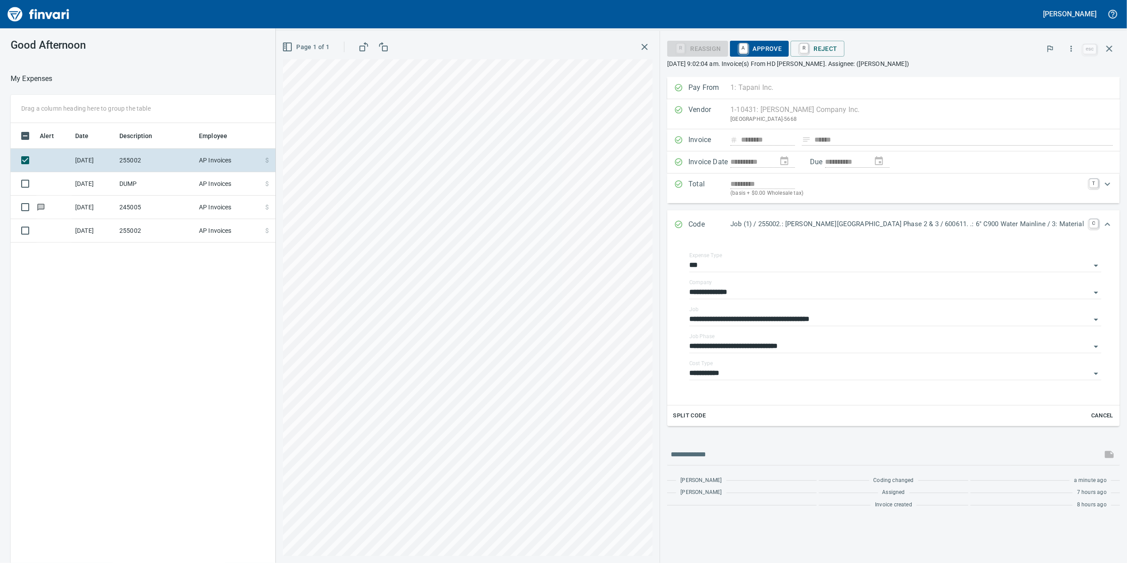
drag, startPoint x: 791, startPoint y: 65, endPoint x: 791, endPoint y: 55, distance: 10.2
click at [791, 63] on p "[DATE] 9:02:04 am. Invoice(s) From HD [PERSON_NAME]. Assignee: ([PERSON_NAME])" at bounding box center [893, 63] width 453 height 9
click at [782, 50] on span "A Approve" at bounding box center [759, 48] width 45 height 15
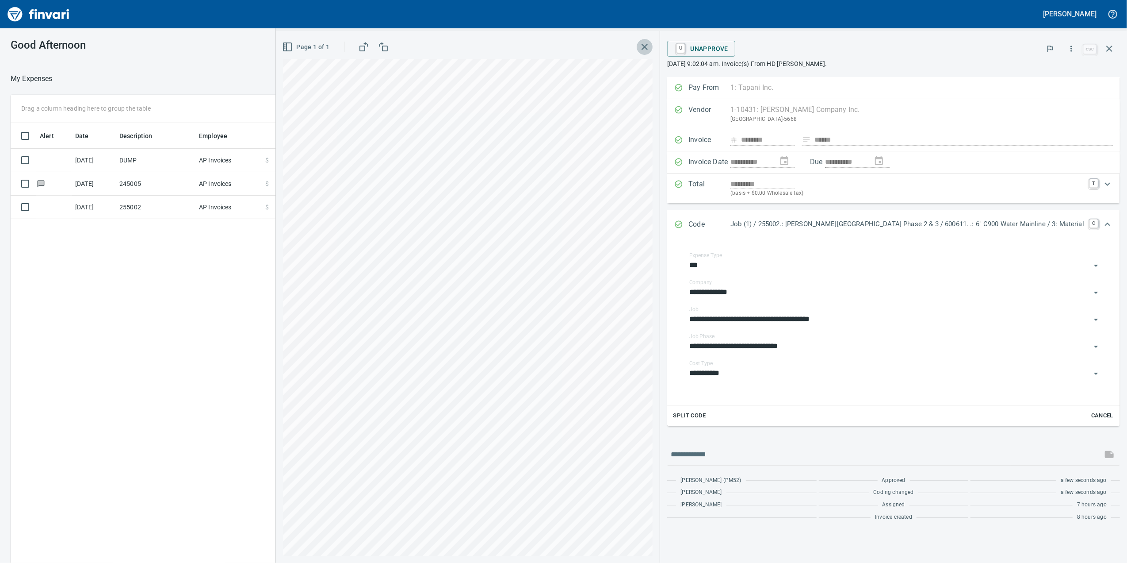
click at [653, 50] on button "button" at bounding box center [645, 47] width 16 height 16
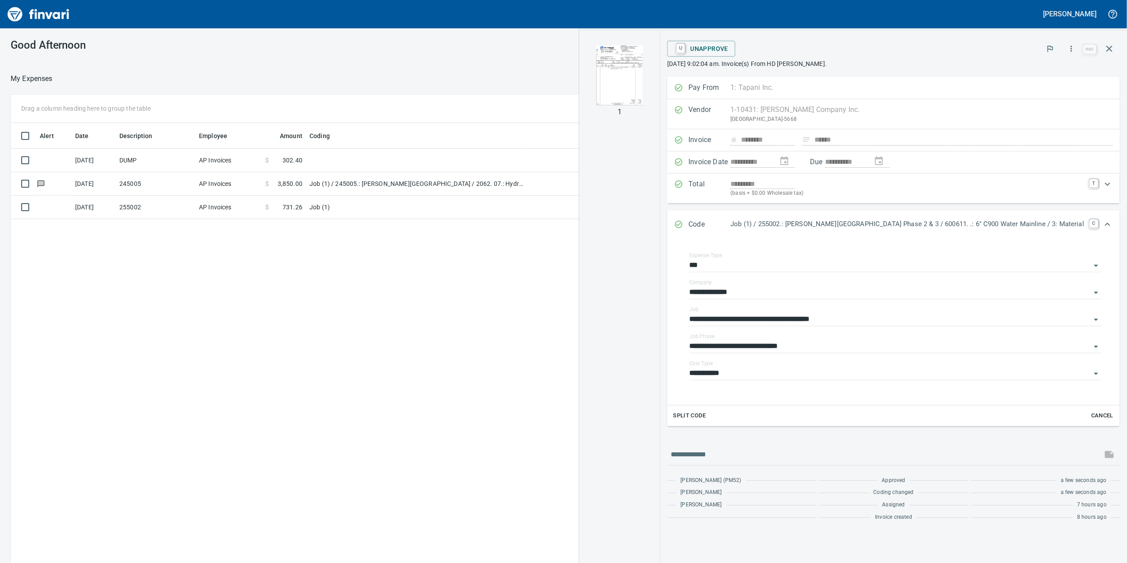
click at [376, 193] on td "Job (1) / 245005.: [PERSON_NAME][GEOGRAPHIC_DATA] / 2062. 07.: Hydroseeding (TU…" at bounding box center [416, 183] width 221 height 23
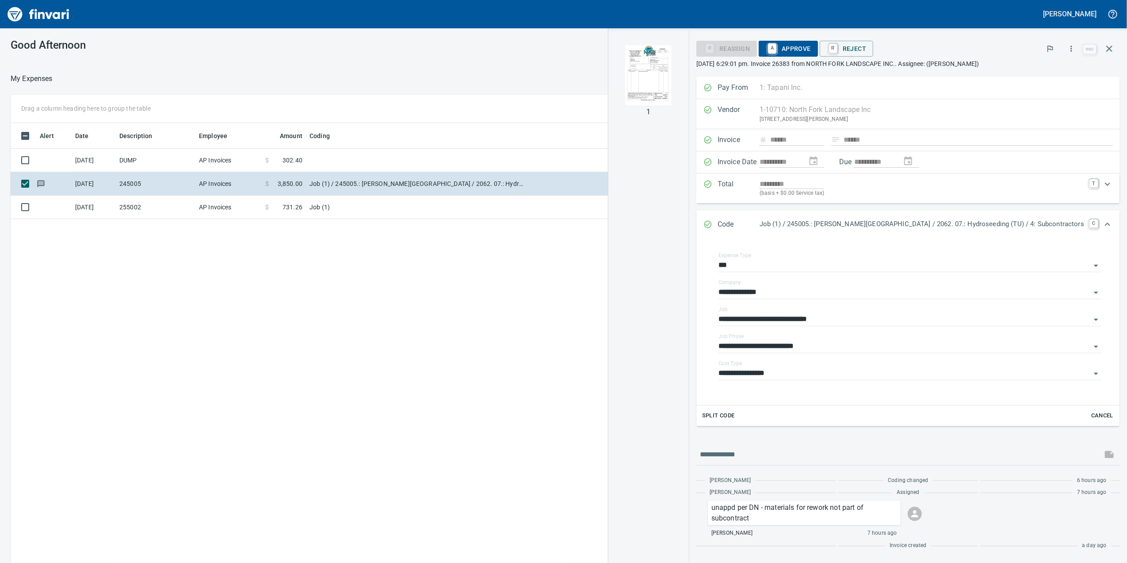
click at [670, 76] on img "button" at bounding box center [649, 75] width 60 height 60
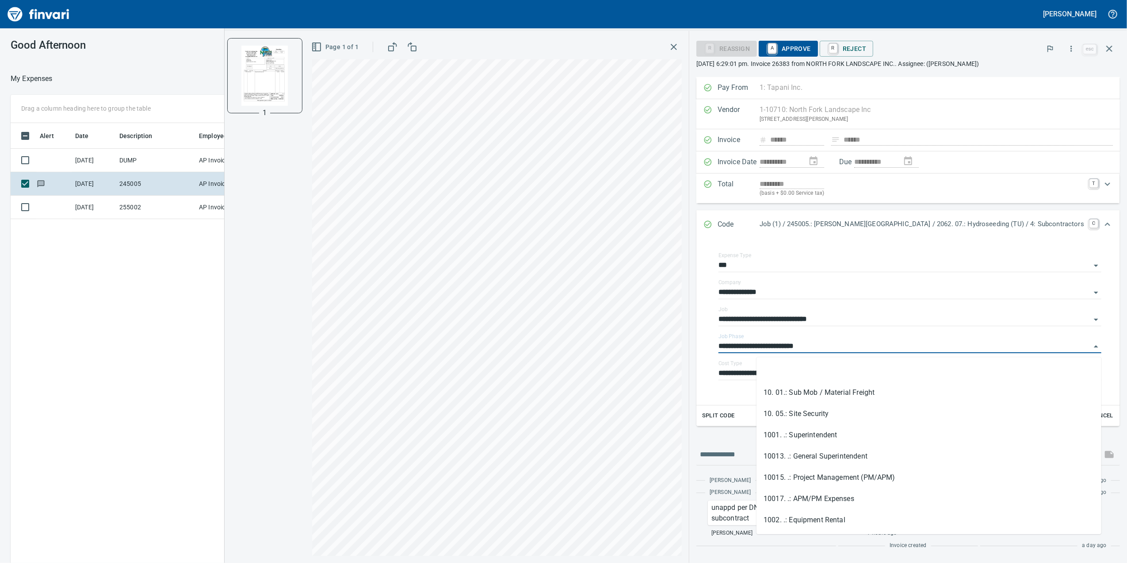
scroll to position [456, 867]
click at [880, 347] on input "**********" at bounding box center [905, 346] width 372 height 12
click at [682, 46] on button "button" at bounding box center [674, 47] width 16 height 16
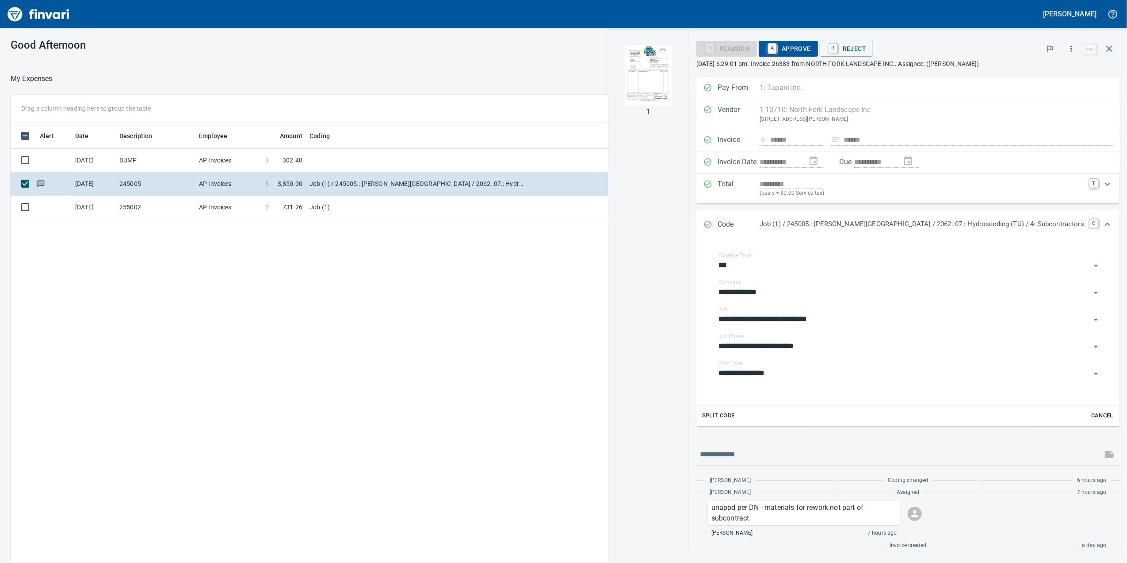
click at [350, 160] on td at bounding box center [416, 160] width 221 height 23
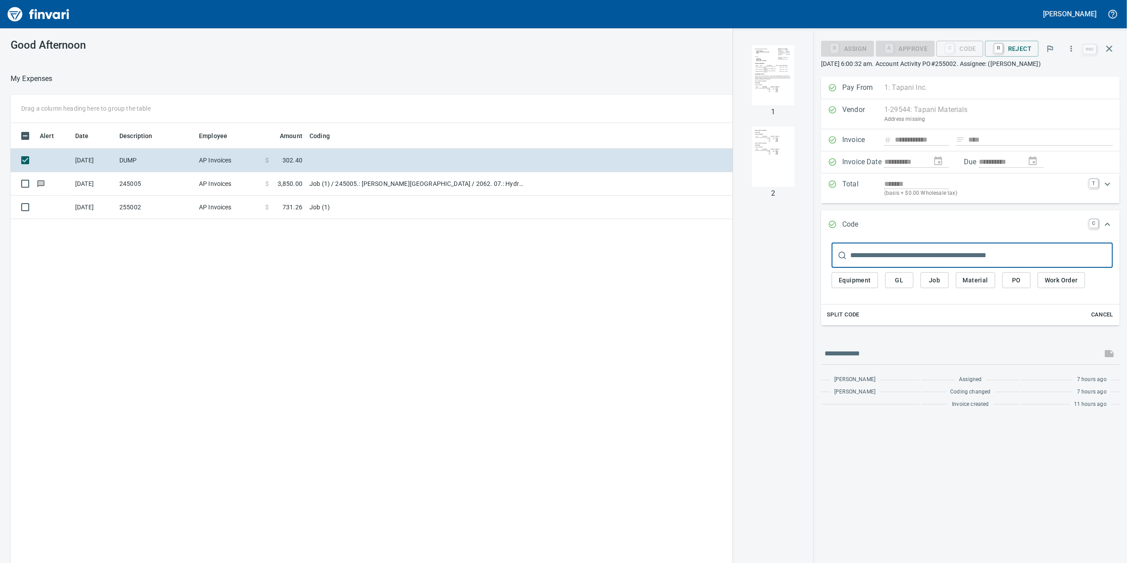
click at [754, 63] on img "button" at bounding box center [773, 75] width 60 height 60
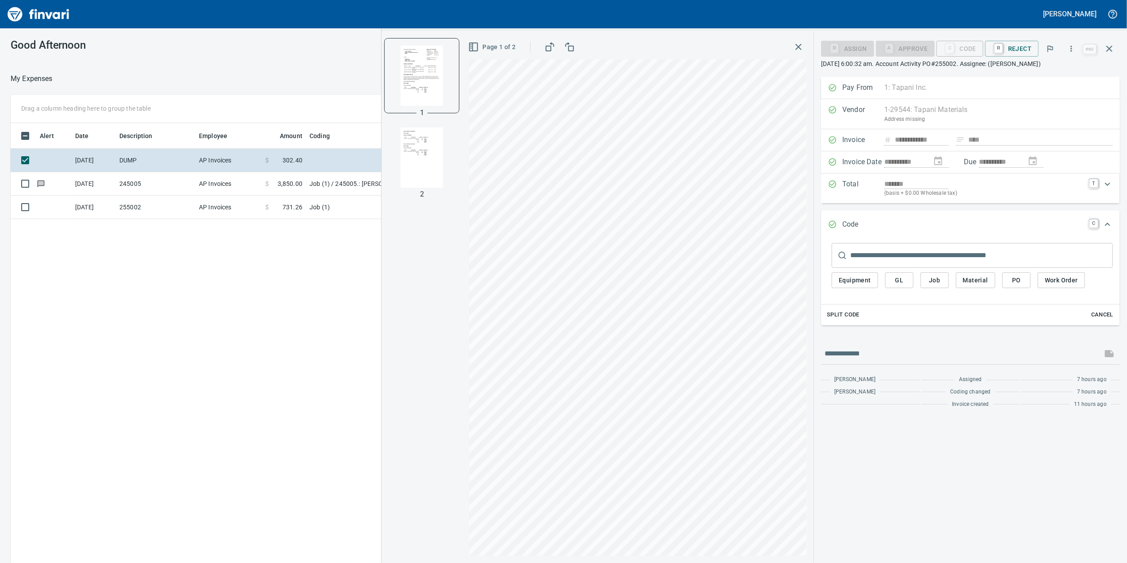
click at [243, 199] on td "AP Invoices" at bounding box center [228, 206] width 66 height 23
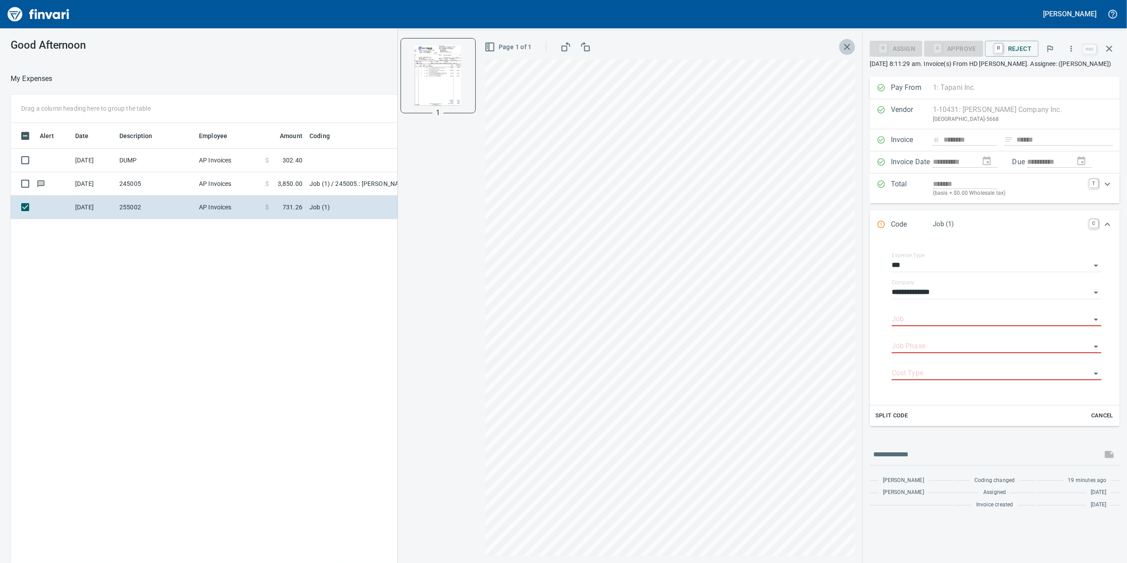
click at [850, 46] on icon "button" at bounding box center [847, 47] width 11 height 11
